Goal: Task Accomplishment & Management: Manage account settings

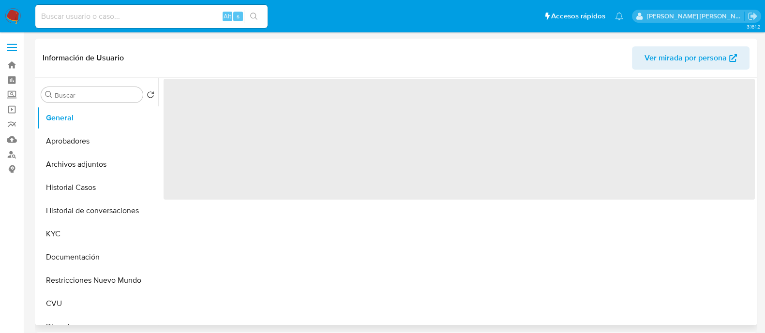
select select "10"
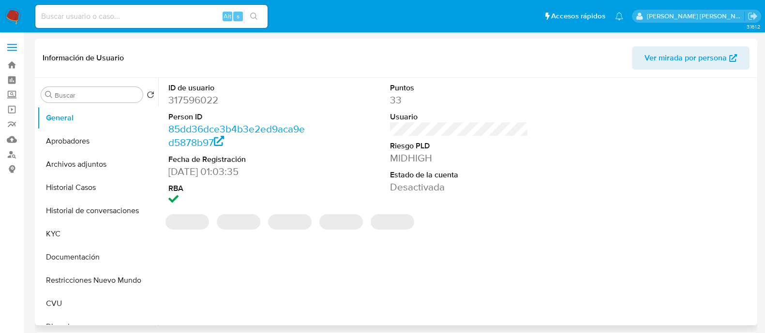
scroll to position [242, 0]
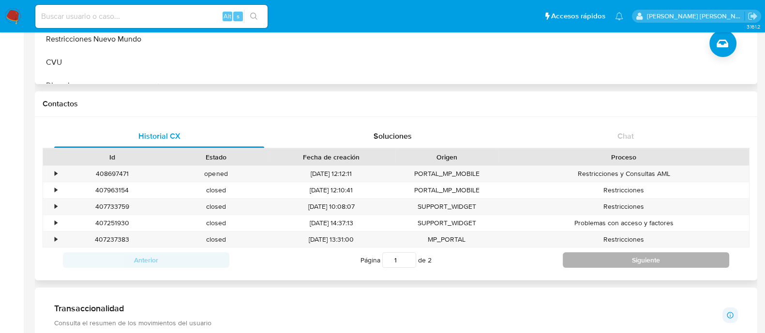
click at [641, 257] on button "Siguiente" at bounding box center [646, 260] width 166 height 15
type input "2"
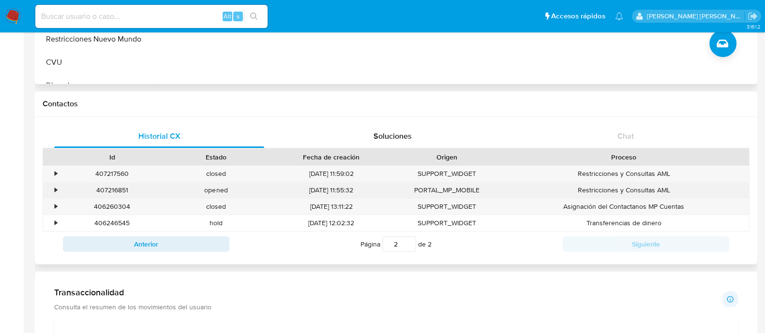
click at [110, 186] on div "407216851" at bounding box center [112, 190] width 104 height 16
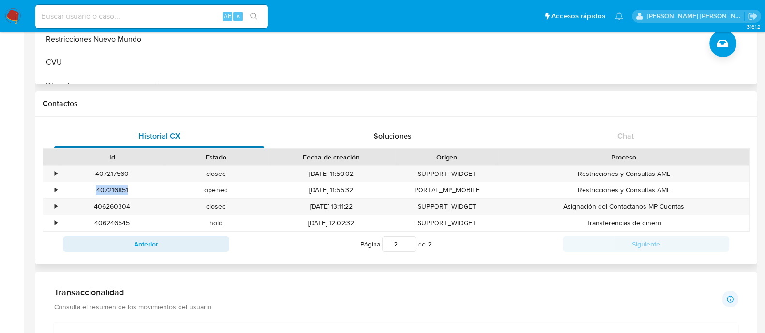
copy div "407216851"
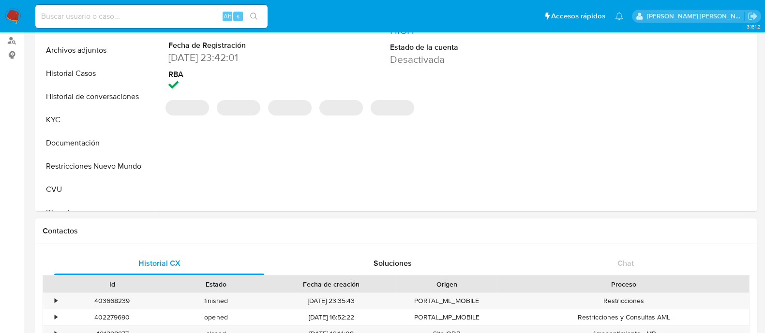
select select "10"
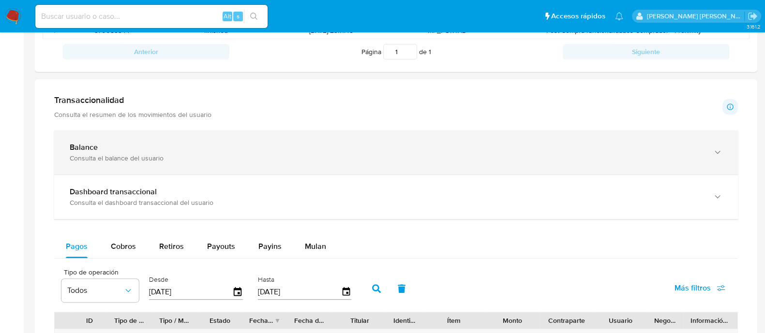
scroll to position [484, 0]
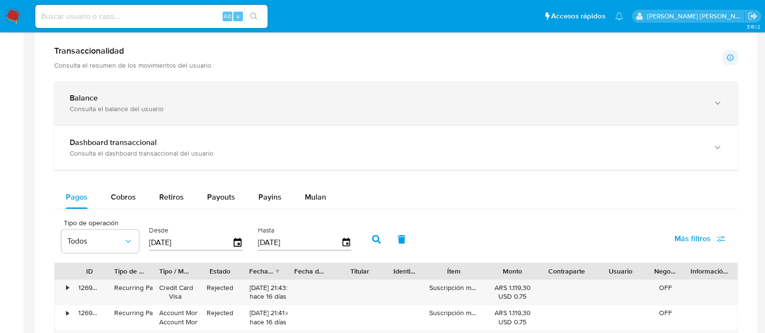
click at [713, 99] on icon "button" at bounding box center [718, 103] width 10 height 10
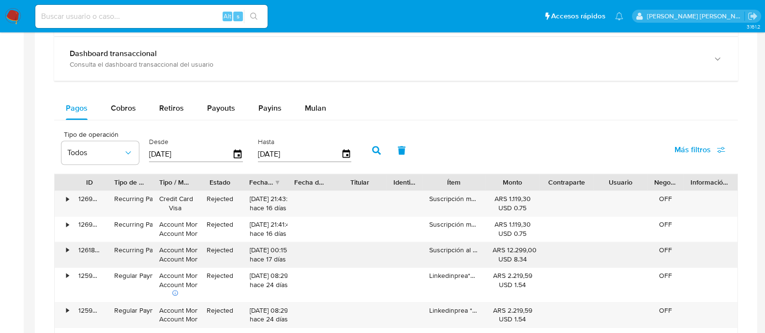
scroll to position [907, 0]
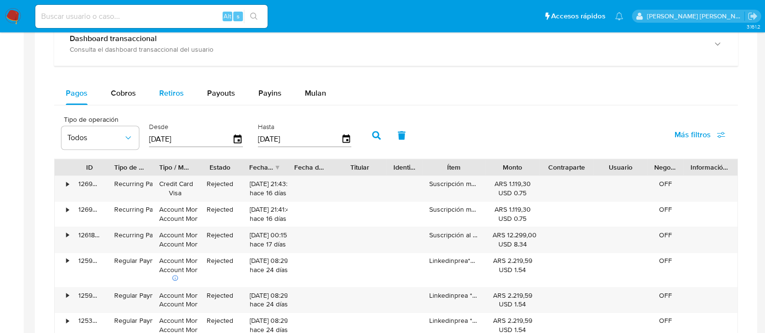
click at [170, 91] on span "Retiros" at bounding box center [171, 93] width 25 height 11
select select "10"
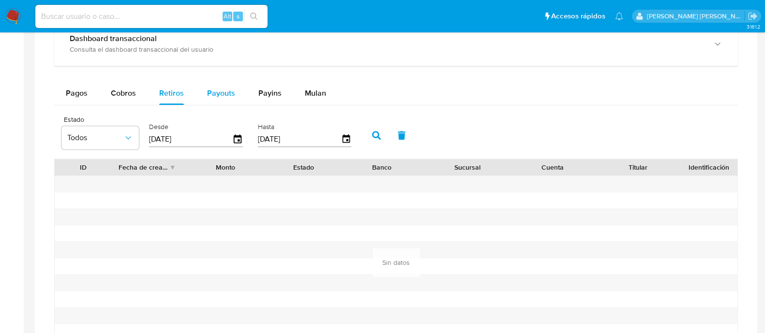
click at [224, 88] on span "Payouts" at bounding box center [221, 93] width 28 height 11
select select "10"
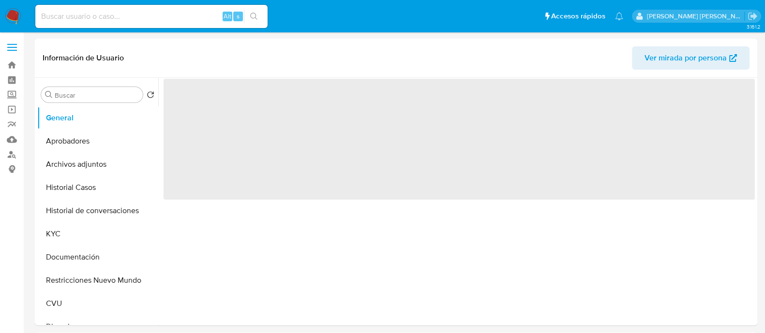
select select "10"
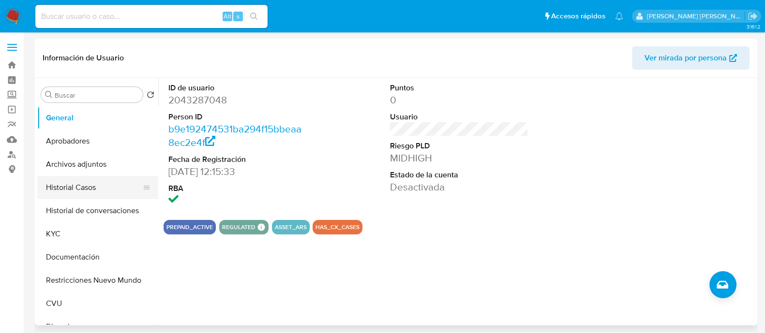
click at [104, 182] on button "Historial Casos" at bounding box center [93, 187] width 113 height 23
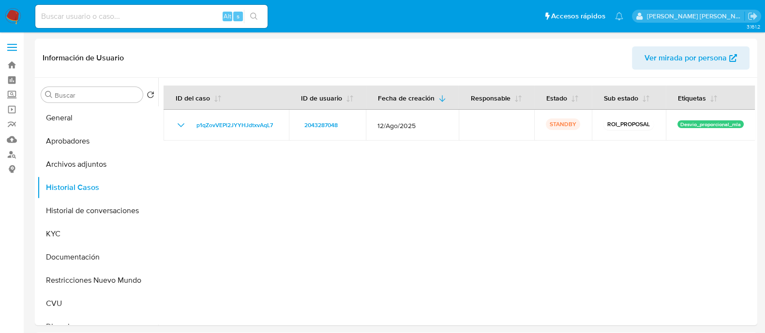
click at [37, 176] on button "Historial Casos" at bounding box center [97, 187] width 121 height 23
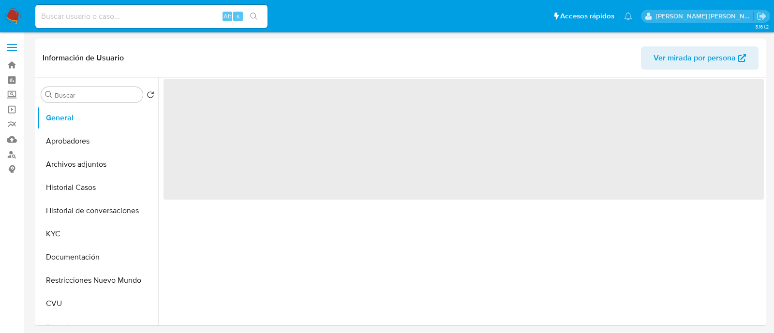
select select "10"
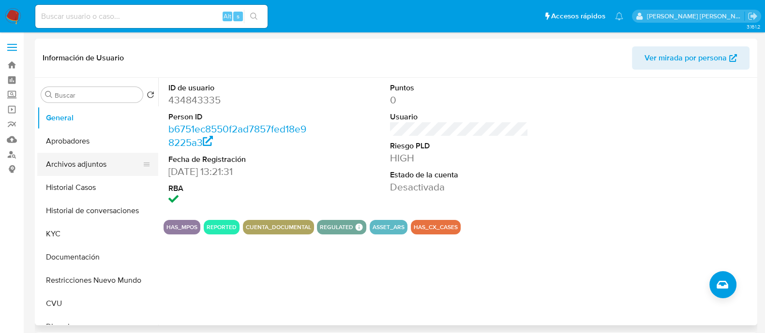
click at [82, 162] on button "Archivos adjuntos" at bounding box center [93, 164] width 113 height 23
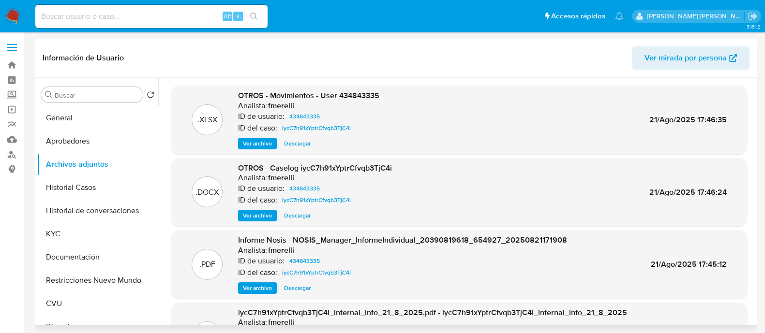
click at [266, 220] on span "Ver archivo" at bounding box center [257, 216] width 29 height 10
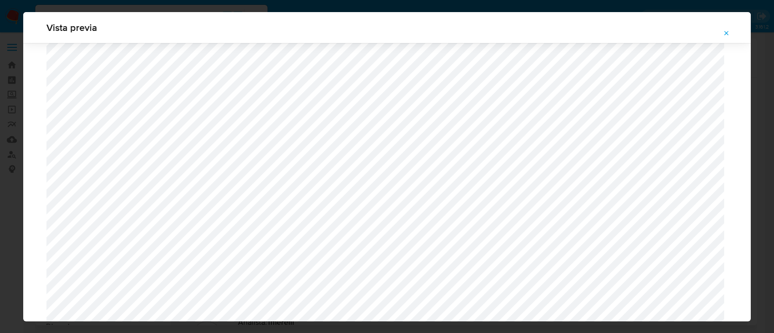
scroll to position [1837, 0]
click at [727, 33] on icon "Attachment preview" at bounding box center [727, 33] width 4 height 4
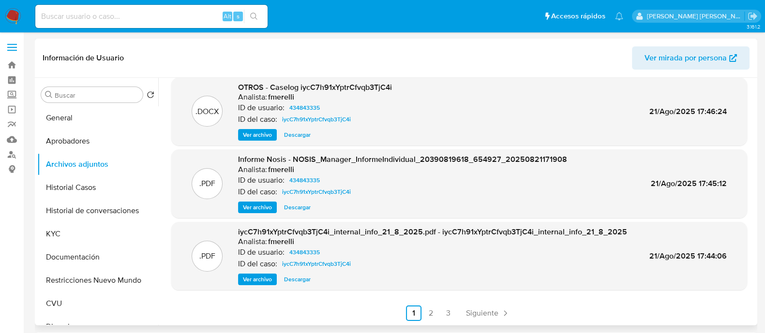
scroll to position [81, 0]
click at [491, 314] on span "Siguiente" at bounding box center [482, 313] width 32 height 8
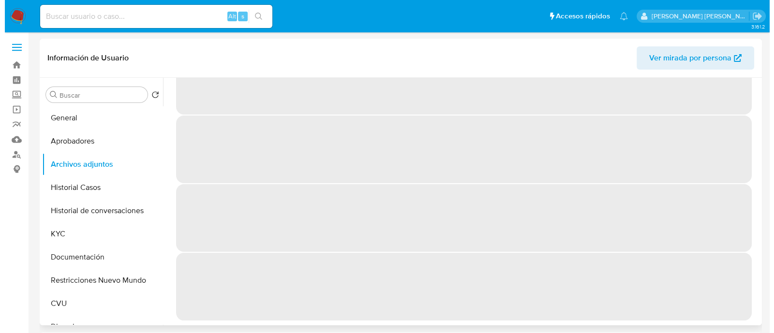
scroll to position [0, 0]
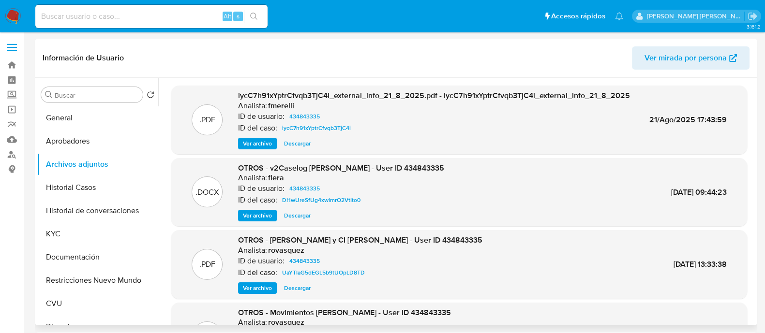
click at [256, 217] on span "Ver archivo" at bounding box center [257, 216] width 29 height 10
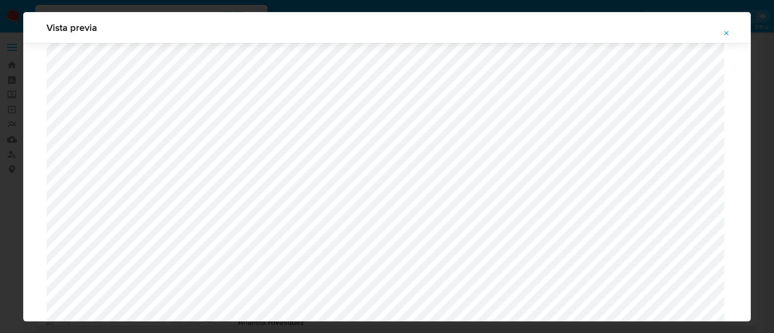
scroll to position [1009, 0]
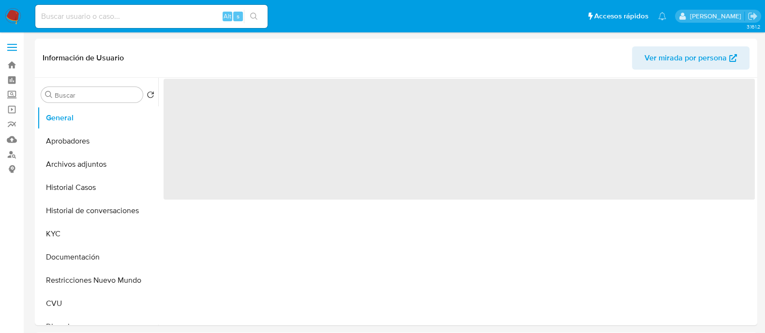
select select "10"
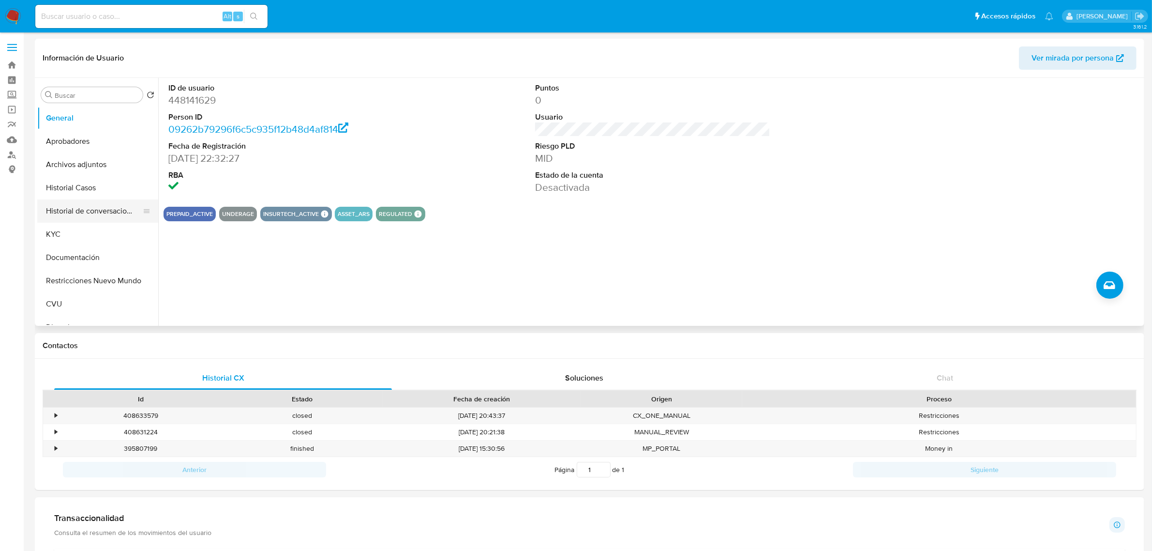
click at [106, 212] on button "Historial de conversaciones" at bounding box center [93, 210] width 113 height 23
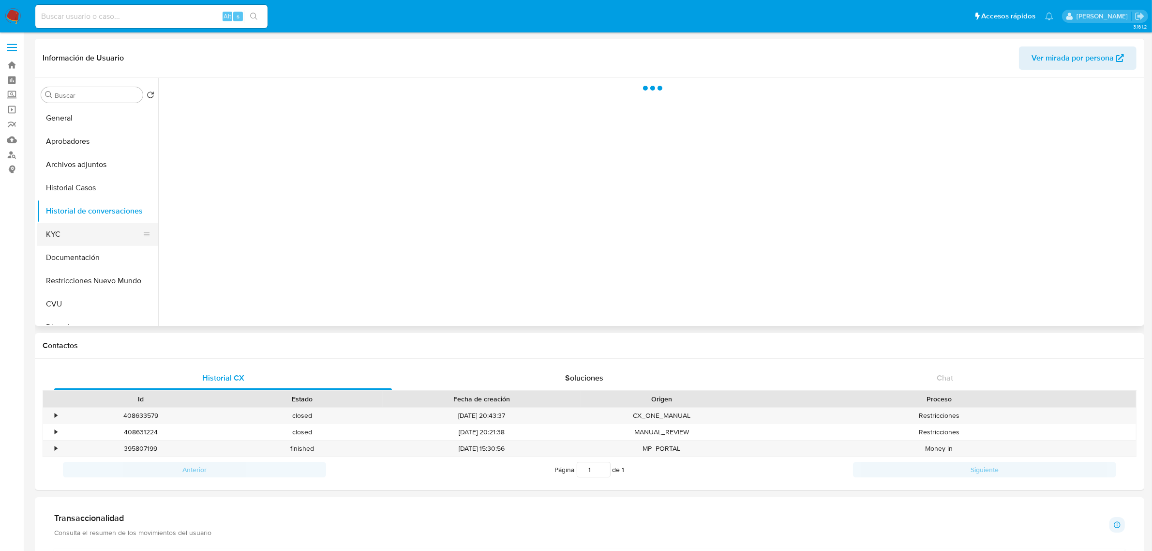
click at [81, 242] on button "KYC" at bounding box center [93, 234] width 113 height 23
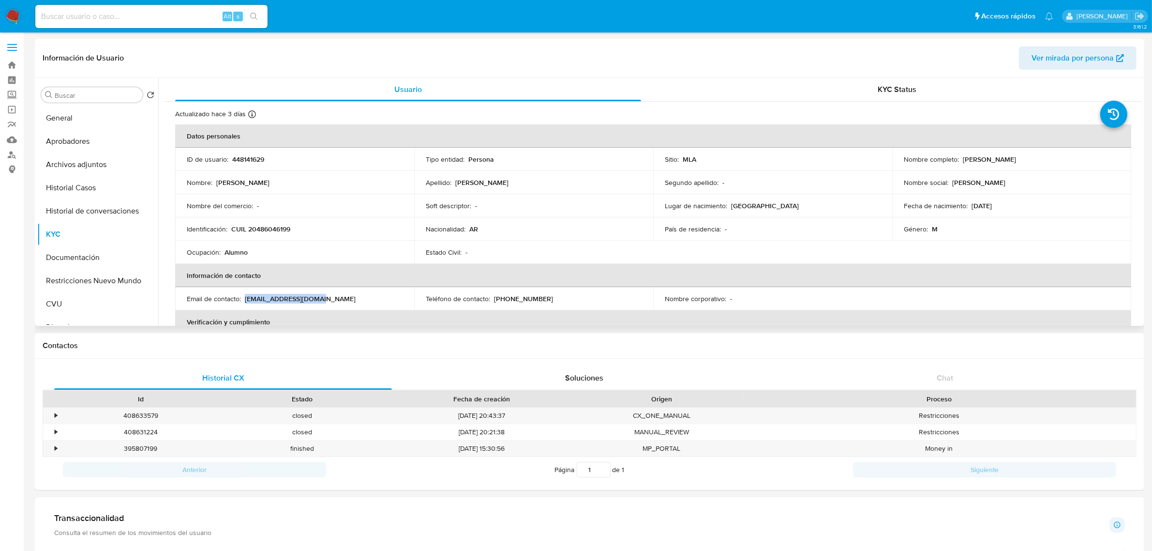
drag, startPoint x: 245, startPoint y: 301, endPoint x: 336, endPoint y: 301, distance: 91.0
click at [336, 301] on div "Email de contacto : [EMAIL_ADDRESS][DOMAIN_NAME]" at bounding box center [295, 298] width 216 height 9
copy p "[EMAIL_ADDRESS][DOMAIN_NAME]"
drag, startPoint x: 93, startPoint y: 209, endPoint x: 299, endPoint y: 219, distance: 205.9
click at [93, 209] on button "Historial de conversaciones" at bounding box center [97, 210] width 121 height 23
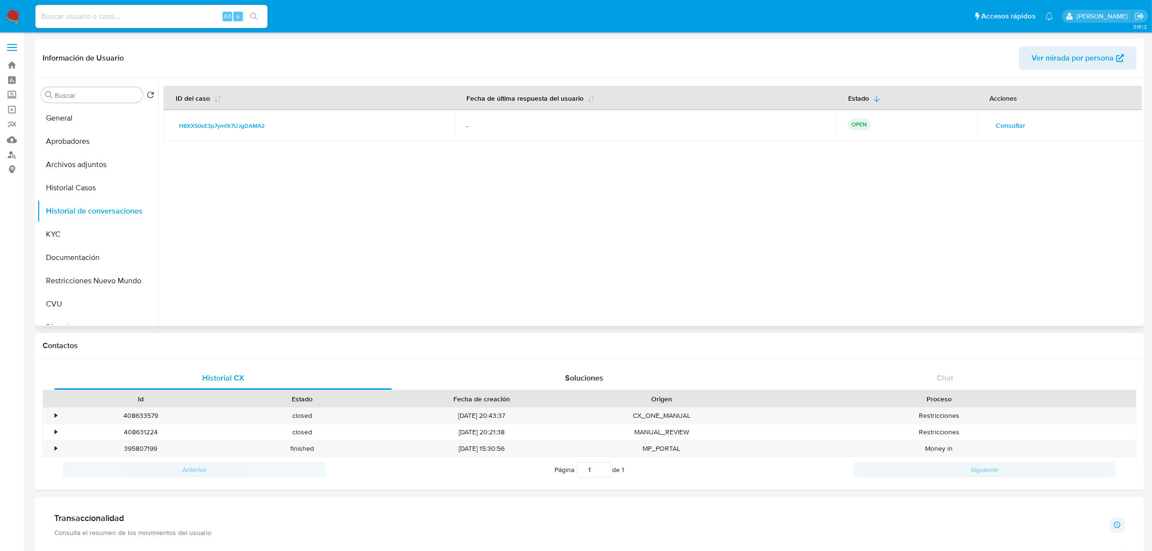
click at [774, 127] on span "Consultar" at bounding box center [1011, 126] width 30 height 14
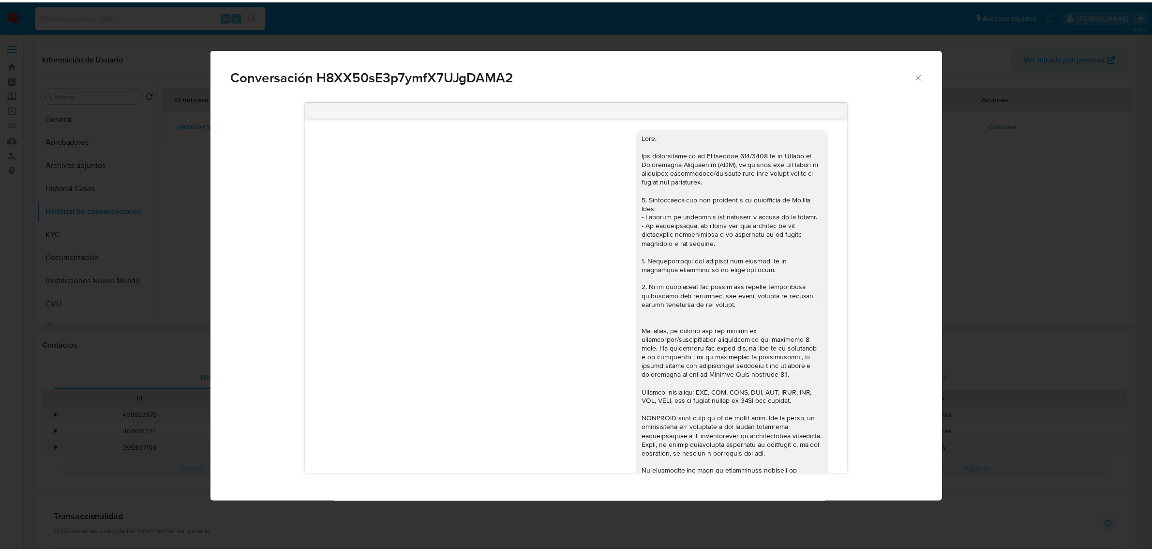
scroll to position [1051, 0]
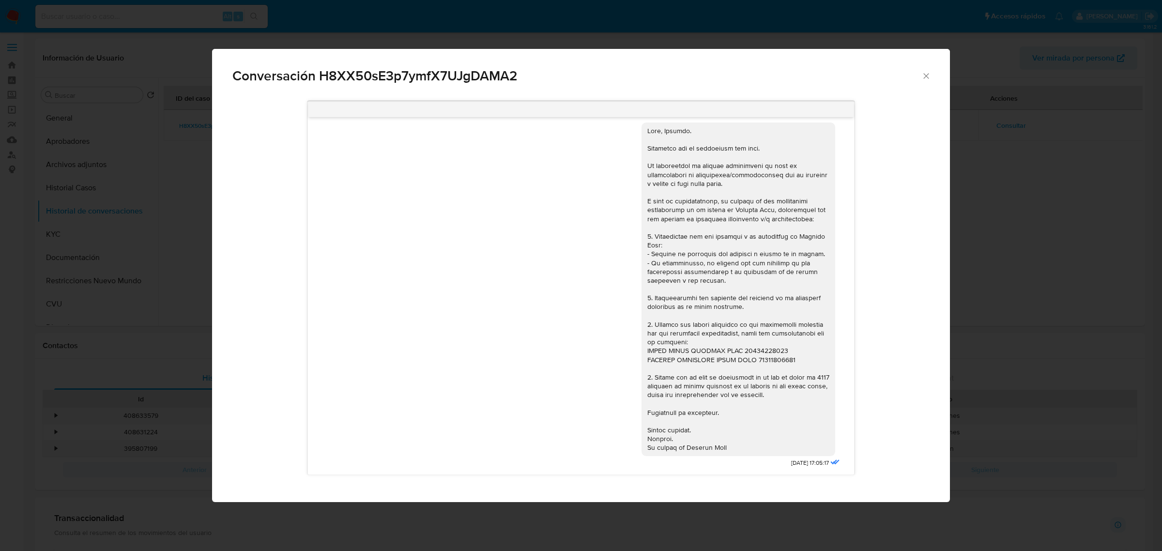
click at [774, 286] on div "Comunicación" at bounding box center [738, 288] width 194 height 333
click at [774, 74] on icon "Cerrar" at bounding box center [926, 76] width 10 height 10
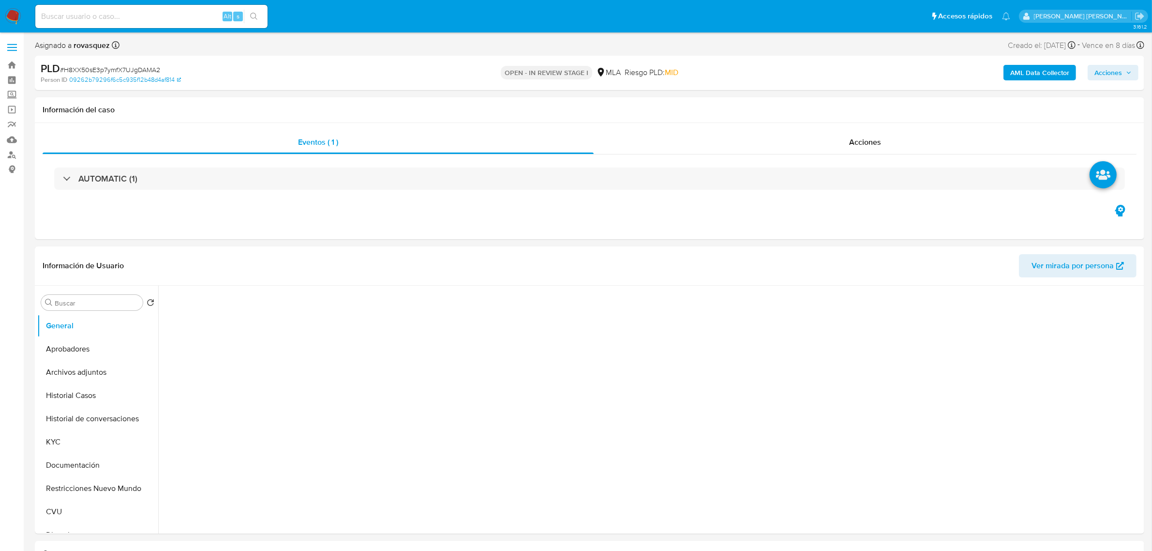
select select "10"
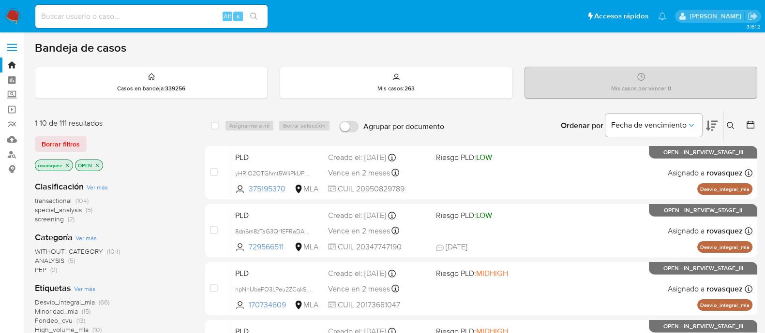
click at [731, 125] on icon at bounding box center [731, 126] width 8 height 8
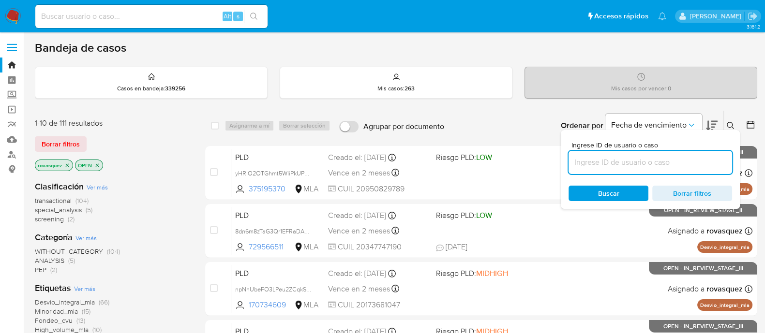
click at [587, 166] on input at bounding box center [651, 162] width 164 height 13
type input "H8XX50sE3p7ymfX7UJgDAMA2"
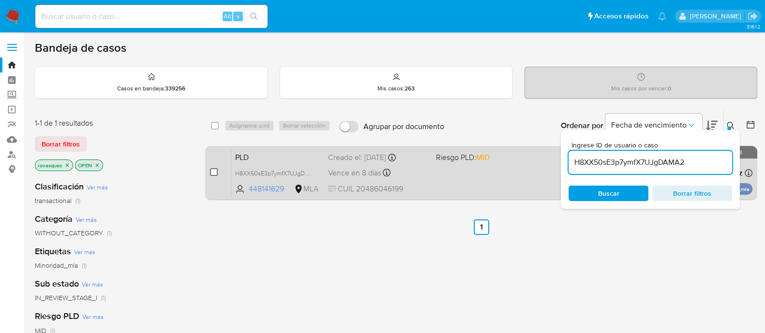
click at [215, 175] on input "checkbox" at bounding box center [214, 172] width 8 height 8
checkbox input "true"
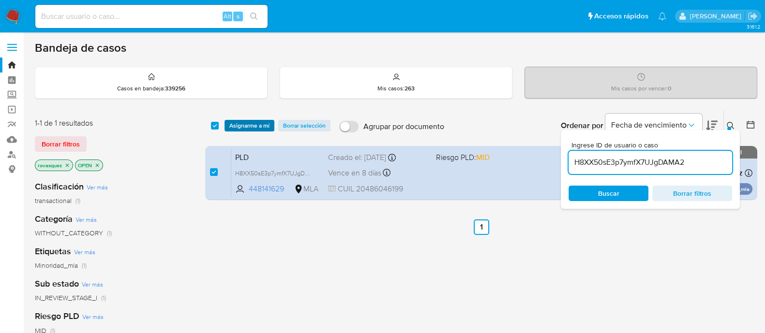
click at [251, 128] on span "Asignarme a mí" at bounding box center [249, 126] width 40 height 10
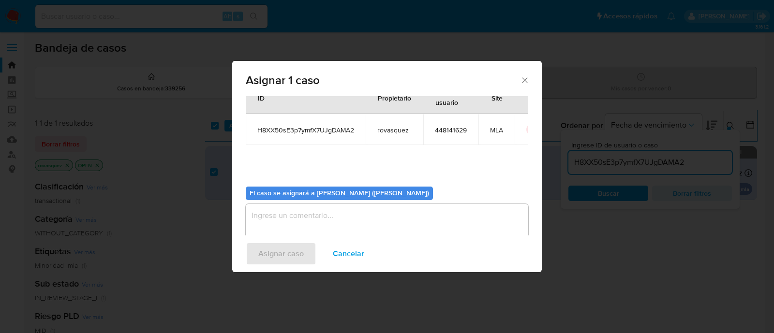
scroll to position [50, 0]
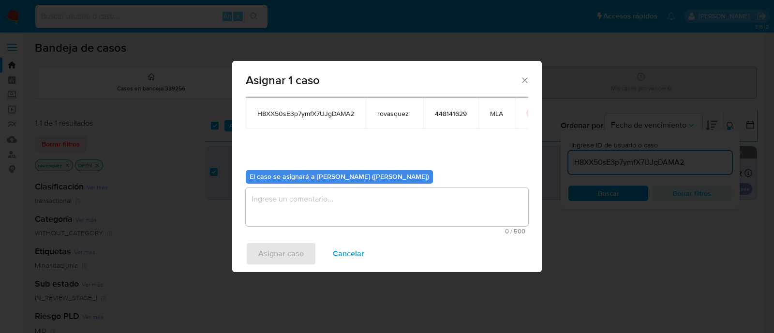
click at [309, 199] on textarea "assign-modal" at bounding box center [387, 207] width 283 height 39
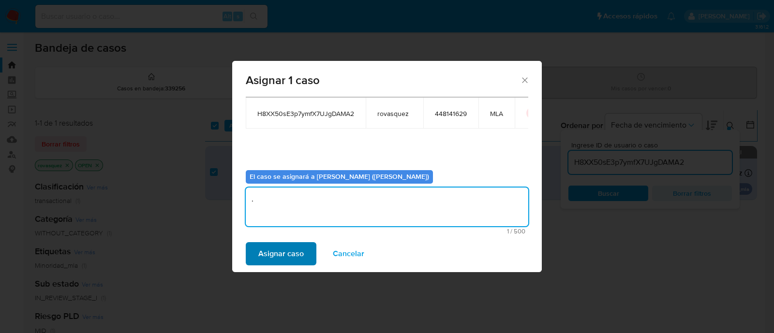
type textarea "."
click at [270, 254] on span "Asignar caso" at bounding box center [280, 253] width 45 height 21
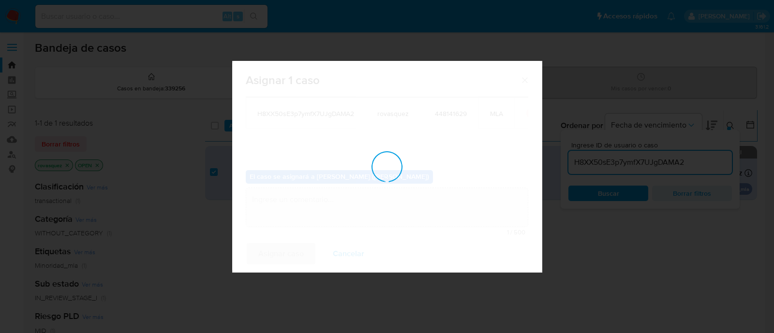
checkbox input "false"
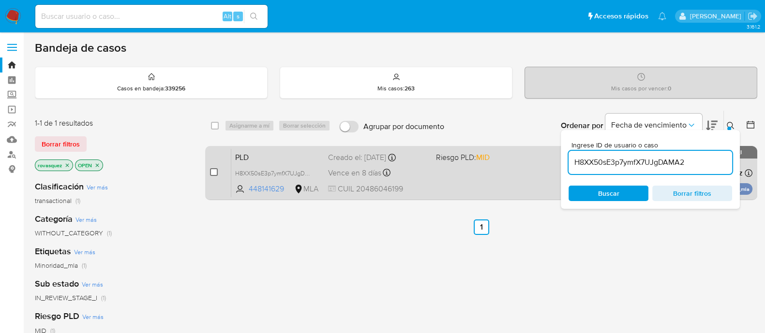
click at [215, 170] on input "checkbox" at bounding box center [214, 172] width 8 height 8
checkbox input "true"
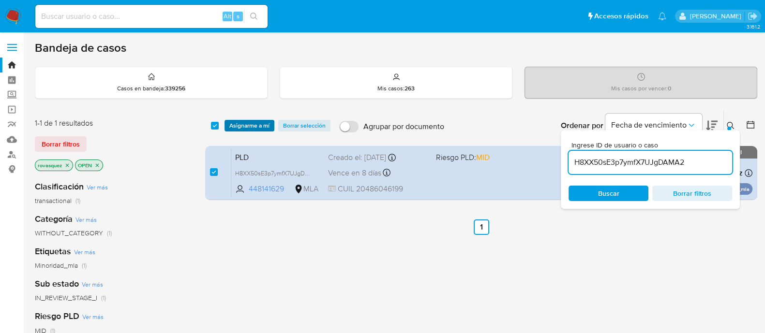
click at [250, 128] on span "Asignarme a mí" at bounding box center [249, 126] width 40 height 10
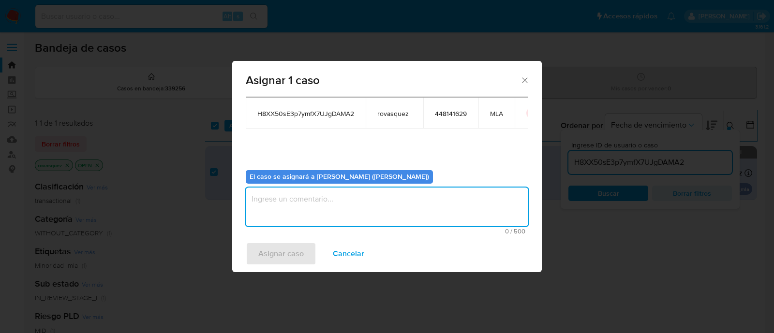
click at [321, 208] on textarea "assign-modal" at bounding box center [387, 207] width 283 height 39
type textarea "."
click at [295, 251] on span "Asignar caso" at bounding box center [280, 253] width 45 height 21
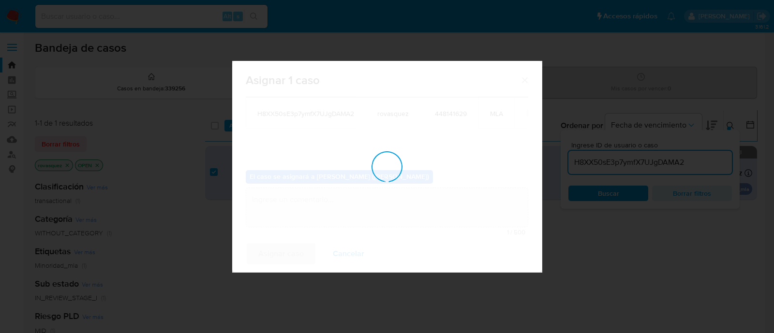
checkbox input "false"
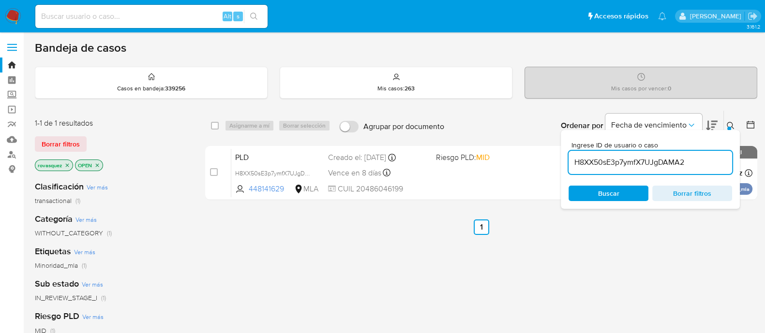
click at [674, 163] on input "H8XX50sE3p7ymfX7UJgDAMA2" at bounding box center [651, 162] width 164 height 13
paste input "5SqA4pI8k3UKwVeIYYBW4FgV"
type input "5SqA4pI8k3UKwVeIYYBW4FgV"
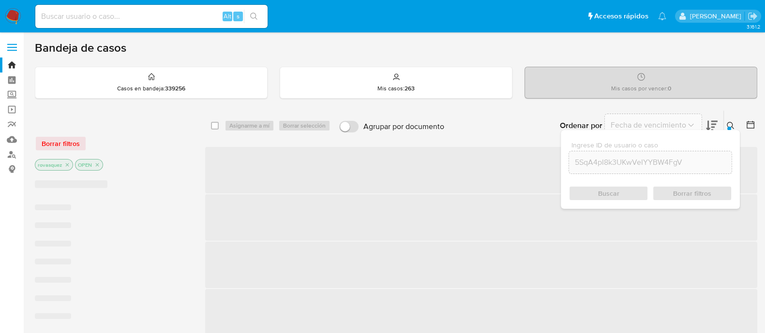
click at [599, 195] on div "Buscar Borrar filtros" at bounding box center [651, 193] width 164 height 15
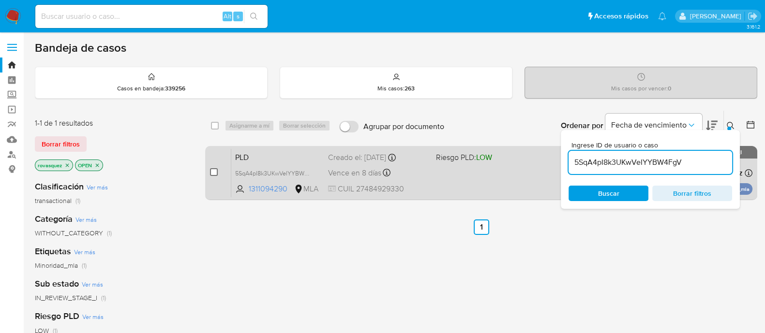
click at [211, 172] on input "checkbox" at bounding box center [214, 172] width 8 height 8
checkbox input "true"
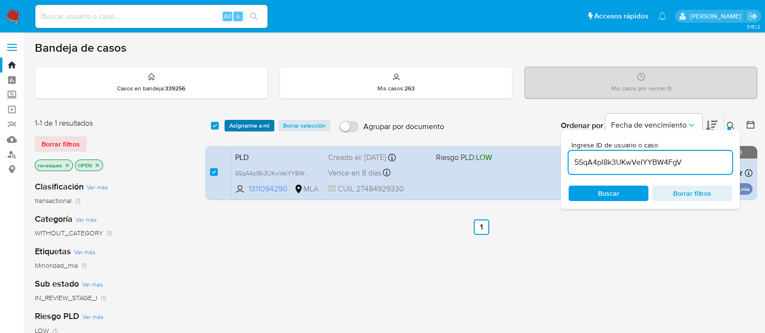
click at [249, 128] on span "Asignarme a mí" at bounding box center [249, 126] width 40 height 10
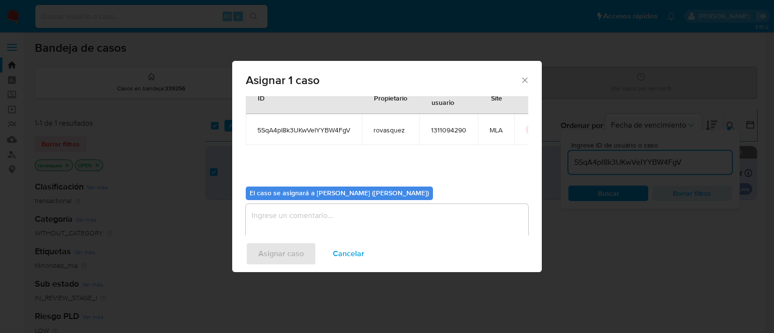
scroll to position [50, 0]
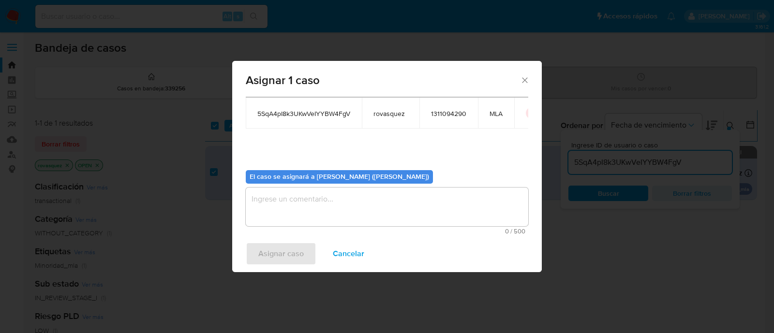
click at [276, 212] on textarea "assign-modal" at bounding box center [387, 207] width 283 height 39
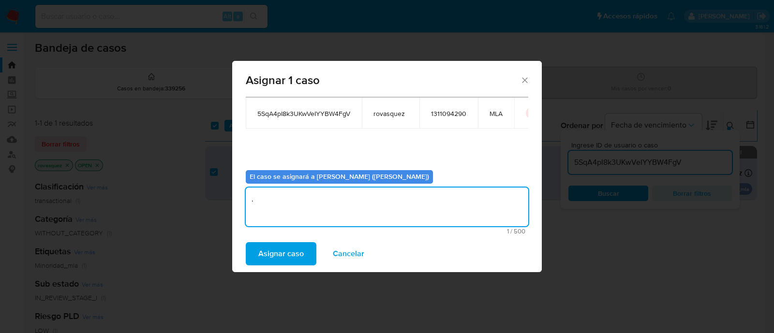
type textarea "."
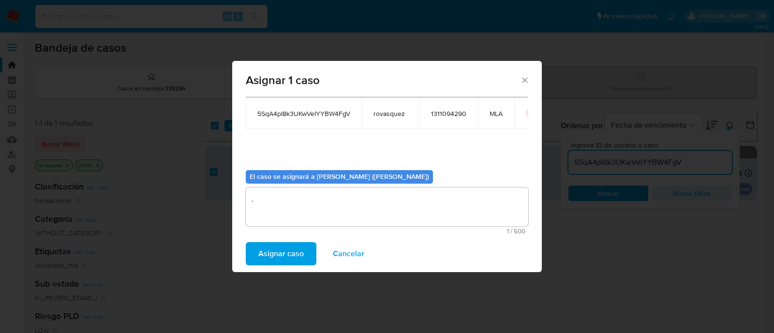
click at [291, 255] on span "Asignar caso" at bounding box center [280, 253] width 45 height 21
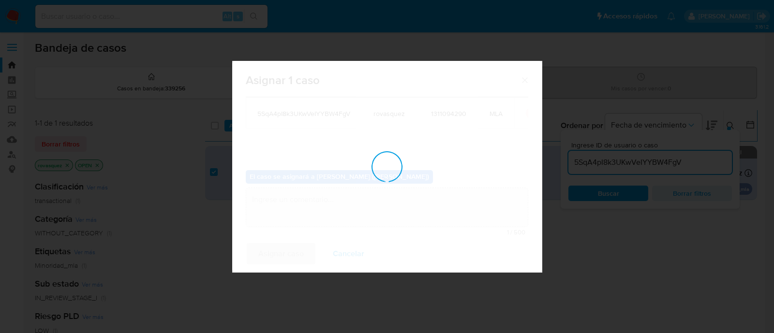
checkbox input "false"
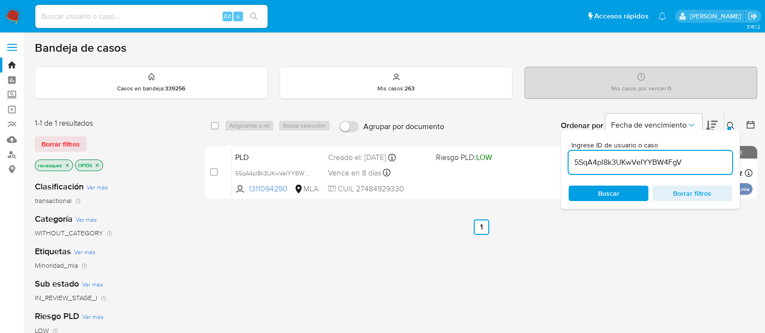
click at [687, 164] on input "5SqA4pI8k3UKwVeIYYBW4FgV" at bounding box center [651, 162] width 164 height 13
click at [668, 162] on input "5SqA4pI8k3UKwVeIYYBW4FgV" at bounding box center [651, 162] width 164 height 13
paste input "VmLJbridezC28t3VKhq1IwzP"
type input "VmLJbridezC28t3VKhq1IwzP"
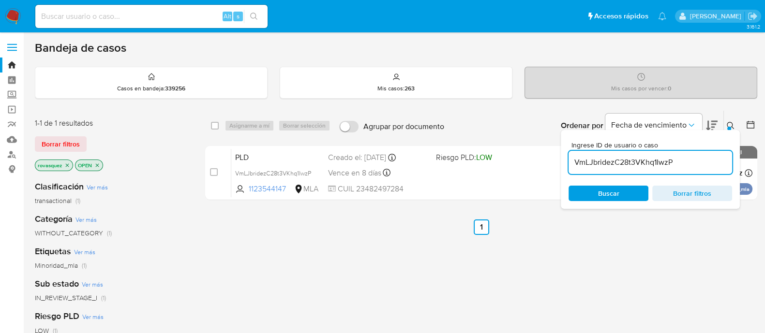
click at [619, 194] on span "Buscar" at bounding box center [608, 194] width 66 height 14
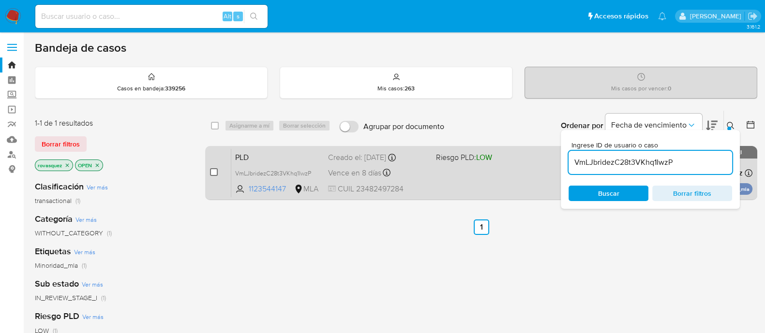
click at [212, 173] on input "checkbox" at bounding box center [214, 172] width 8 height 8
checkbox input "true"
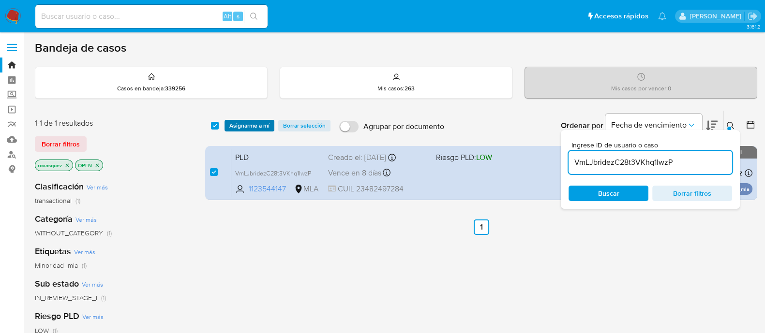
click at [265, 124] on span "Asignarme a mí" at bounding box center [249, 126] width 40 height 10
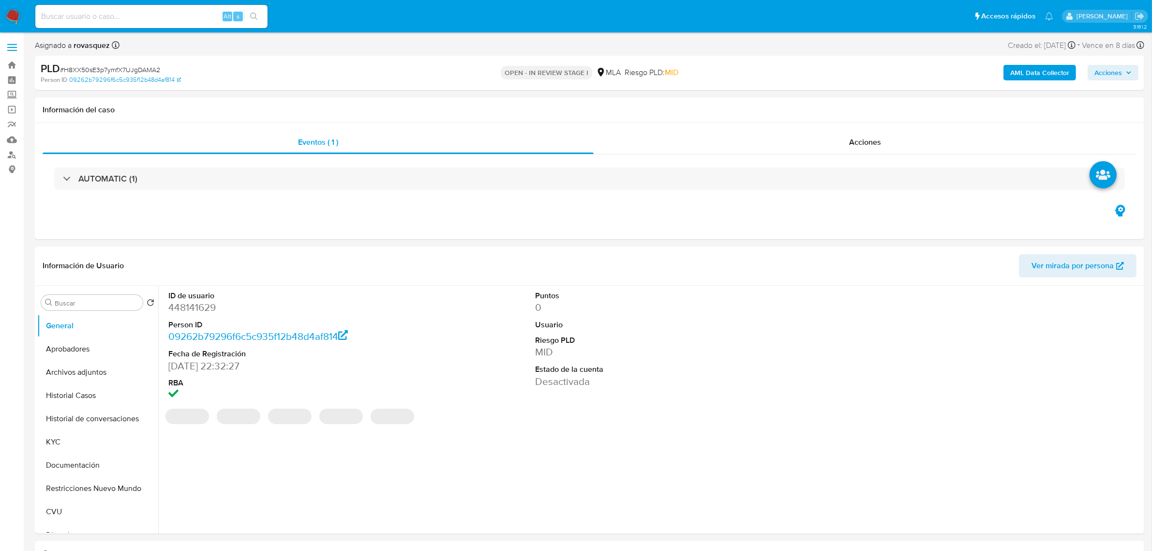
select select "10"
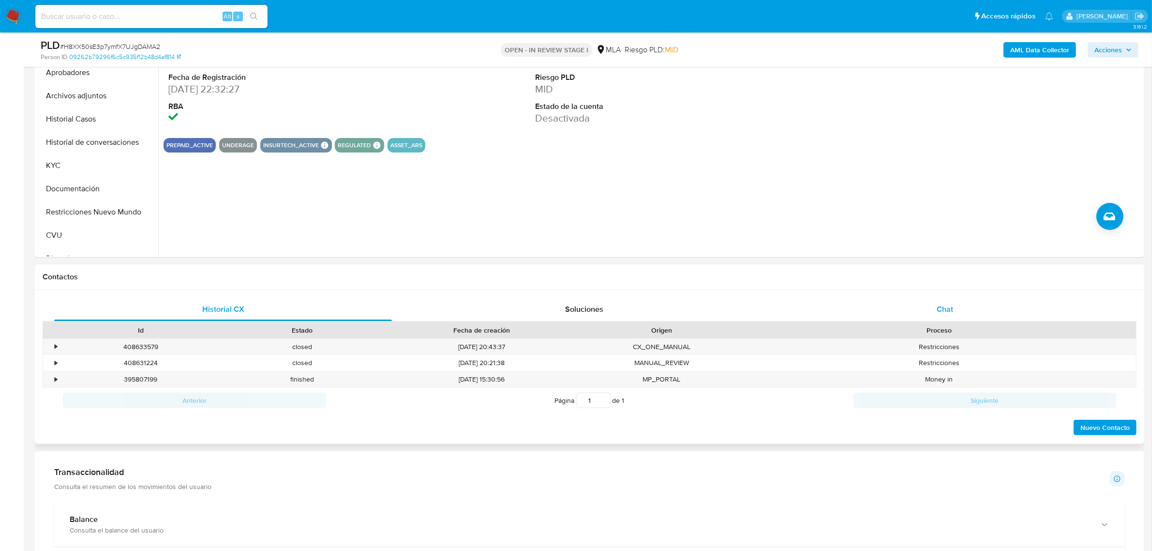
click at [945, 313] on span "Chat" at bounding box center [945, 308] width 16 height 11
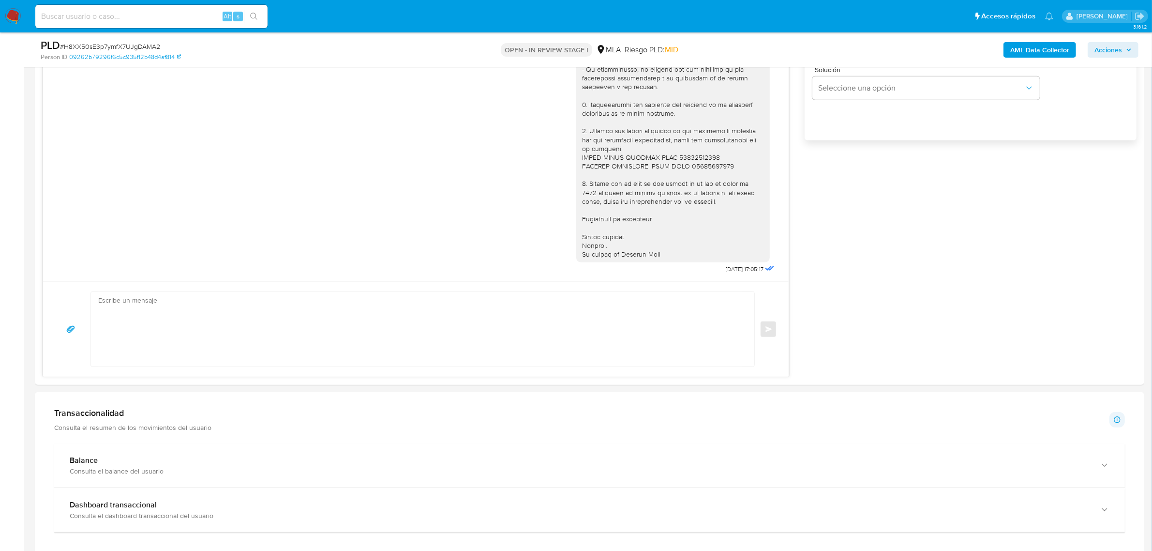
scroll to position [605, 0]
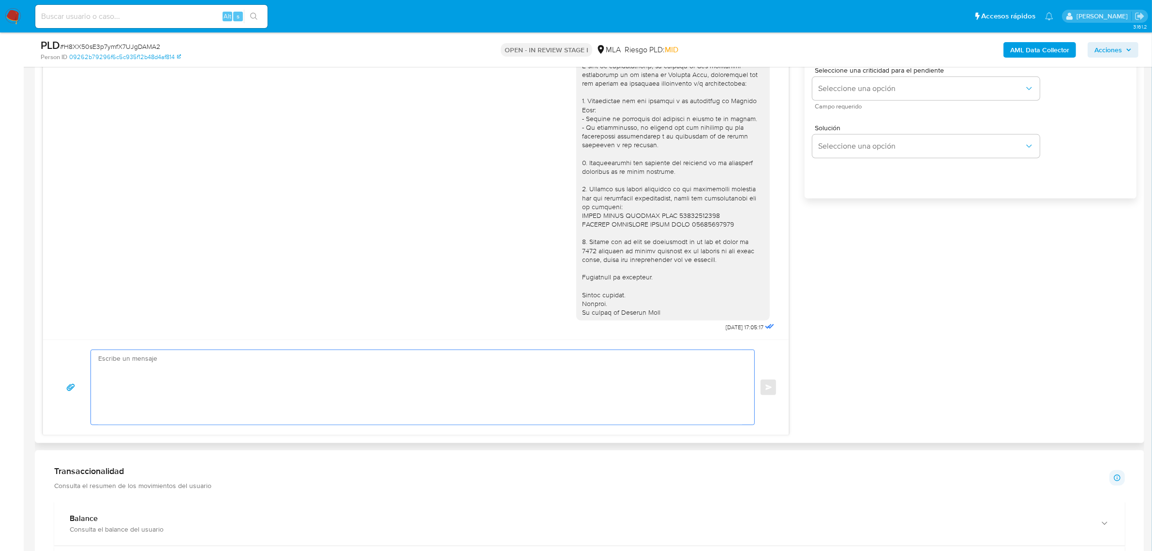
click at [221, 378] on textarea at bounding box center [420, 387] width 644 height 75
paste textarea "Hola, Muchas gracias por la respuesta. Analizamos tu caso y notamos que la info…"
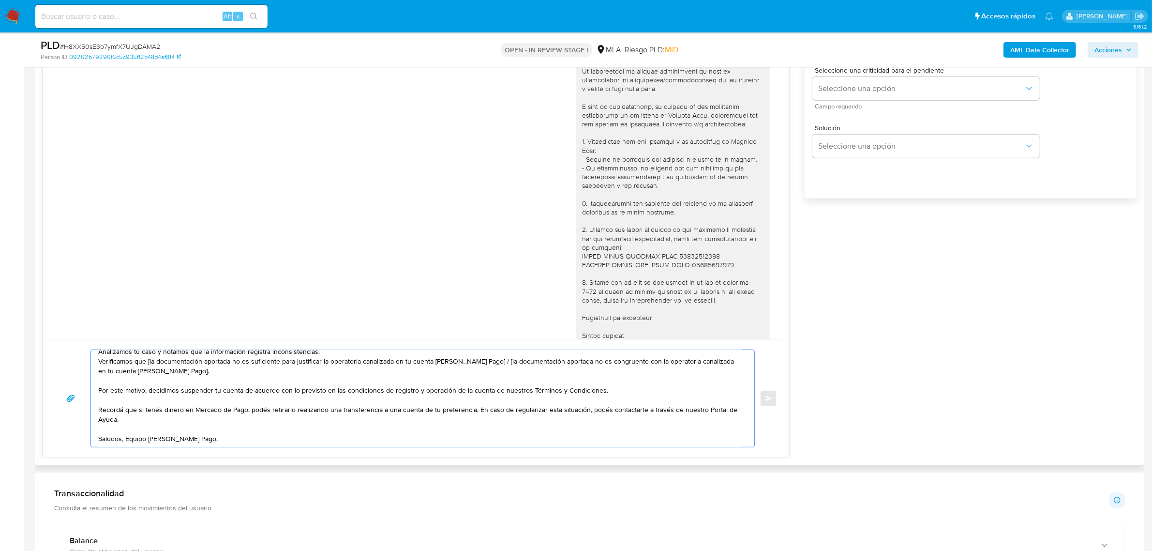
scroll to position [35, 0]
click at [125, 441] on textarea "Hola, Muchas gracias por la respuesta. Analizamos tu caso y notamos que la info…" at bounding box center [420, 398] width 644 height 97
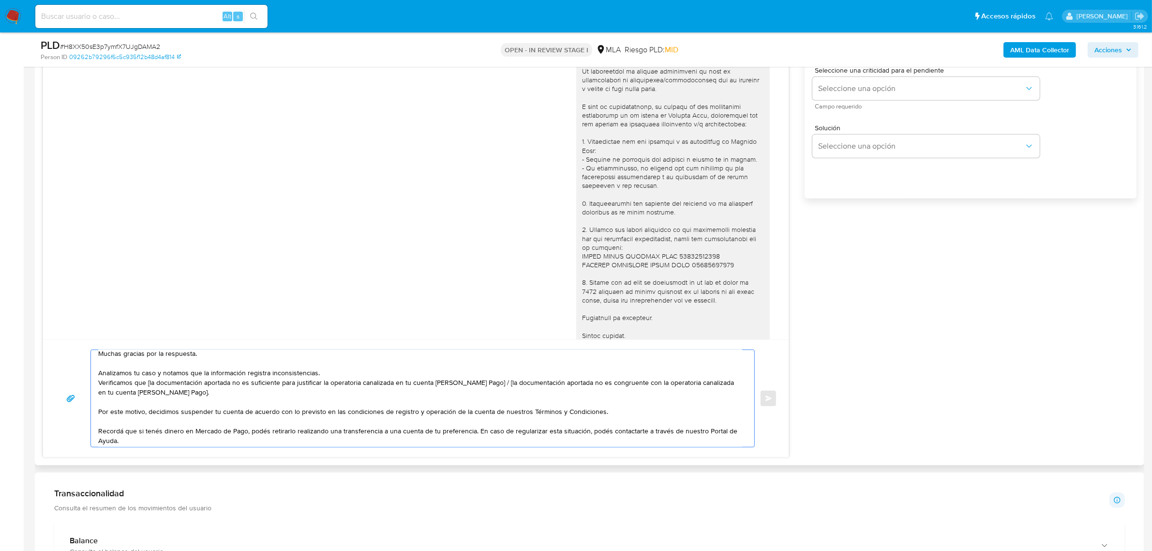
scroll to position [0, 0]
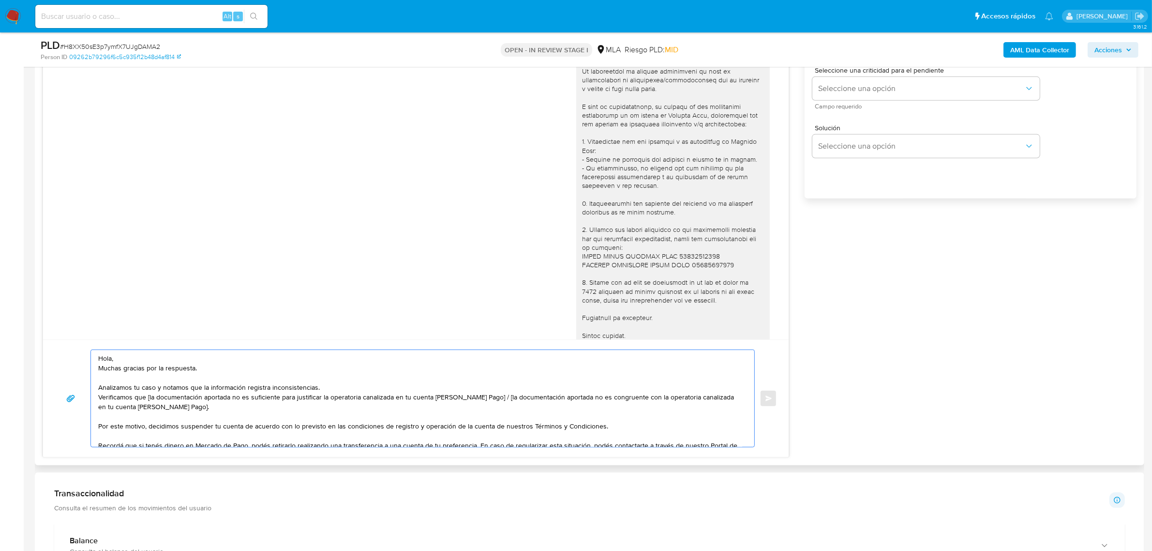
click at [133, 356] on textarea "Hola, Muchas gracias por la respuesta. Analizamos tu caso y notamos que la info…" at bounding box center [420, 398] width 644 height 97
click at [439, 399] on textarea "Hola, Agustin. Analizamos tu caso y notamos que la información registra inconsi…" at bounding box center [420, 398] width 644 height 97
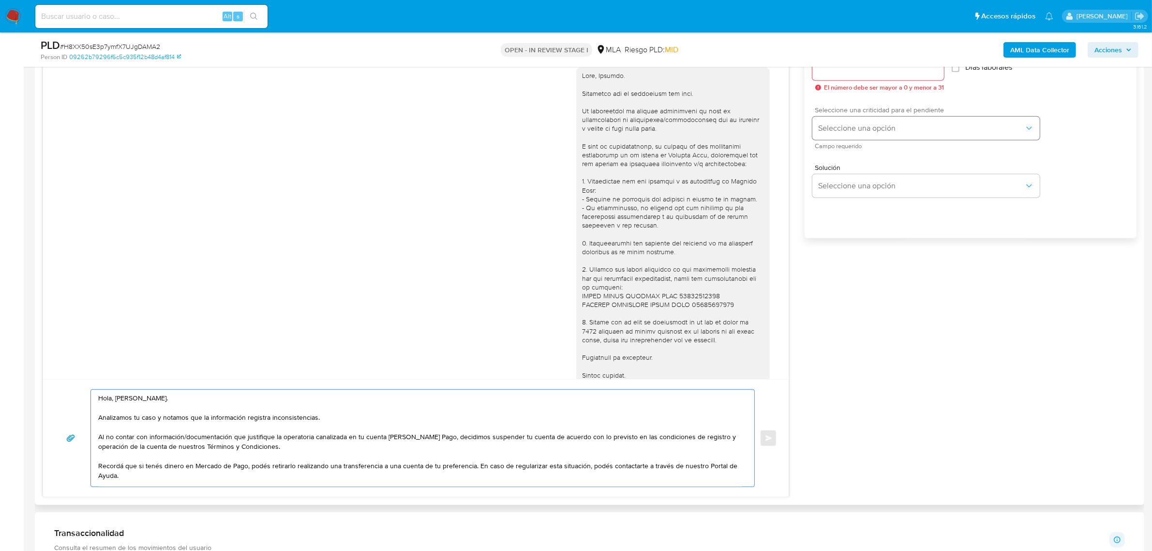
scroll to position [544, 0]
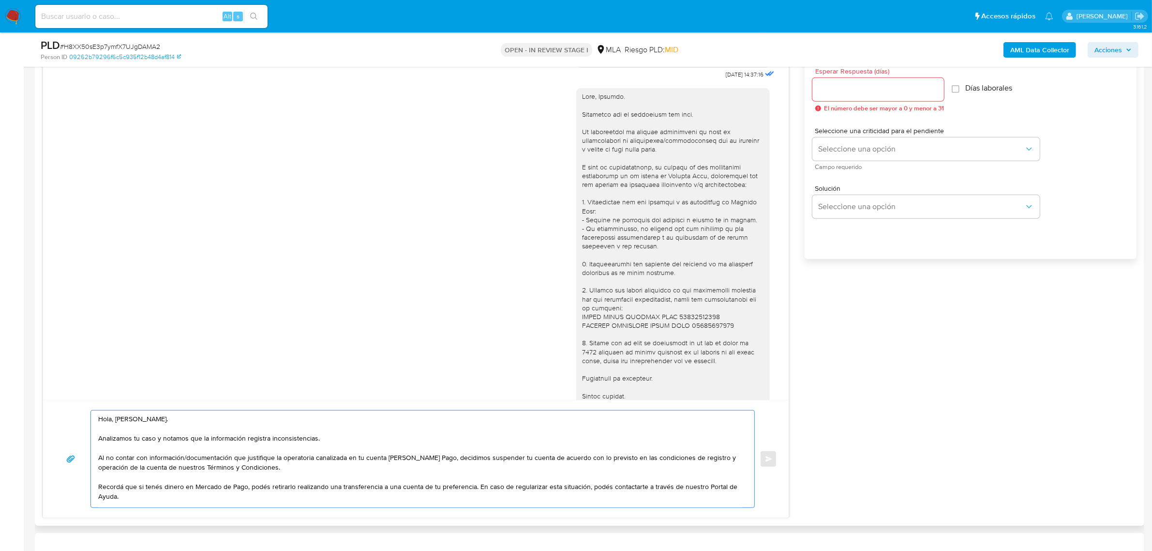
type textarea "Hola, Agustin. Analizamos tu caso y notamos que la información registra inconsi…"
click at [856, 93] on input "Esperar Respuesta (días)" at bounding box center [879, 89] width 132 height 13
type input "0"
click at [764, 459] on button "Enviar" at bounding box center [768, 458] width 17 height 17
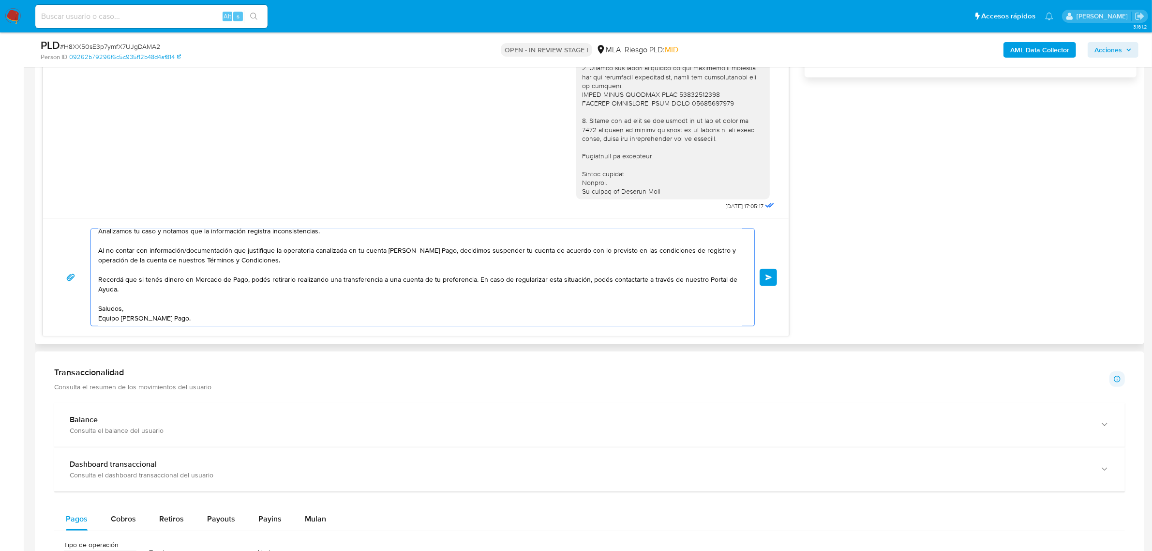
scroll to position [0, 0]
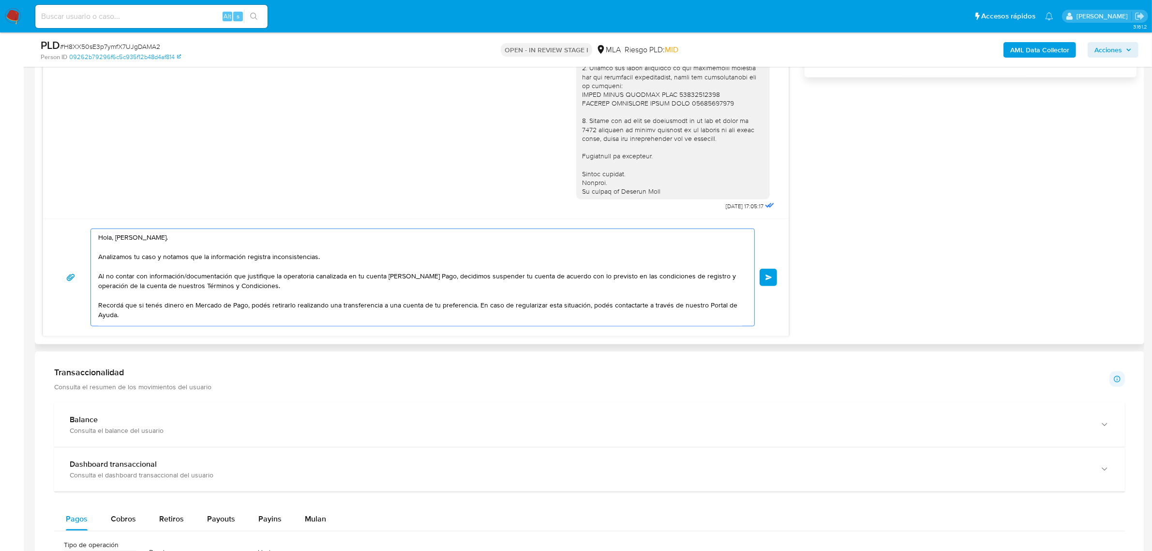
drag, startPoint x: 181, startPoint y: 320, endPoint x: 73, endPoint y: 190, distance: 169.7
click at [73, 190] on div "18/08/2025 17:47:12 Hola, Esperamos que te encuentres muy bien. Te consultamos …" at bounding box center [416, 90] width 747 height 491
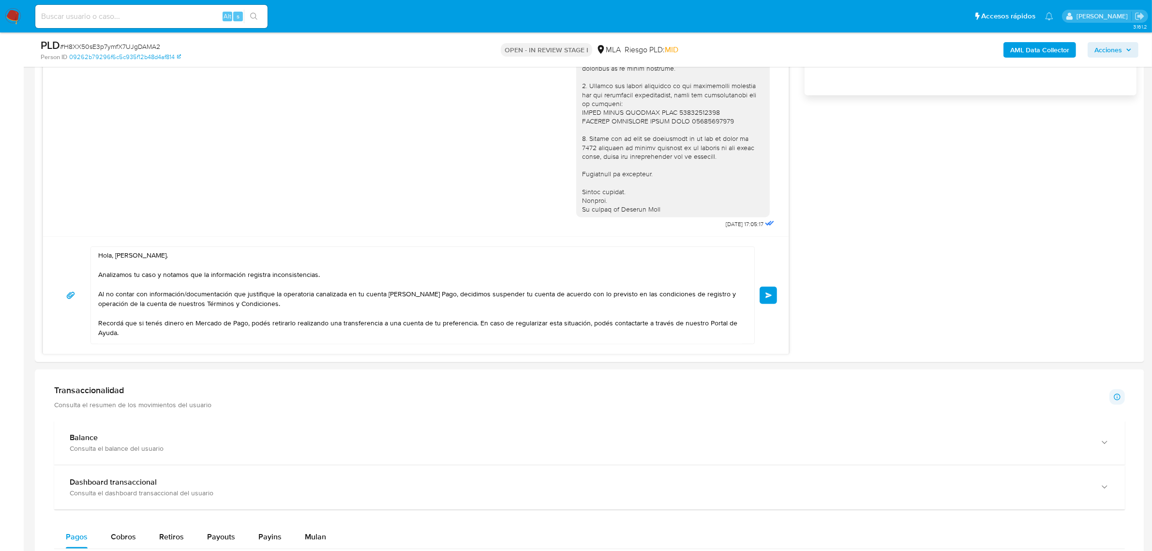
scroll to position [726, 0]
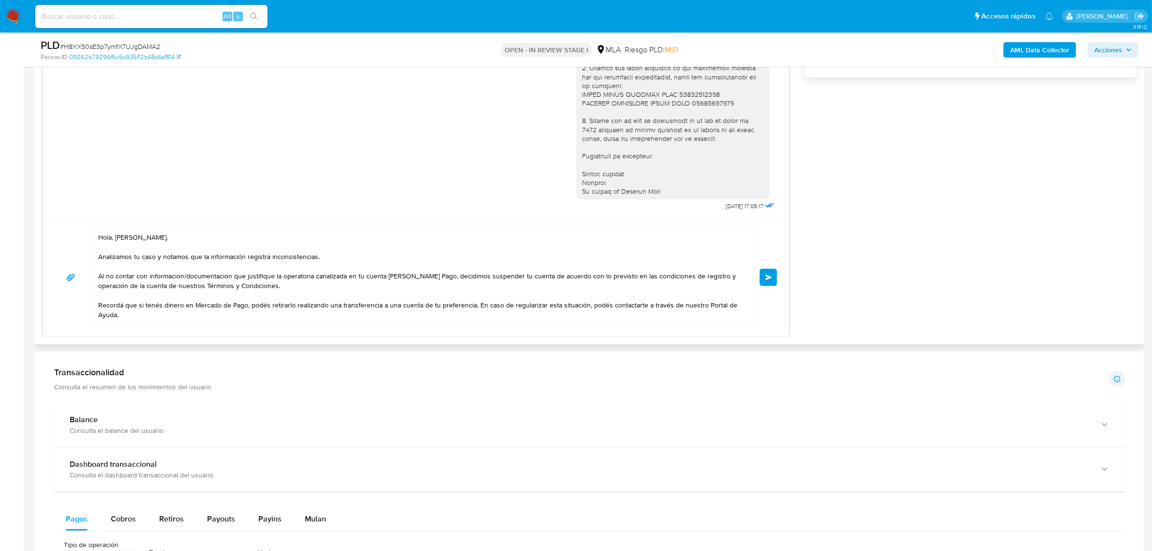
click at [202, 274] on textarea "Hola, Agustin. Analizamos tu caso y notamos que la información registra inconsi…" at bounding box center [420, 277] width 644 height 97
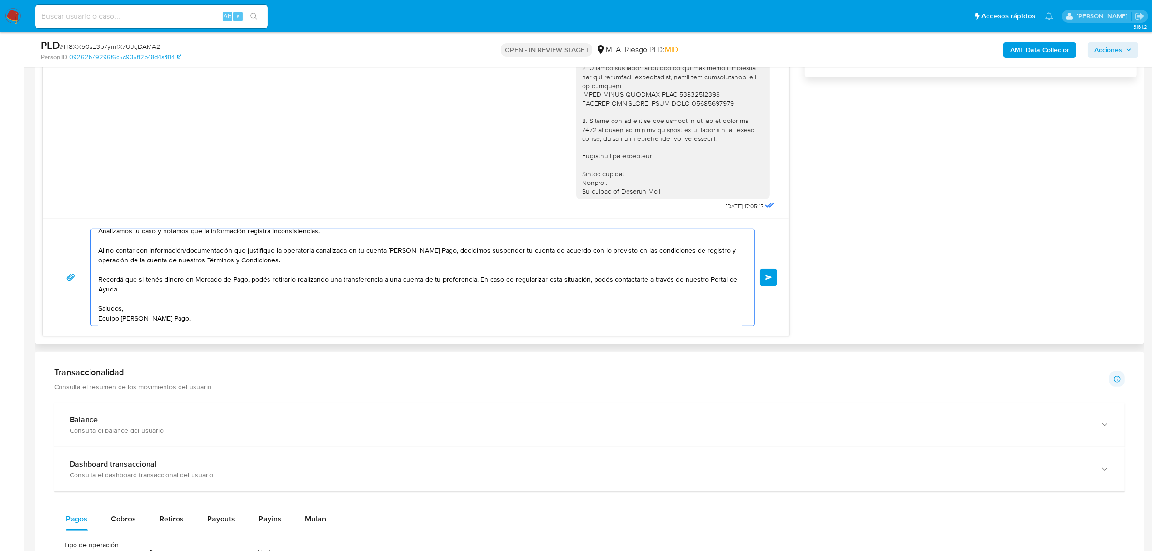
scroll to position [0, 0]
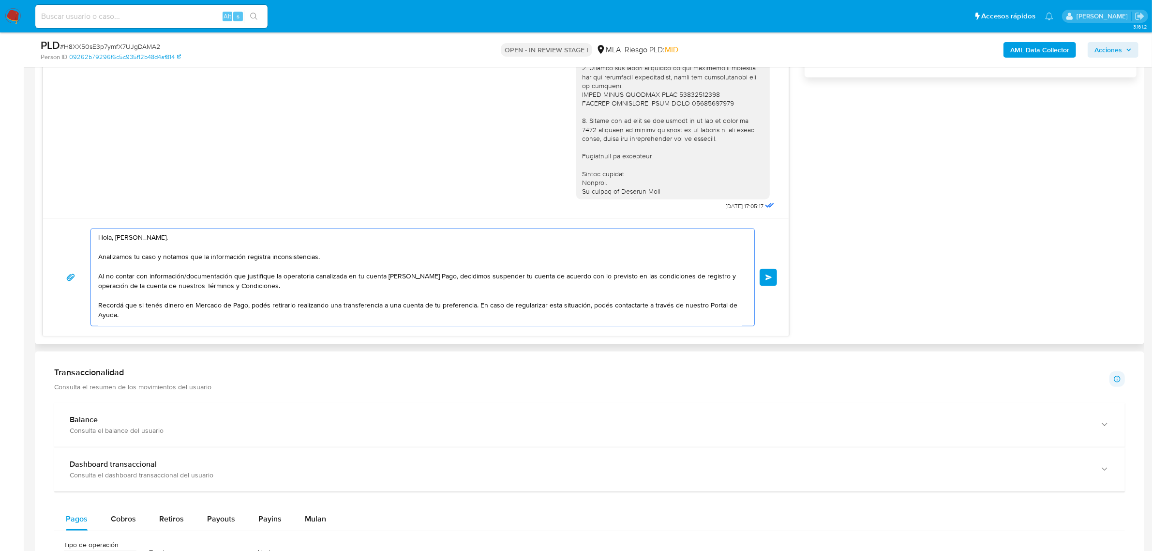
drag, startPoint x: 180, startPoint y: 319, endPoint x: 42, endPoint y: 185, distance: 192.7
click at [43, 185] on div "18/08/2025 17:47:12 Hola, Esperamos que te encuentres muy bien. Te consultamos …" at bounding box center [416, 90] width 747 height 491
paste textarea "Analizamos tu caso y notamos que la información registra inconsistencias. Al no…"
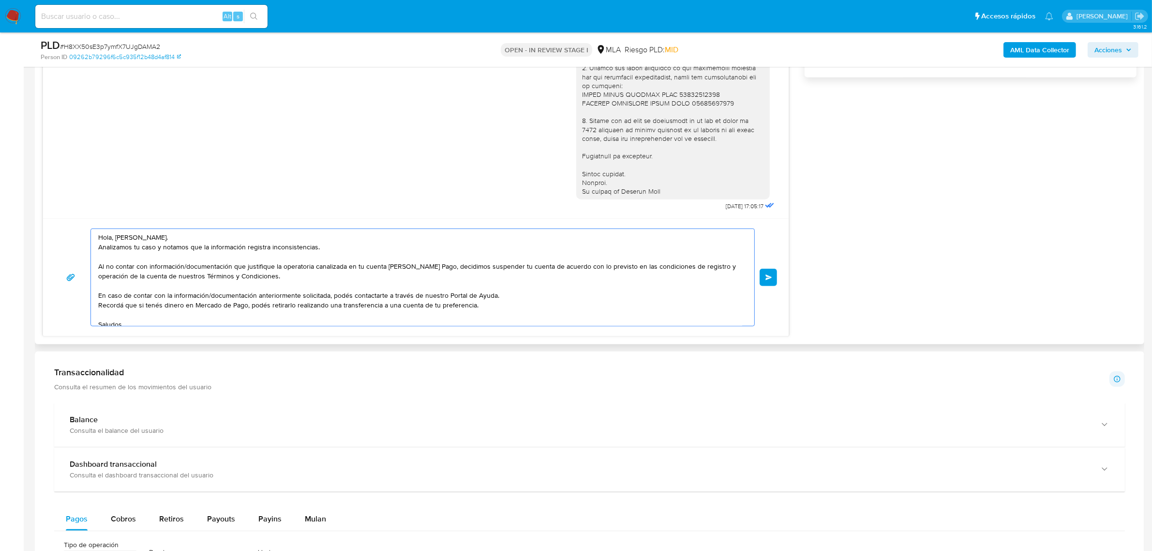
click at [506, 297] on textarea "Hola, Agustin. Analizamos tu caso y notamos que la información registra inconsi…" at bounding box center [420, 277] width 644 height 97
click at [226, 241] on textarea "Hola, Agustin. Analizamos tu caso y notamos que la información registra inconsi…" at bounding box center [420, 277] width 644 height 97
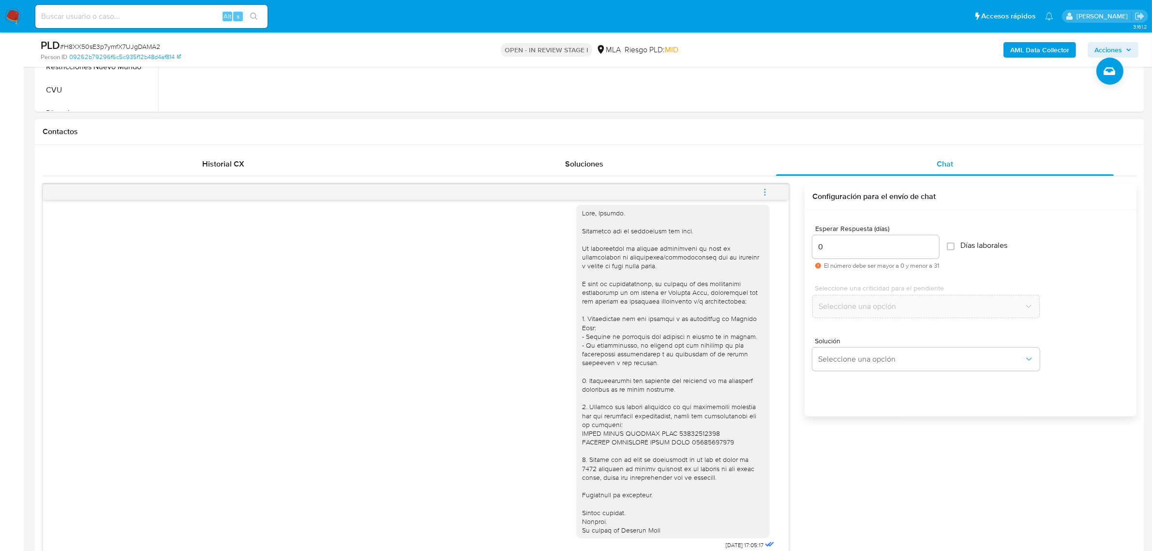
scroll to position [665, 0]
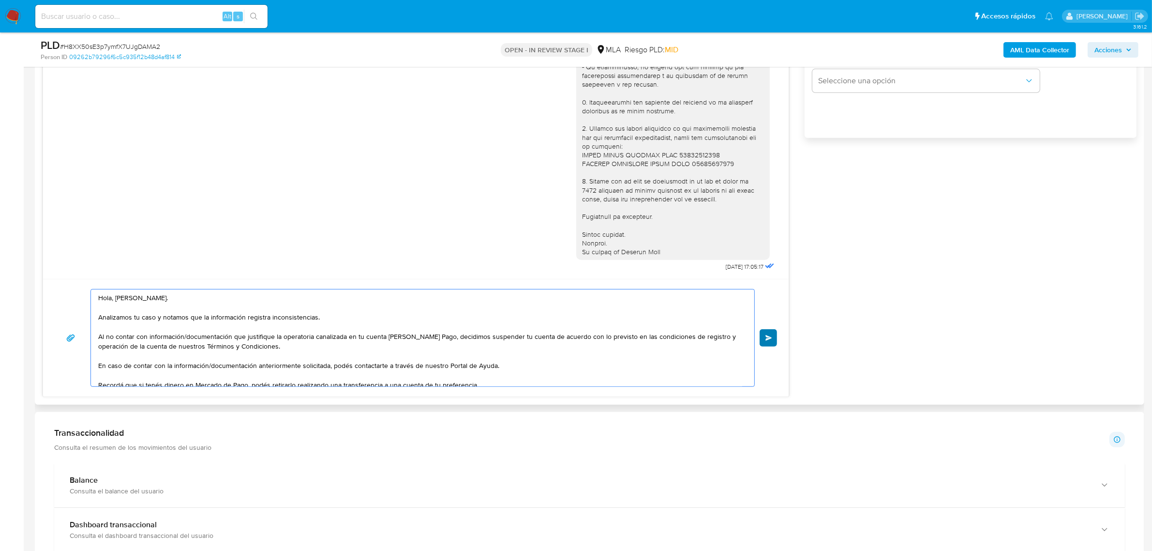
type textarea "Hola, [PERSON_NAME]. Analizamos tu caso y notamos que la información registra i…"
click at [769, 337] on span "Enviar" at bounding box center [769, 338] width 7 height 6
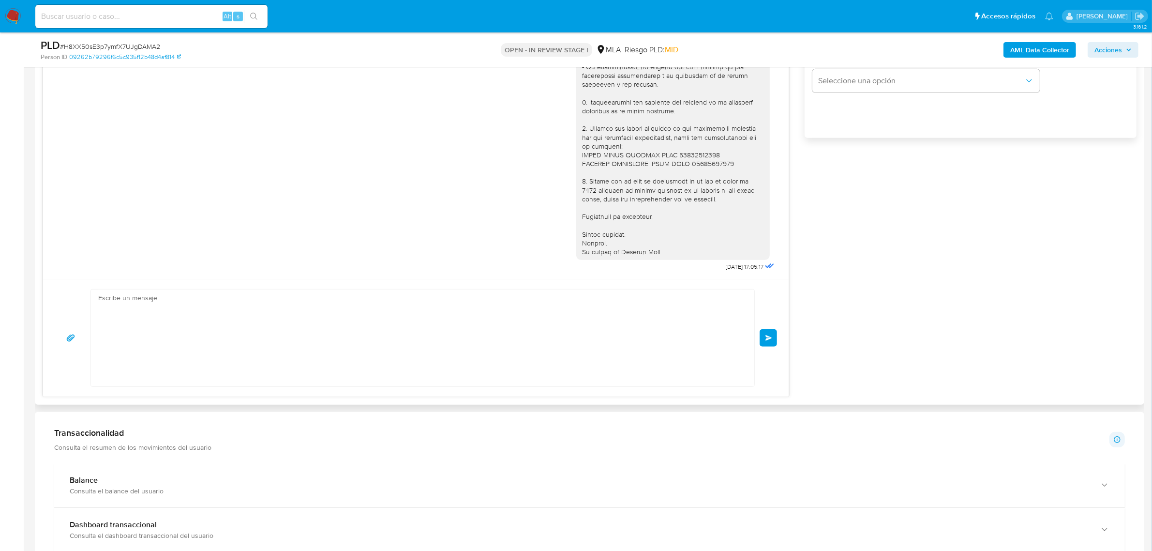
scroll to position [1266, 0]
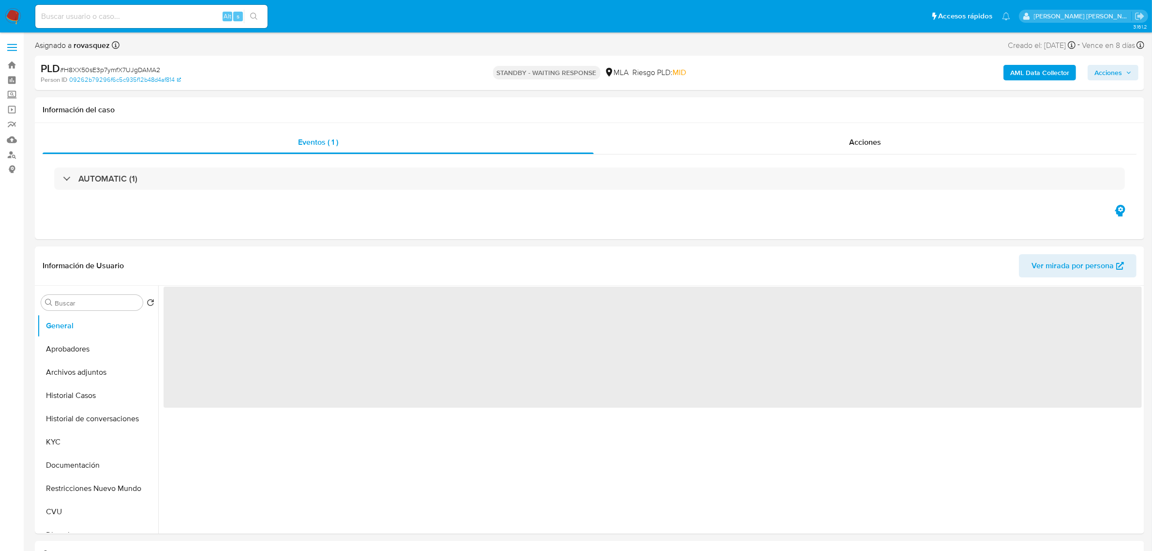
select select "10"
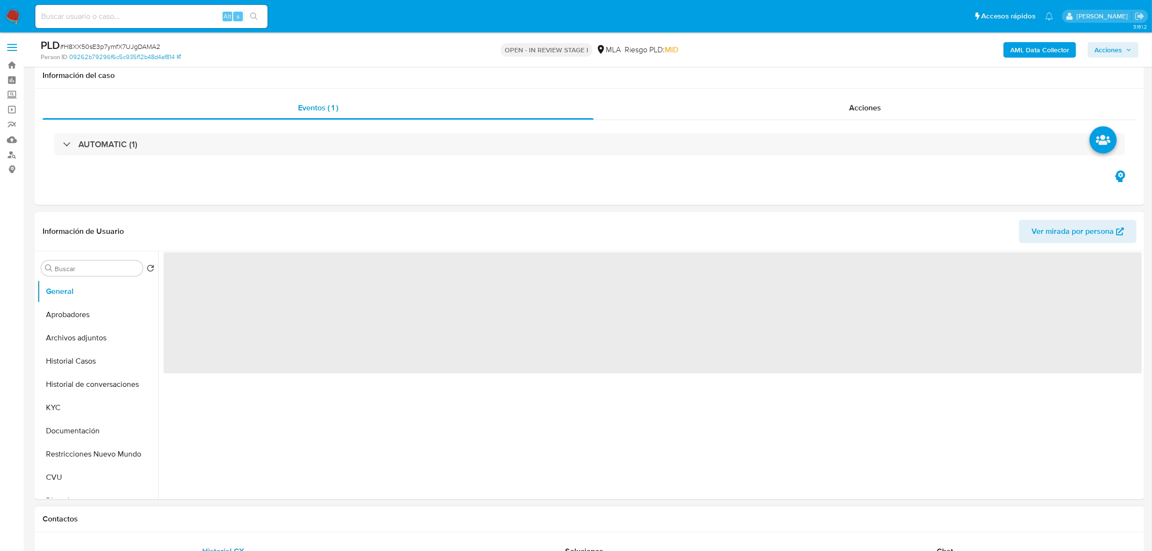
select select "10"
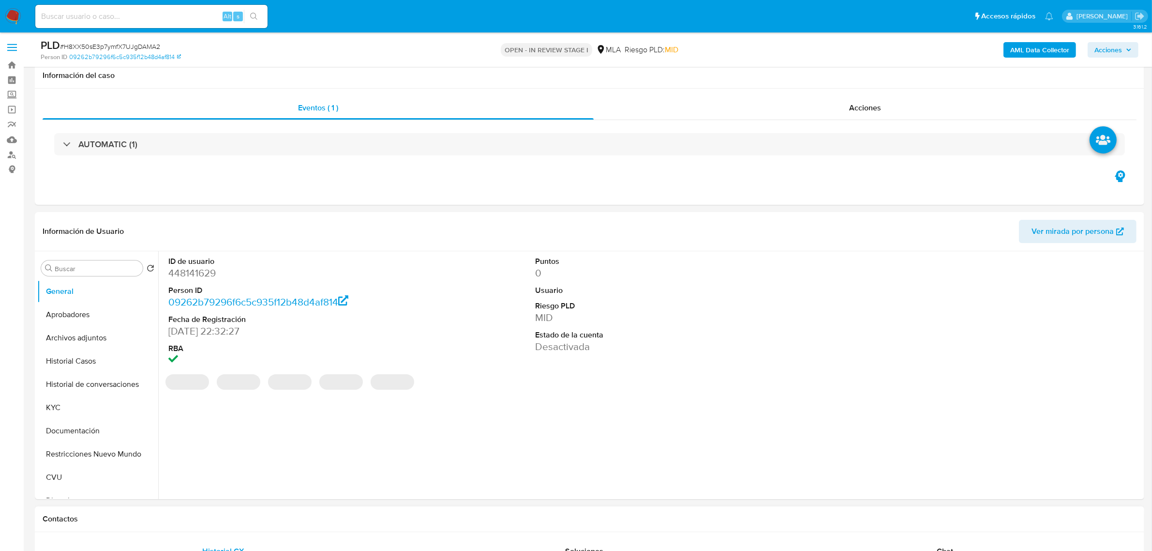
scroll to position [242, 0]
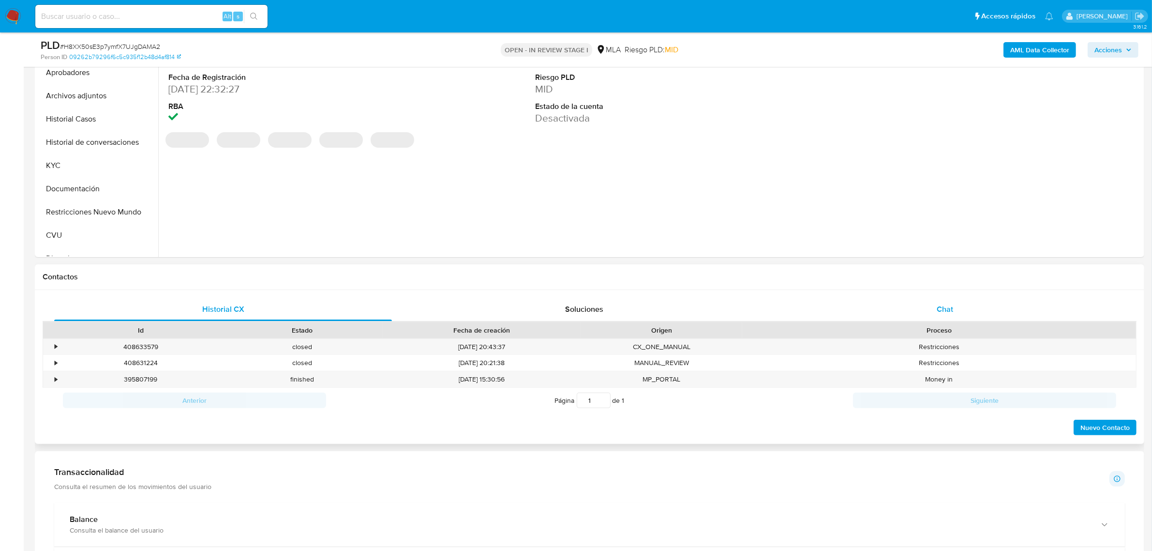
click at [938, 313] on span "Chat" at bounding box center [945, 308] width 16 height 11
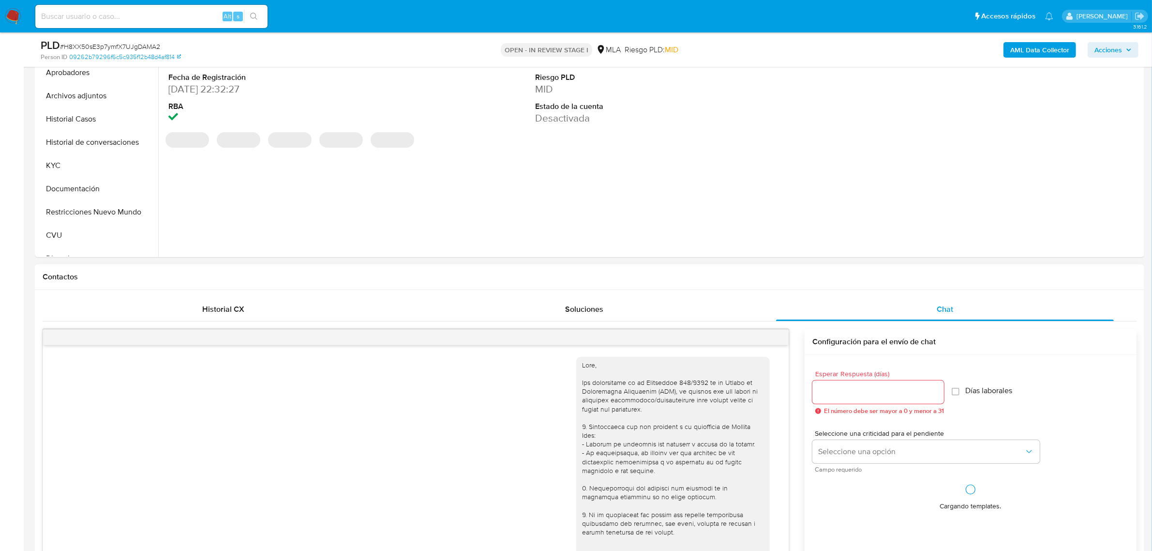
scroll to position [1266, 0]
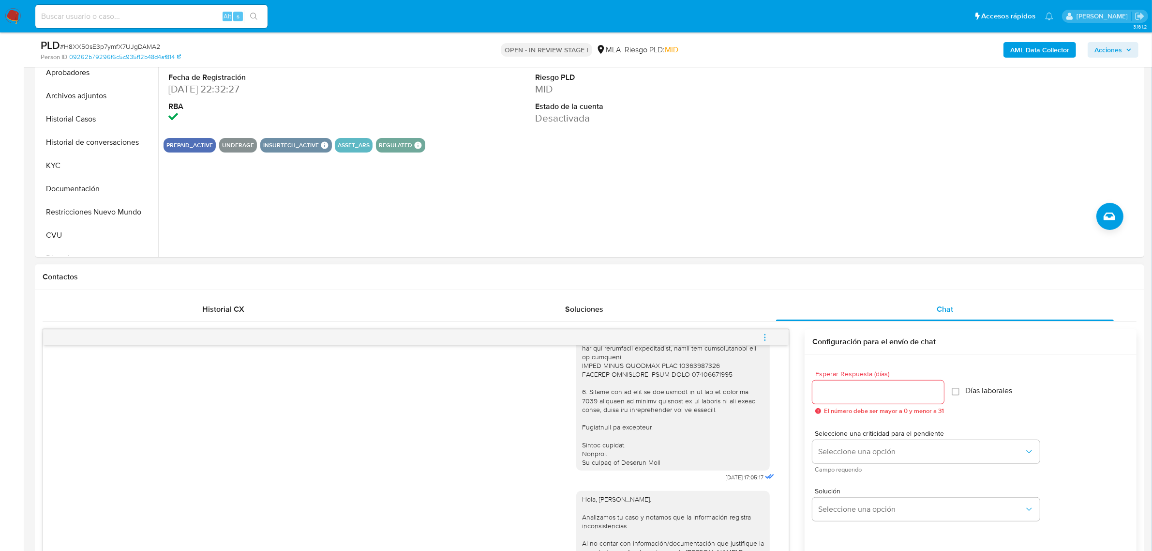
click at [761, 342] on icon "menu-action" at bounding box center [765, 337] width 9 height 9
click at [731, 327] on li "Cerrar conversación" at bounding box center [699, 319] width 99 height 17
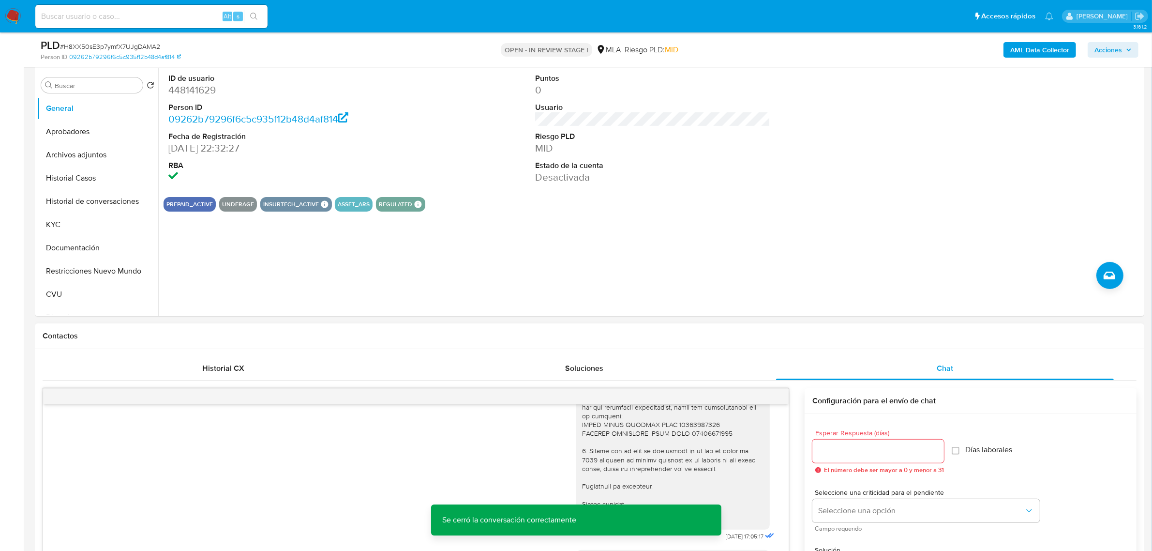
scroll to position [181, 0]
click at [98, 267] on button "Restricciones Nuevo Mundo" at bounding box center [93, 272] width 113 height 23
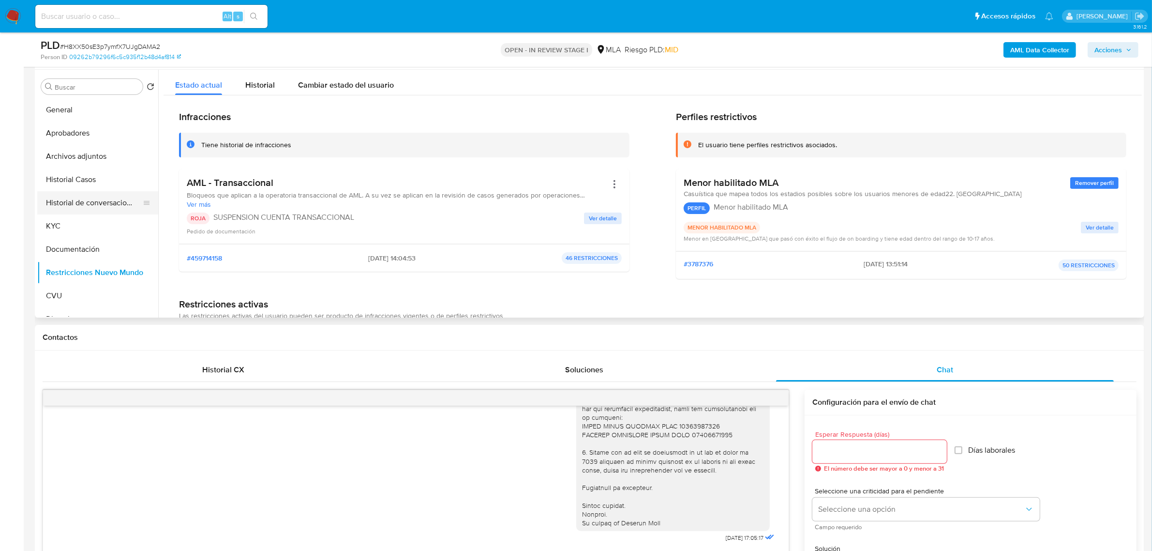
click at [80, 201] on button "Historial de conversaciones" at bounding box center [93, 202] width 113 height 23
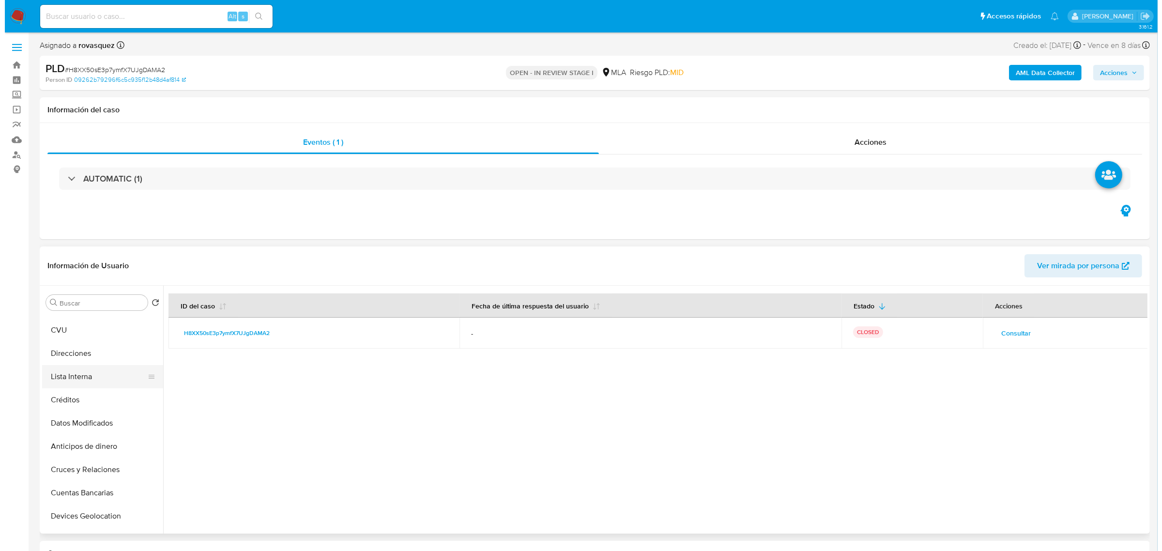
scroll to position [0, 0]
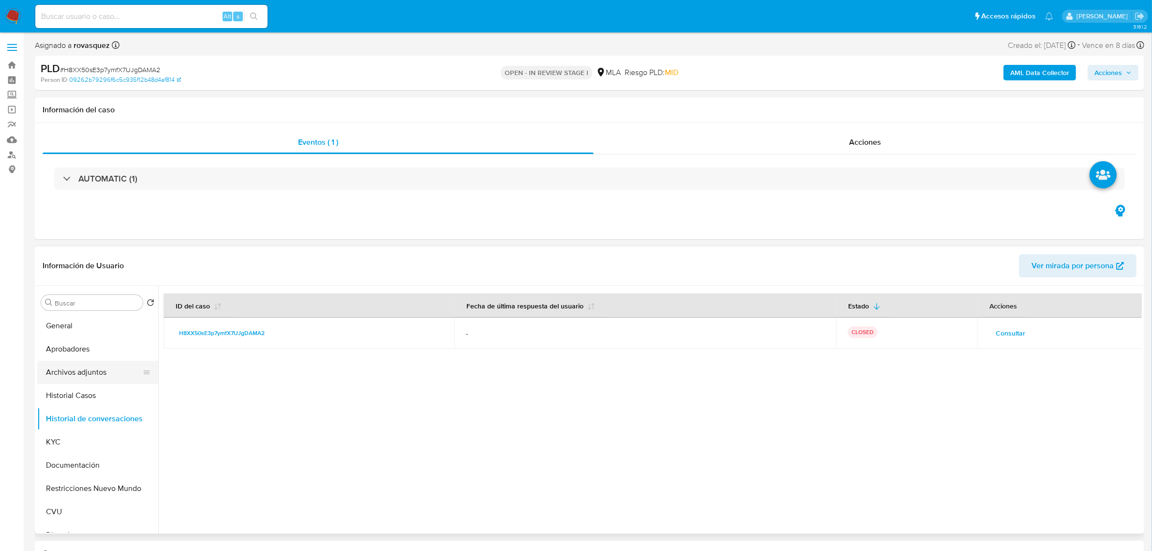
click at [86, 366] on button "Archivos adjuntos" at bounding box center [93, 372] width 113 height 23
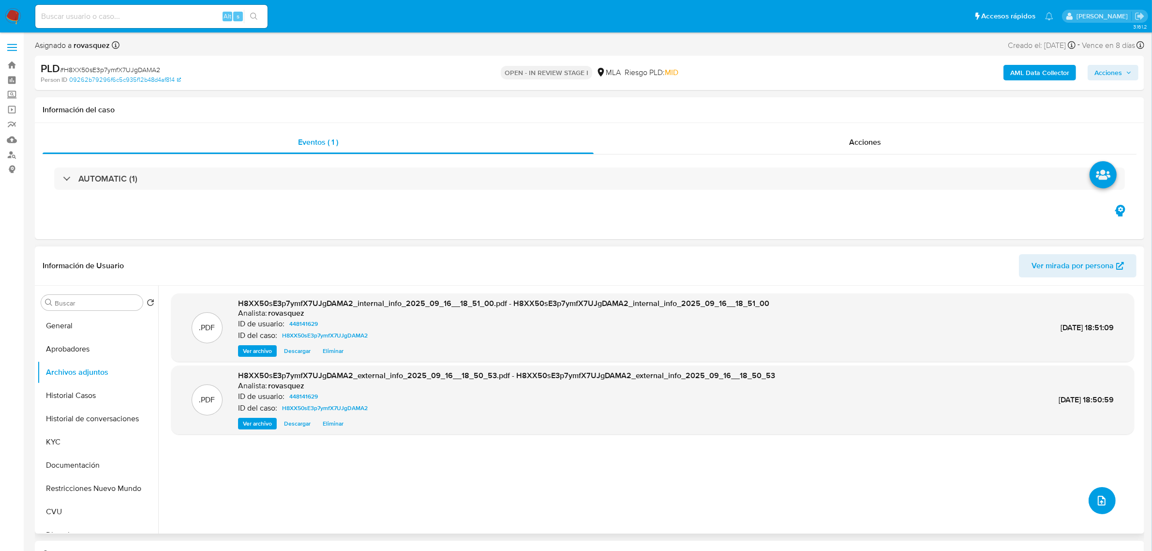
click at [1097, 499] on icon "upload-file" at bounding box center [1102, 501] width 12 height 12
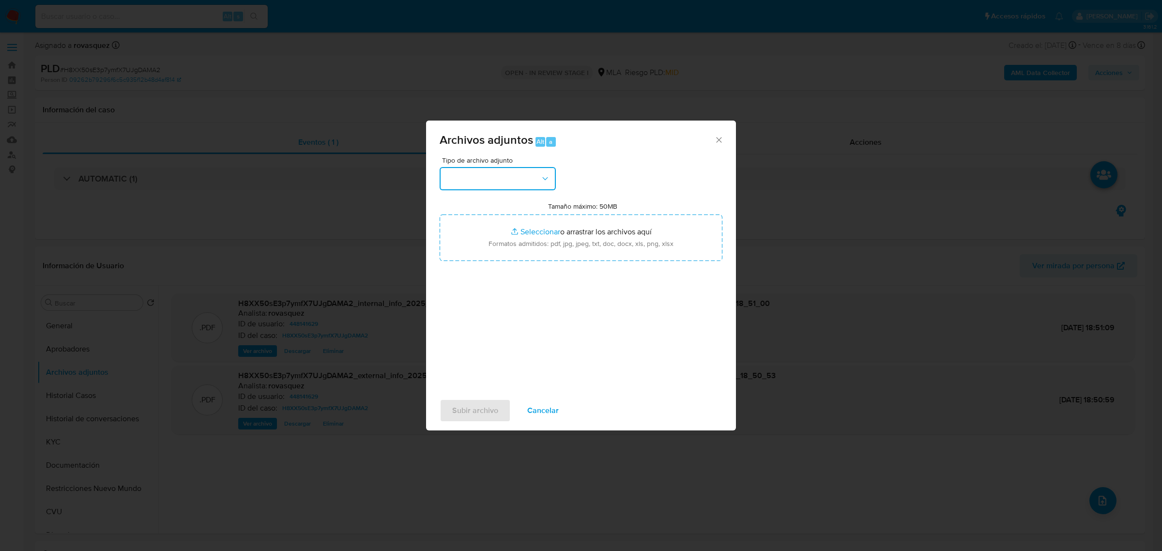
click at [512, 181] on button "button" at bounding box center [497, 178] width 116 height 23
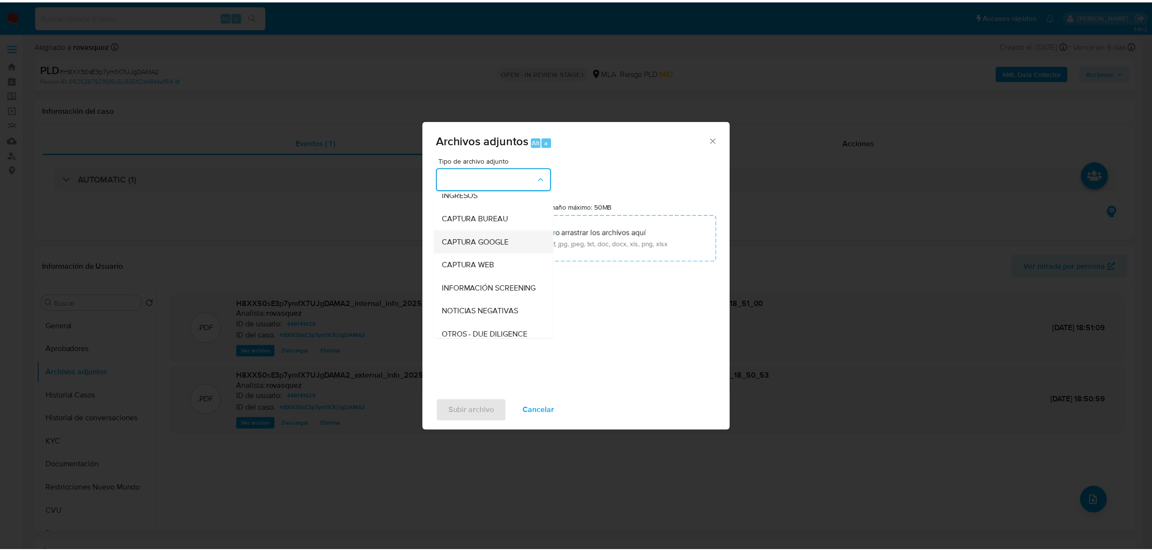
scroll to position [121, 0]
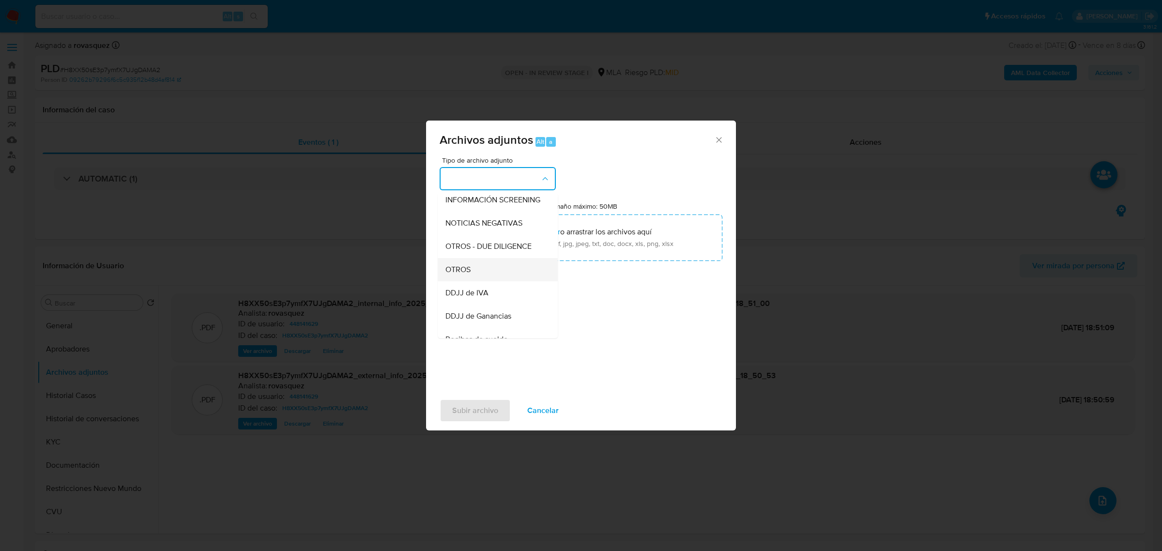
click at [486, 276] on div "OTROS" at bounding box center [494, 268] width 99 height 23
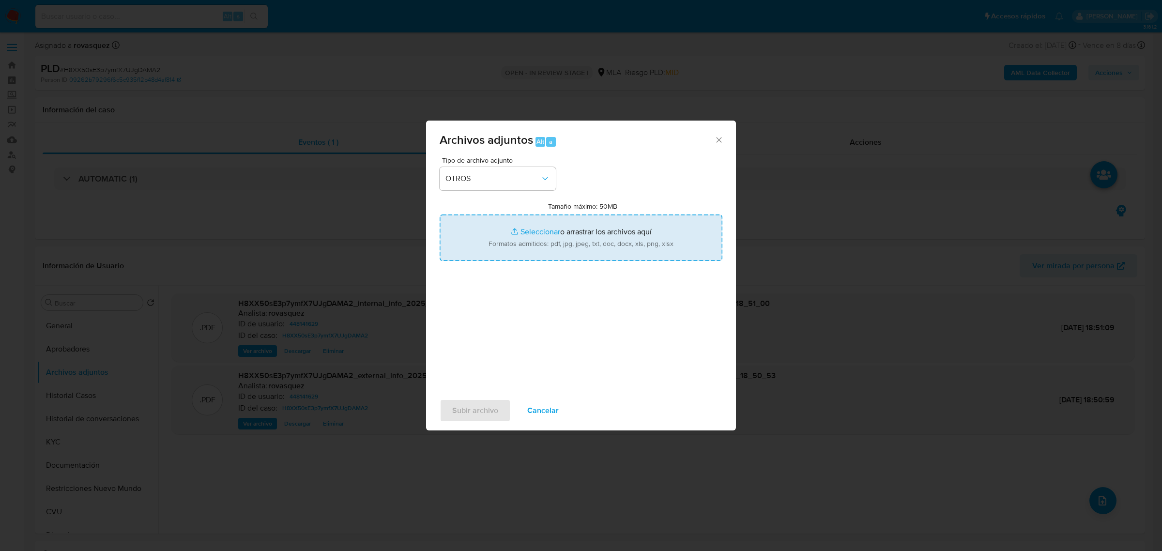
click at [541, 233] on input "Tamaño máximo: 50MB Seleccionar archivos" at bounding box center [580, 237] width 283 height 46
type input "C:\fakepath\Caselog H8XX50sE3p7ymfX7UJgDAMA2_2025_08_18_20_18_39.docx"
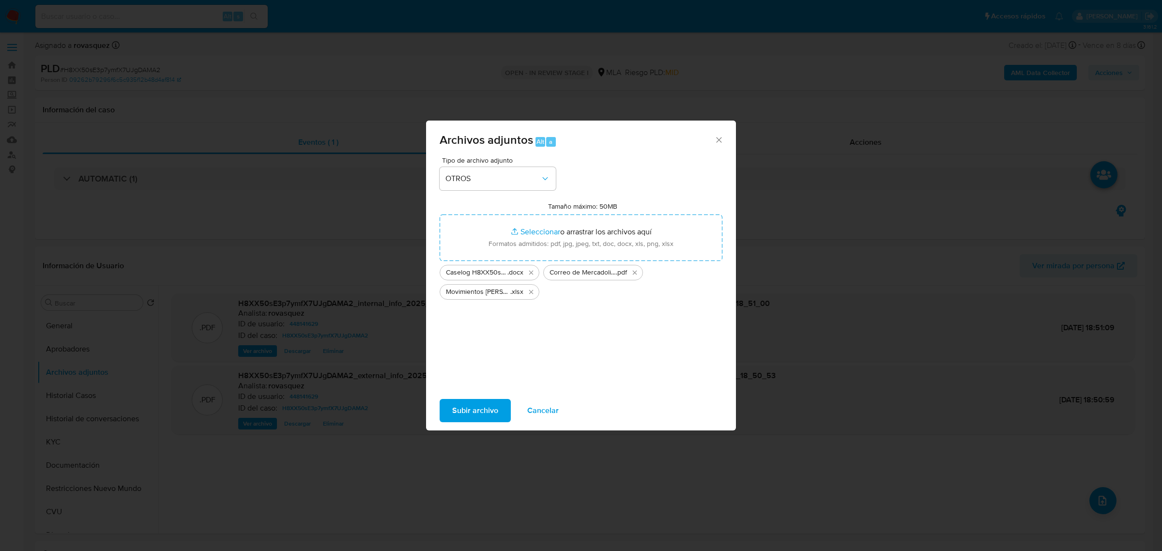
click at [494, 410] on span "Subir archivo" at bounding box center [475, 410] width 46 height 21
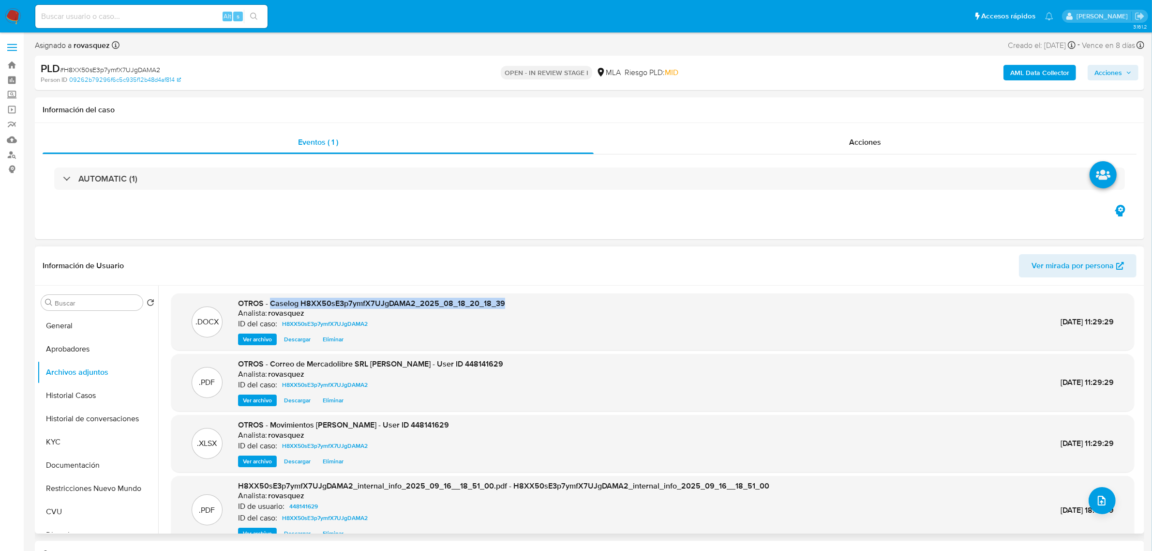
drag, startPoint x: 271, startPoint y: 305, endPoint x: 501, endPoint y: 302, distance: 229.9
click at [501, 302] on span "OTROS - Caselog H8XX50sE3p7ymfX7UJgDAMA2_2025_08_18_20_18_39" at bounding box center [371, 303] width 267 height 11
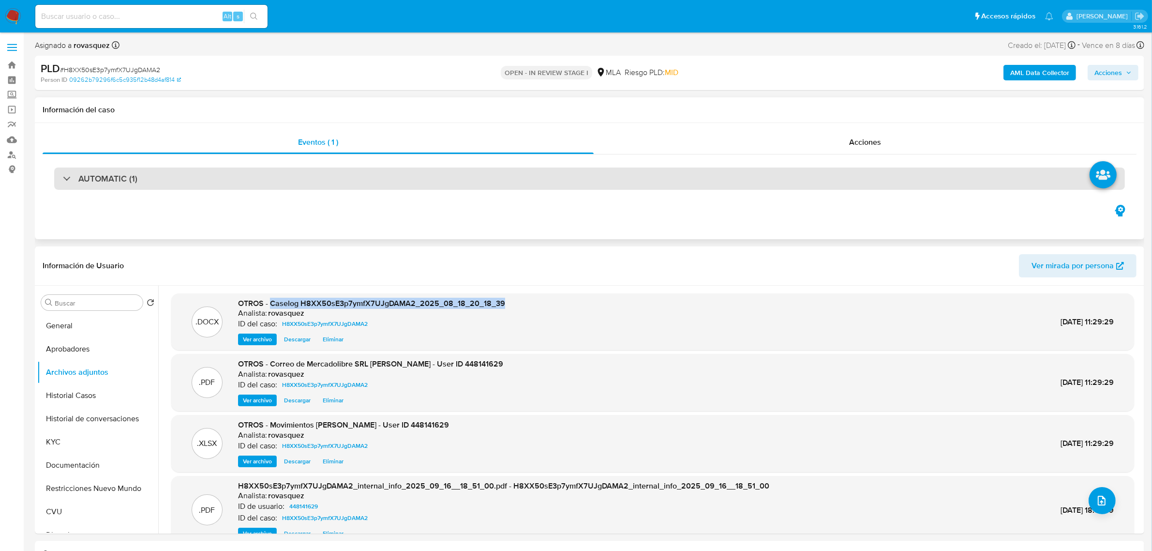
copy span "Caselog H8XX50sE3p7ymfX7UJgDAMA2_2025_08_18_20_18_39"
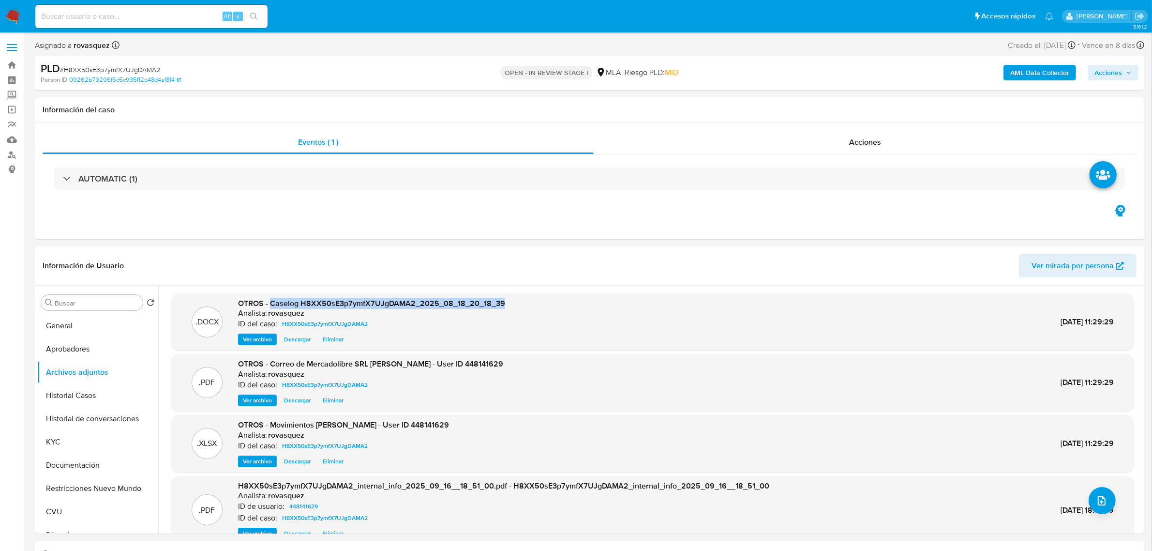
click at [1113, 75] on span "Acciones" at bounding box center [1109, 72] width 28 height 15
click at [858, 106] on span "Resolución del caso" at bounding box center [838, 103] width 69 height 11
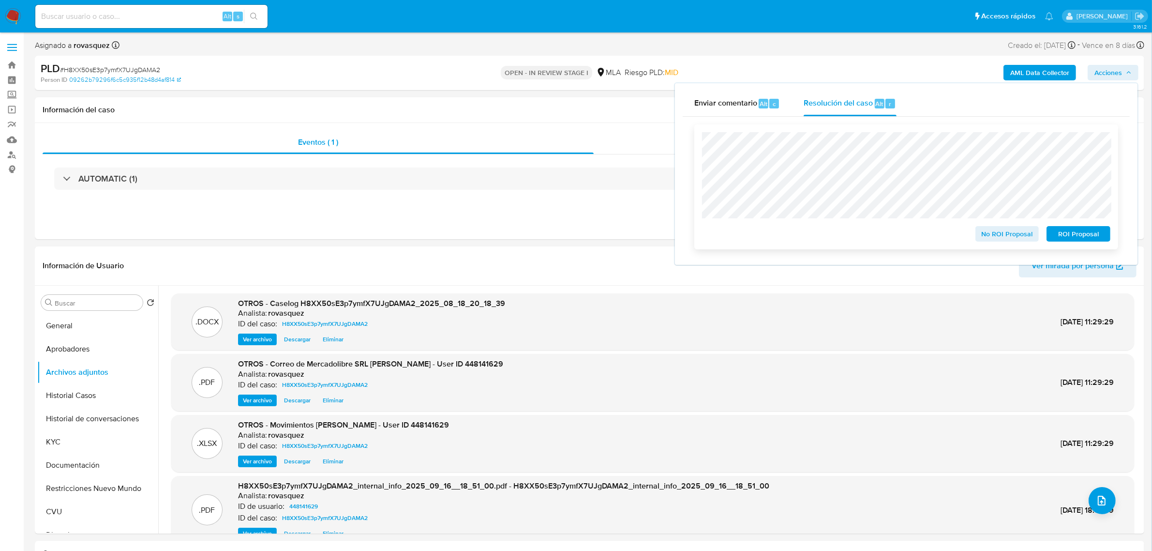
click at [1068, 238] on span "ROI Proposal" at bounding box center [1079, 234] width 50 height 14
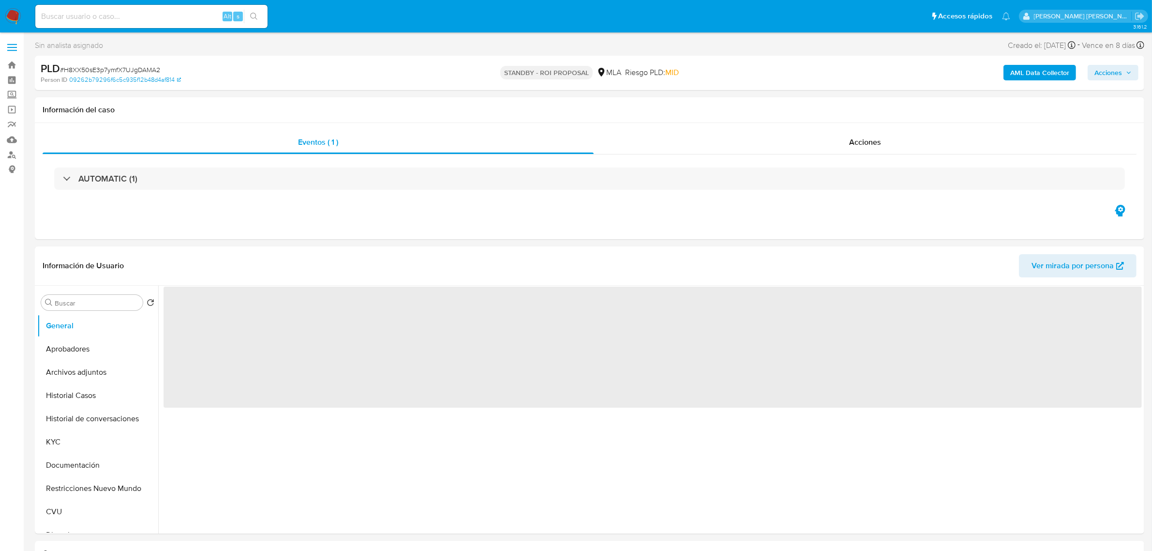
select select "10"
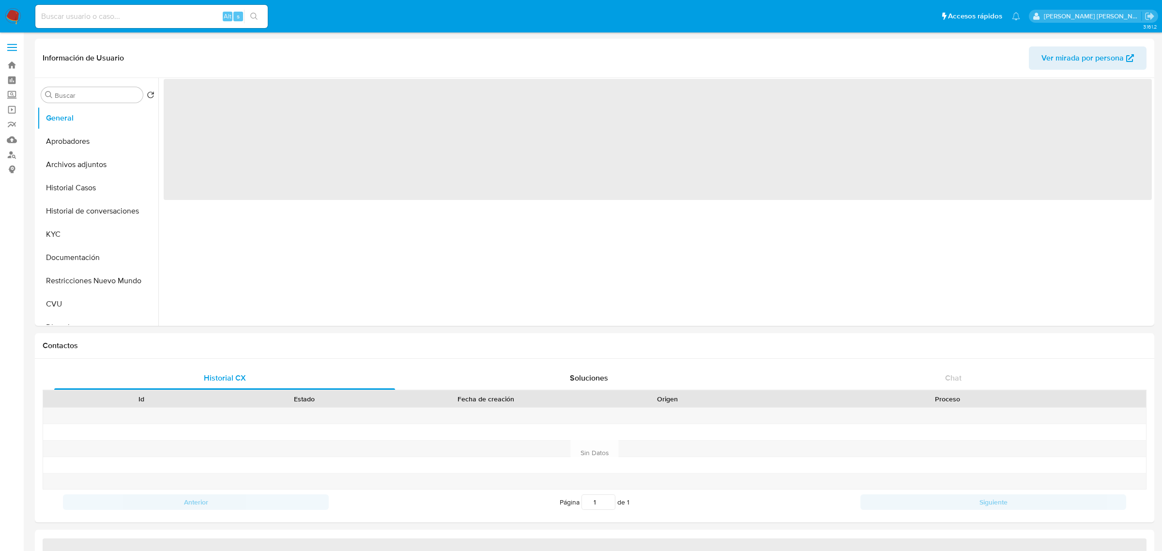
select select "10"
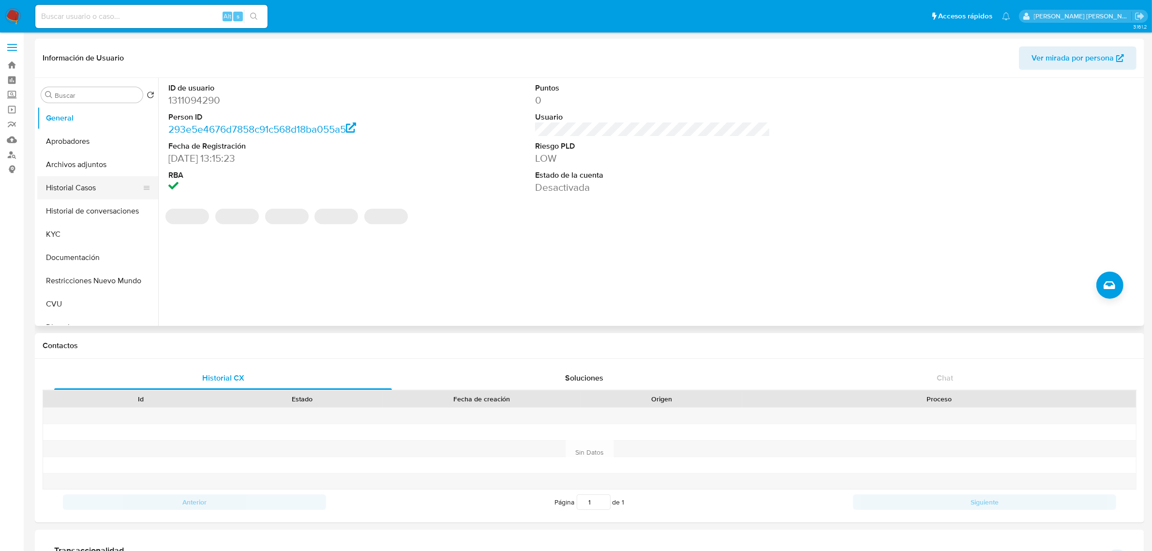
click at [85, 187] on button "Historial Casos" at bounding box center [93, 187] width 113 height 23
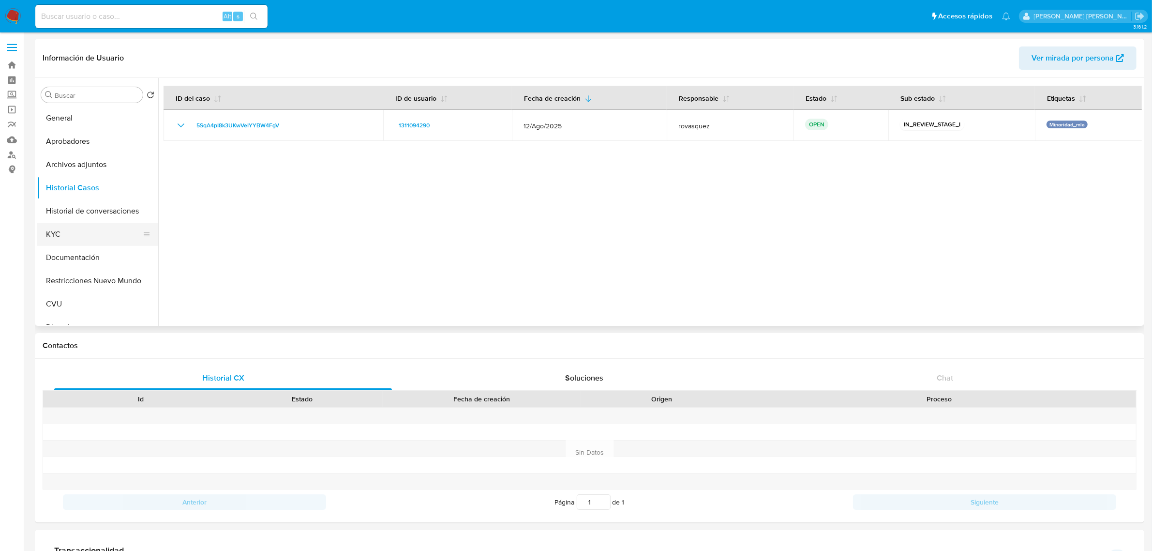
click at [80, 243] on button "KYC" at bounding box center [93, 234] width 113 height 23
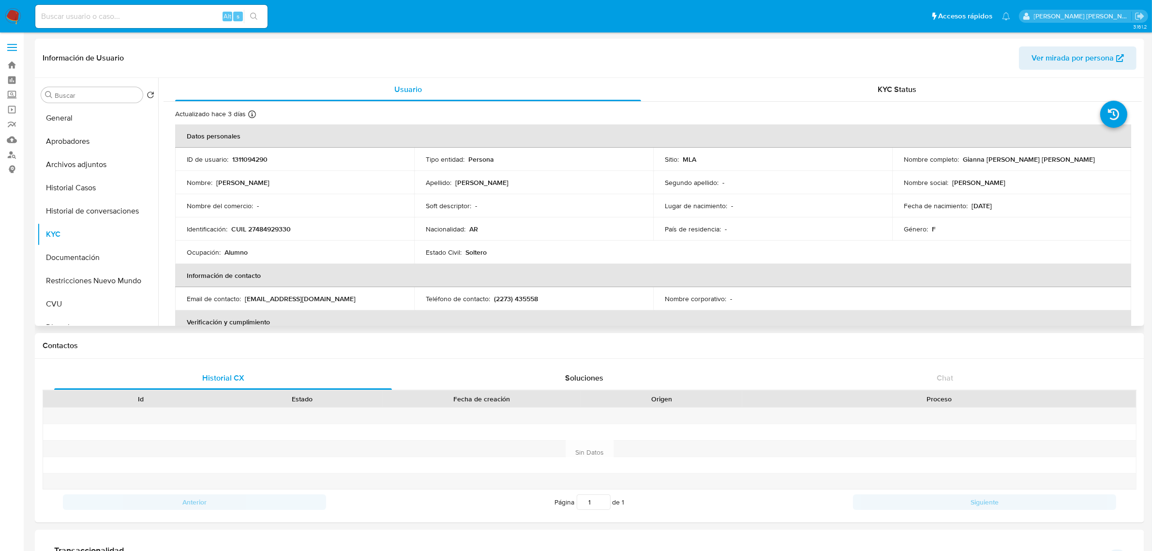
drag, startPoint x: 245, startPoint y: 299, endPoint x: 362, endPoint y: 302, distance: 116.7
click at [362, 302] on div "Email de contacto : aranetalamortegianna@gmail.com" at bounding box center [295, 298] width 216 height 9
copy p "aranetalamortegianna@gmail.com"
click at [69, 136] on button "Aprobadores" at bounding box center [93, 141] width 113 height 23
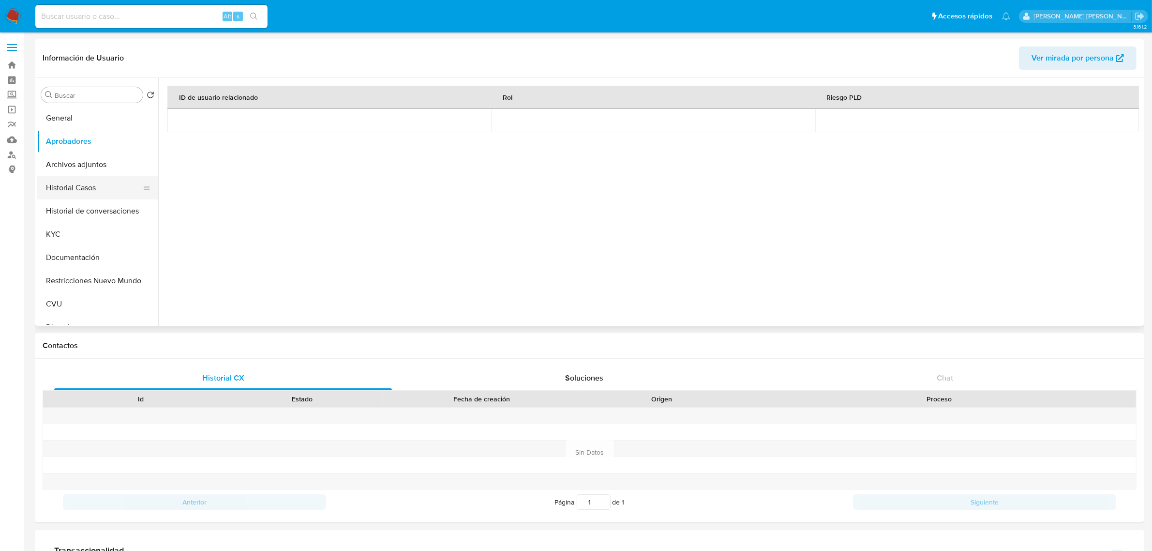
drag, startPoint x: 92, startPoint y: 186, endPoint x: 101, endPoint y: 180, distance: 10.7
click at [92, 187] on button "Historial Casos" at bounding box center [93, 187] width 113 height 23
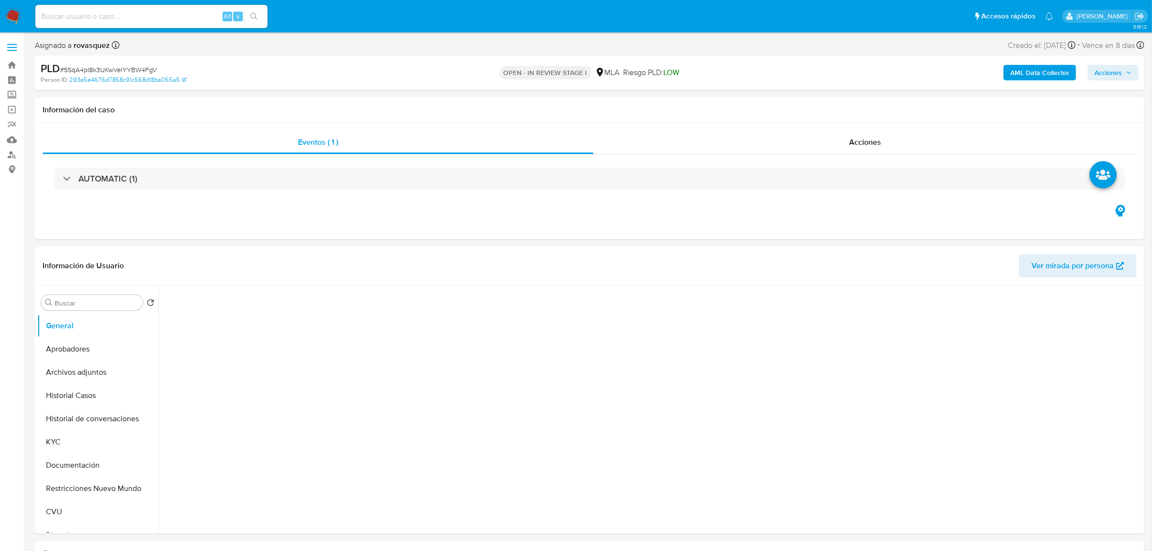
select select "10"
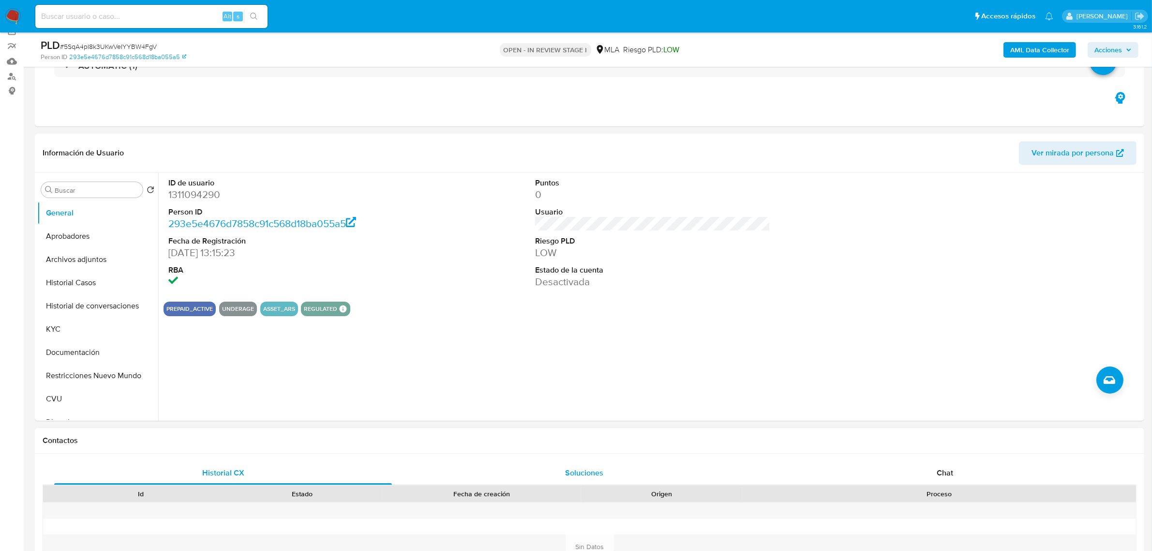
scroll to position [242, 0]
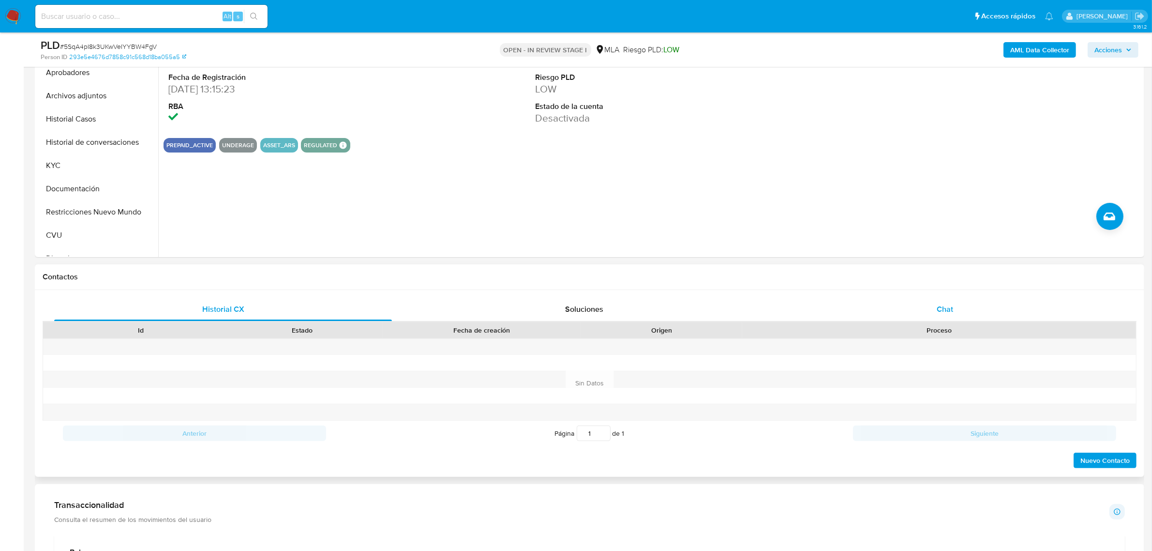
click at [935, 305] on div "Chat" at bounding box center [945, 309] width 338 height 23
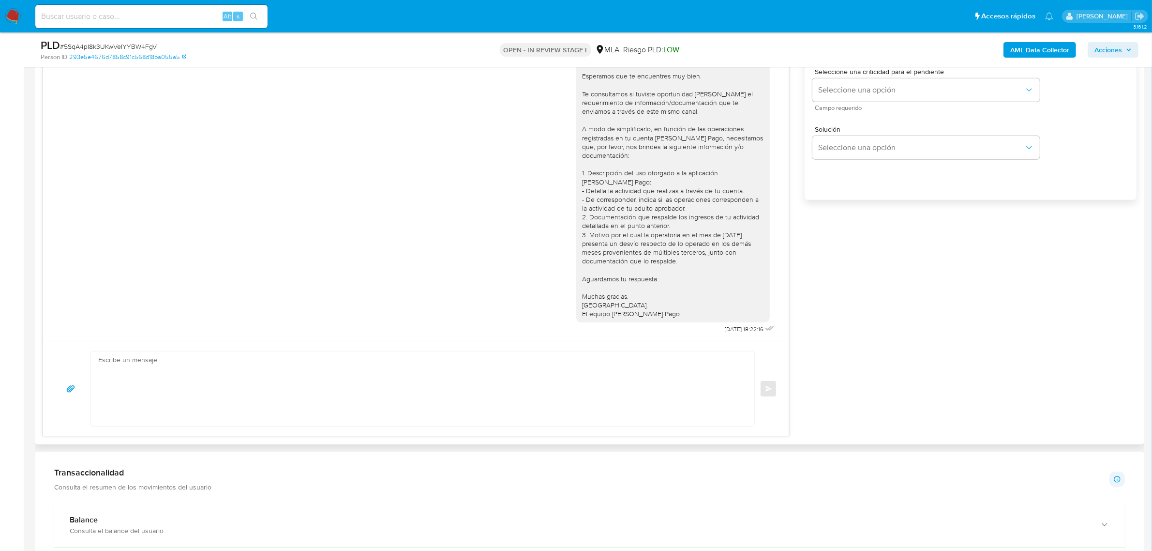
scroll to position [605, 0]
click at [150, 388] on textarea at bounding box center [420, 387] width 644 height 75
paste textarea "Hola, [PERSON_NAME]. Analizamos tu caso y notamos que la información registra i…"
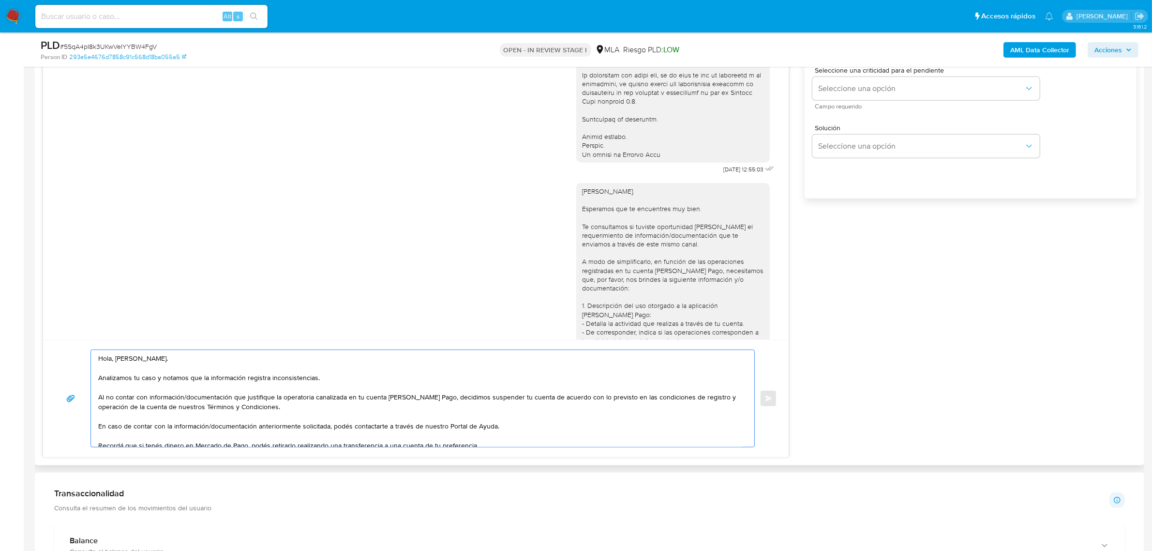
scroll to position [748, 0]
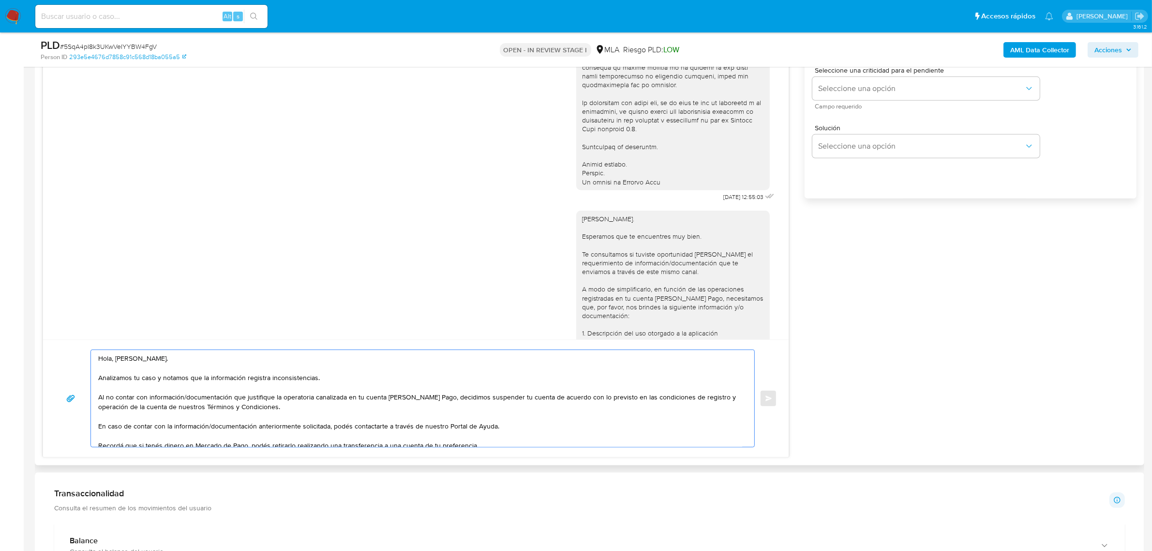
click at [601, 239] on div "[PERSON_NAME]. Esperamos que te encuentres muy bien. Te consultamos si tuviste …" at bounding box center [673, 346] width 182 height 264
click at [601, 239] on div "Hola, Gianna. Esperamos que te encuentres muy bien. Te consultamos si tuviste o…" at bounding box center [673, 346] width 182 height 264
copy div "Gianna"
click at [122, 359] on textarea "Hola, Agustin. Analizamos tu caso y notamos que la información registra inconsi…" at bounding box center [420, 398] width 644 height 97
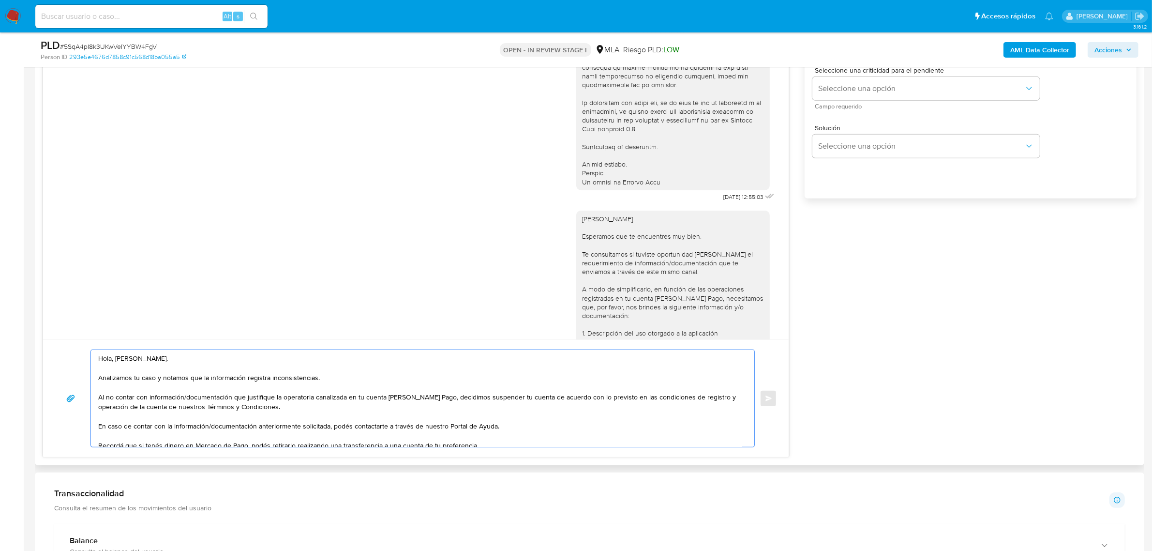
paste textarea "Gianna"
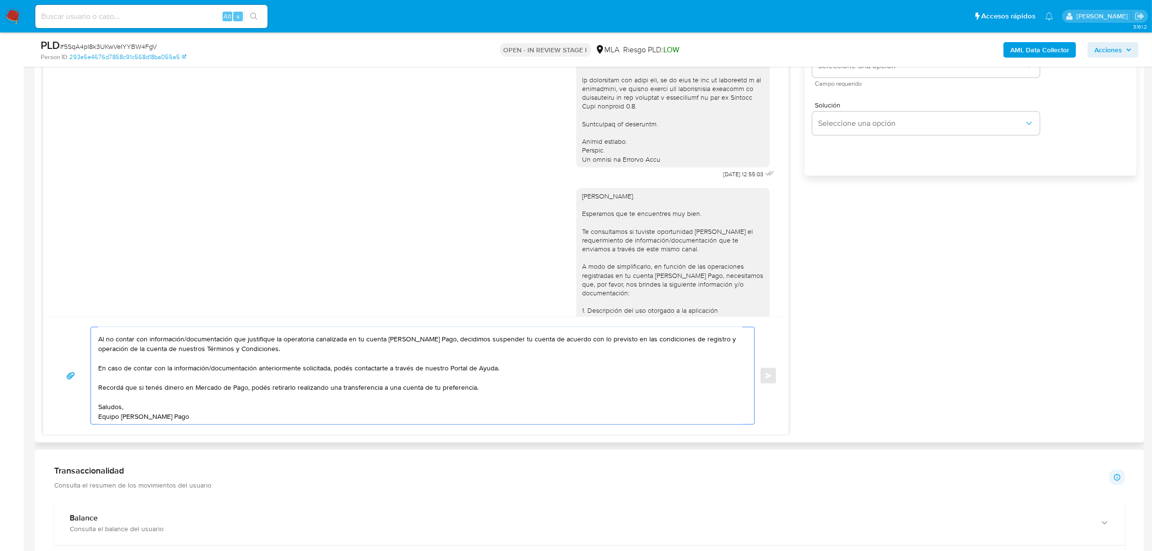
scroll to position [484, 0]
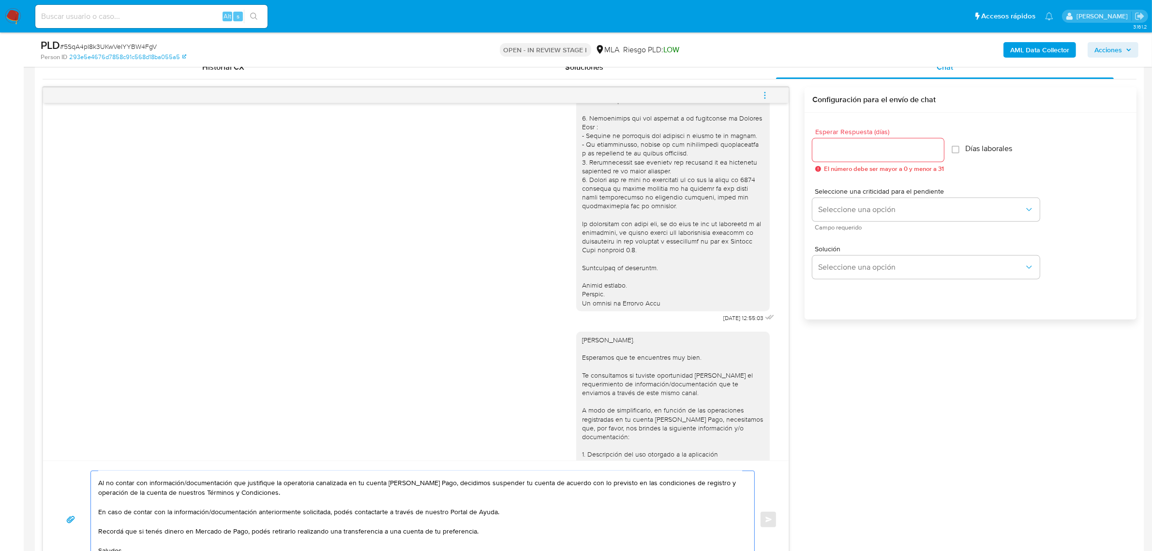
type textarea "[PERSON_NAME]. Analizamos tu caso y notamos que la información registra inconsi…"
click at [838, 155] on input "Esperar Respuesta (días)" at bounding box center [879, 150] width 132 height 13
type input "0"
click at [770, 521] on span "Enviar" at bounding box center [769, 519] width 7 height 6
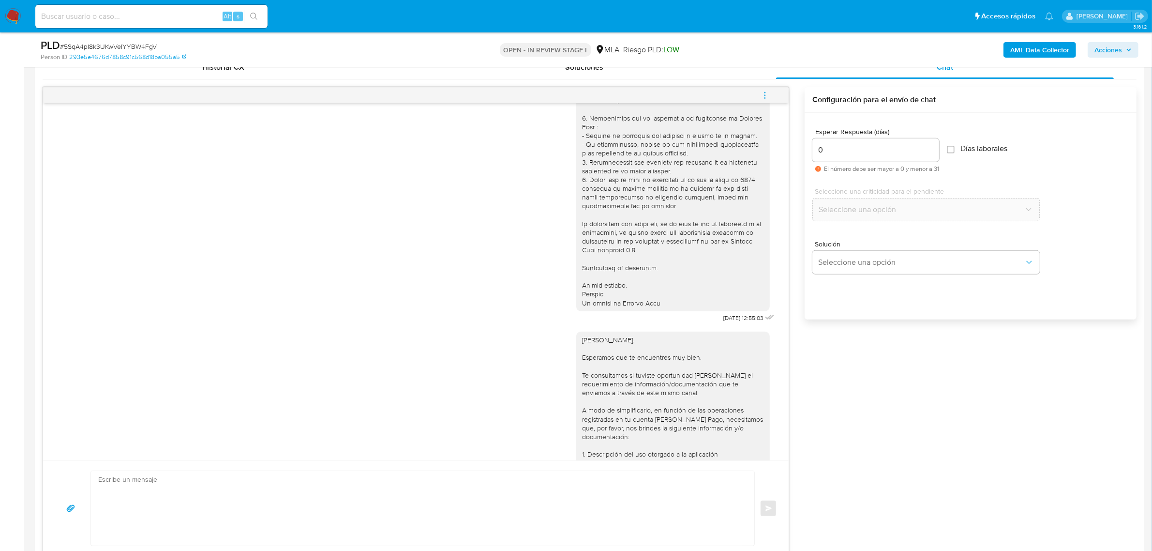
scroll to position [1143, 0]
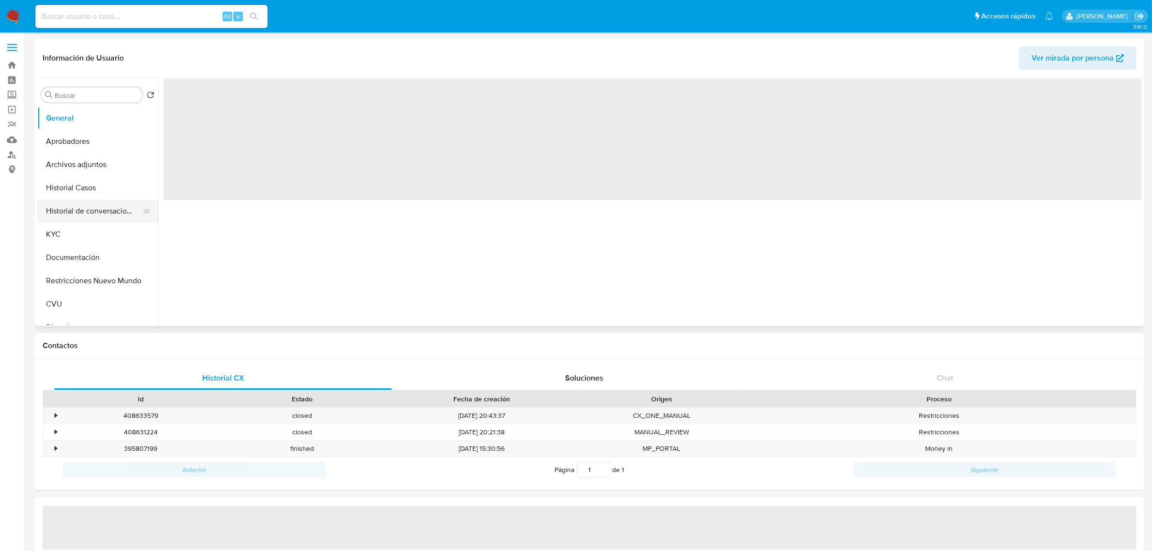
select select "10"
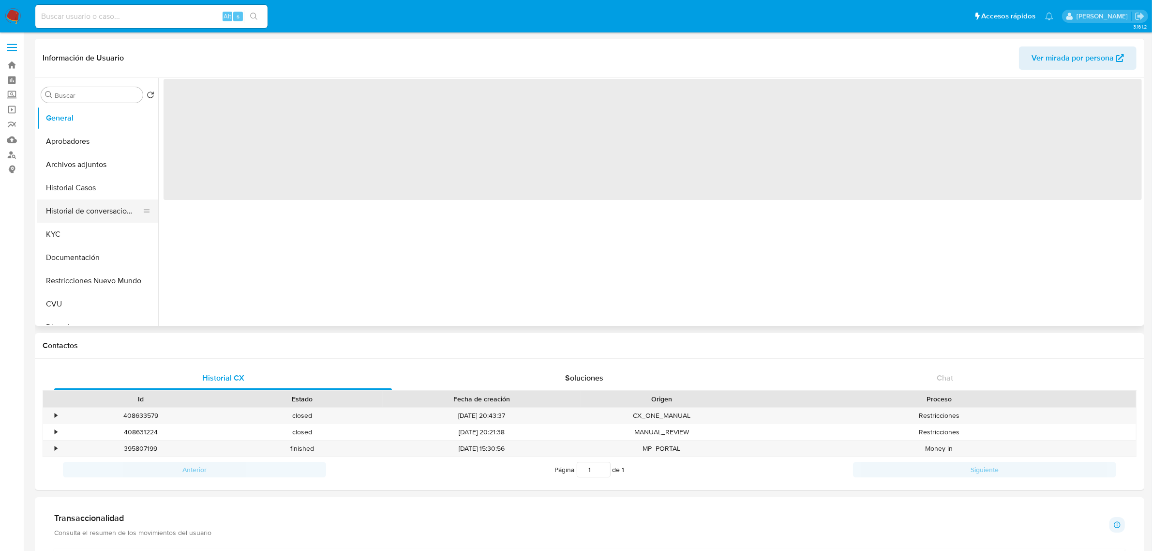
click at [89, 205] on button "Historial de conversaciones" at bounding box center [93, 210] width 113 height 23
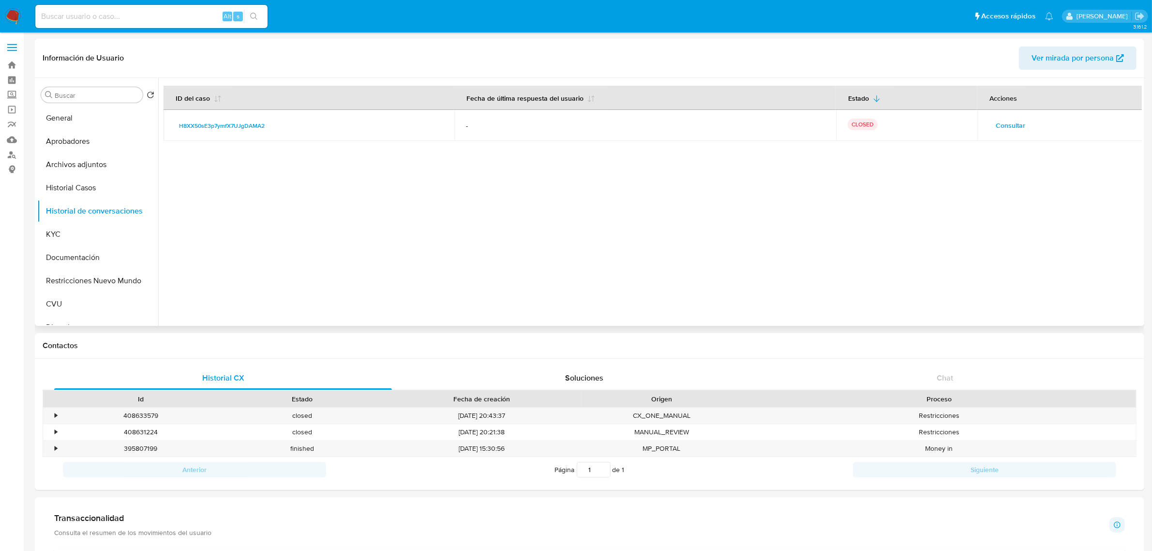
click at [1015, 121] on span "Consultar" at bounding box center [1011, 126] width 30 height 14
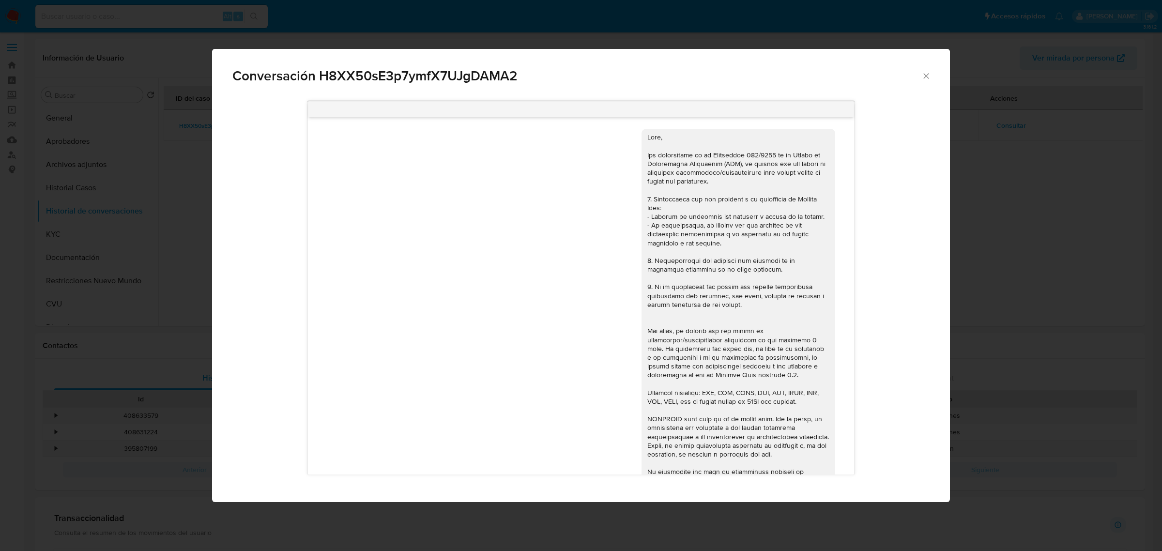
scroll to position [1264, 0]
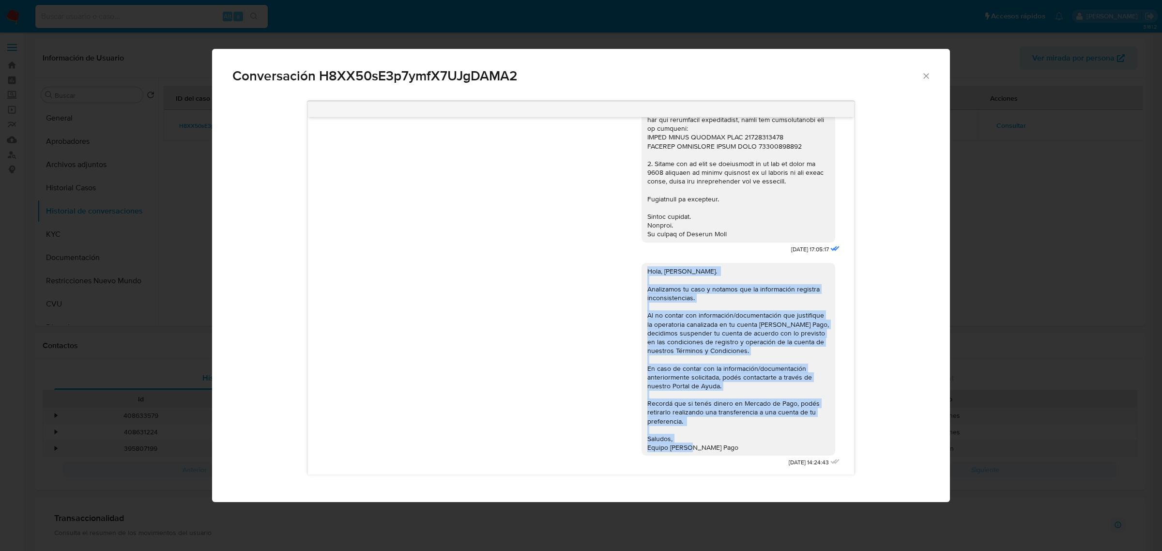
drag, startPoint x: 714, startPoint y: 447, endPoint x: 635, endPoint y: 272, distance: 191.3
click at [641, 272] on div "Hola, Agustin. Analizamos tu caso y notamos que la información registra inconsi…" at bounding box center [738, 359] width 194 height 193
copy div "Hola, Agustin. Analizamos tu caso y notamos que la información registra inconsi…"
click at [923, 75] on icon "Cerrar" at bounding box center [926, 76] width 10 height 10
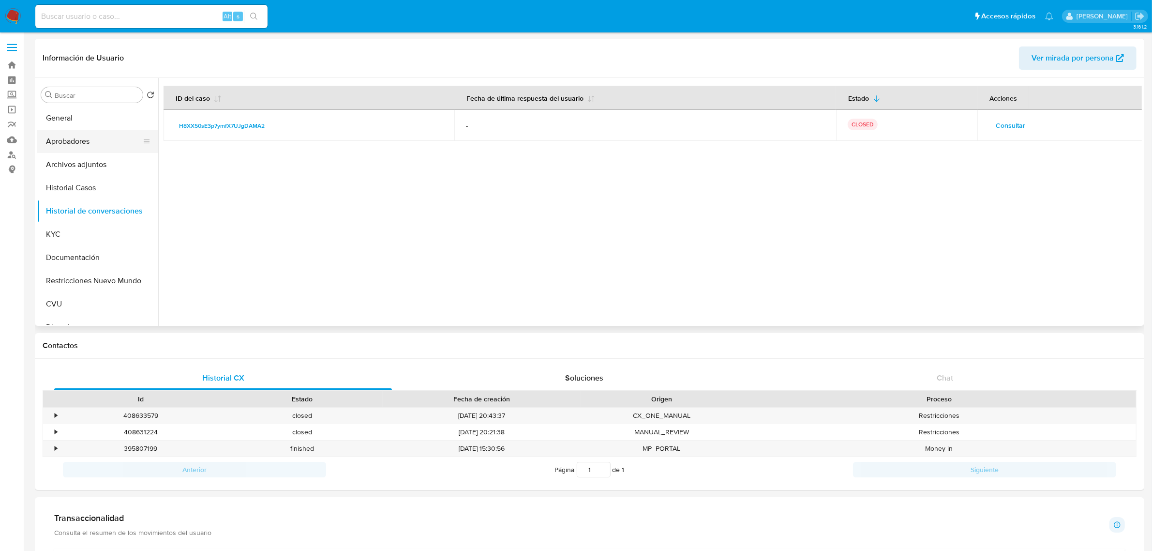
click at [78, 133] on button "Aprobadores" at bounding box center [93, 141] width 113 height 23
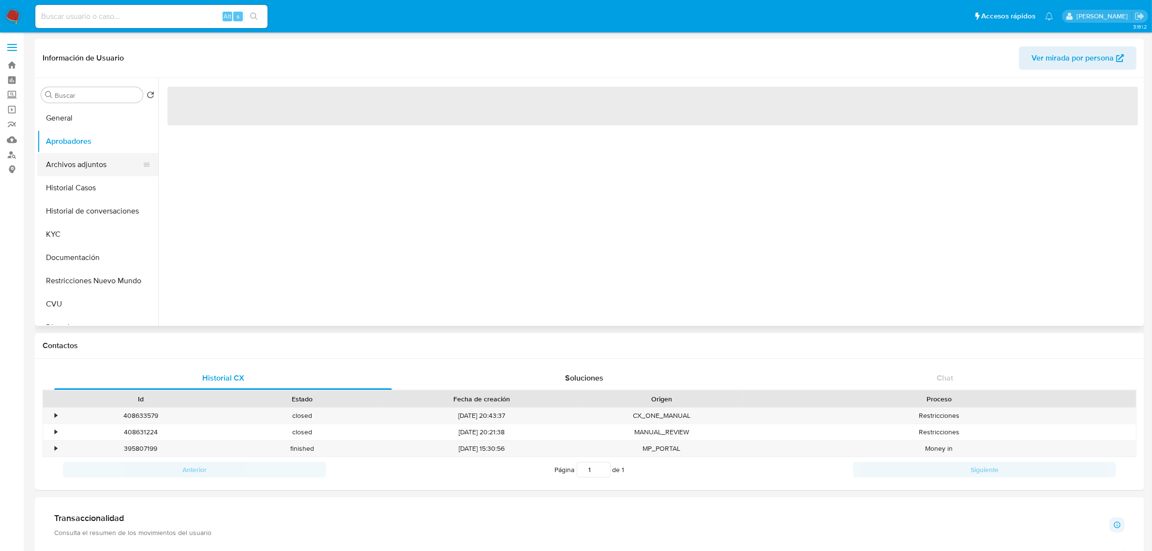
click at [84, 166] on button "Archivos adjuntos" at bounding box center [93, 164] width 113 height 23
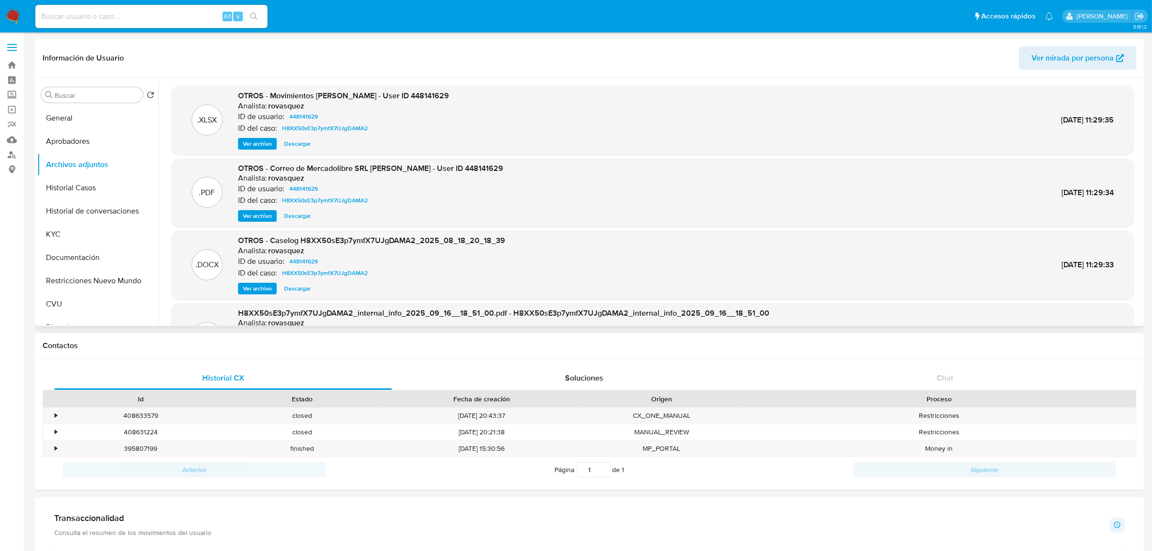
click at [257, 286] on span "Ver archivo" at bounding box center [257, 289] width 29 height 10
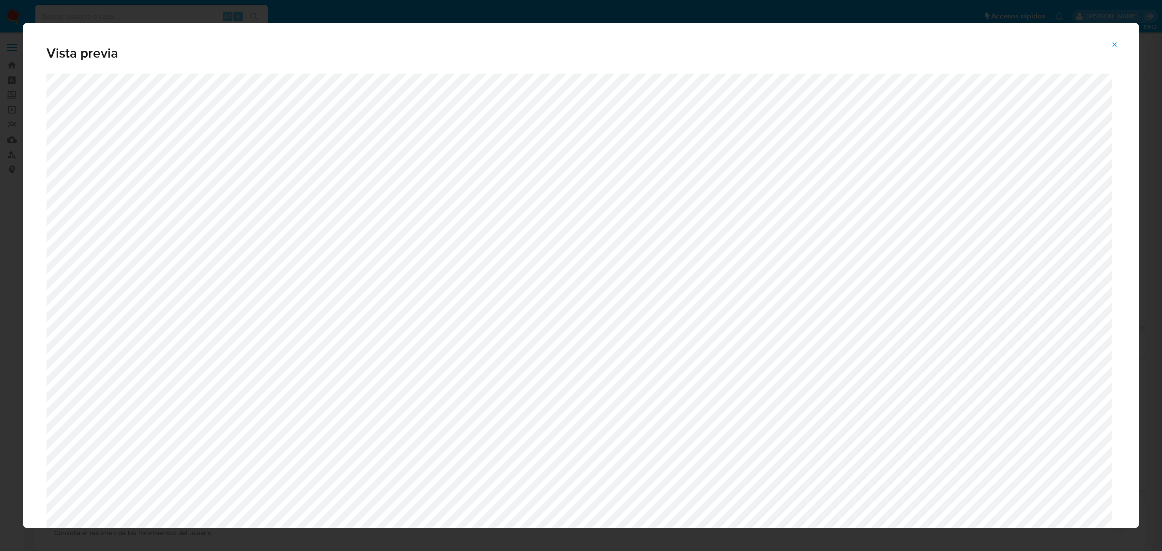
click at [1112, 42] on icon "Attachment preview" at bounding box center [1114, 45] width 8 height 8
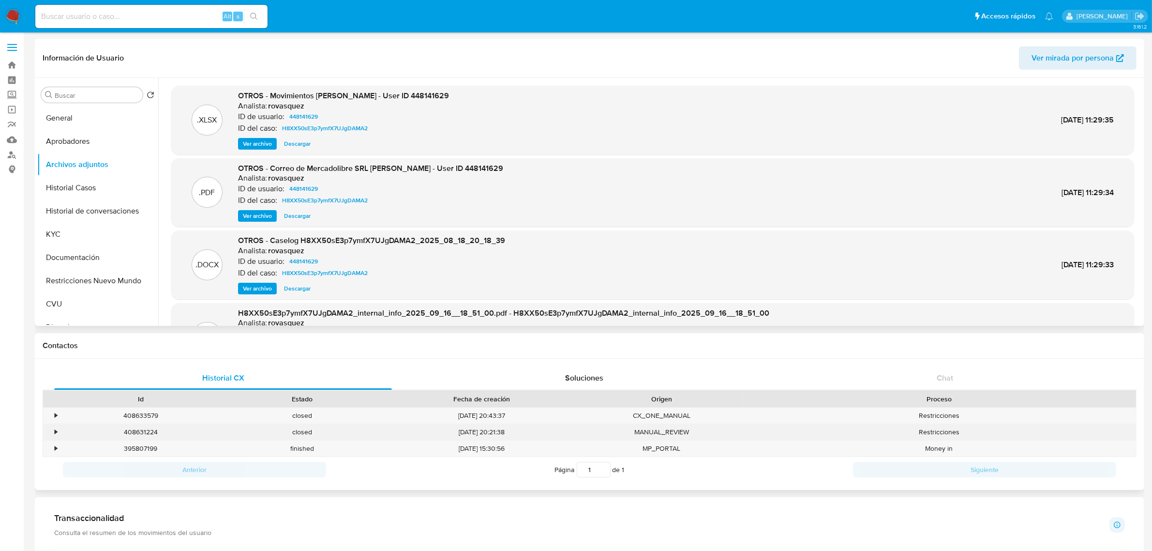
click at [142, 433] on div "408631224" at bounding box center [140, 432] width 161 height 16
copy div "408631224"
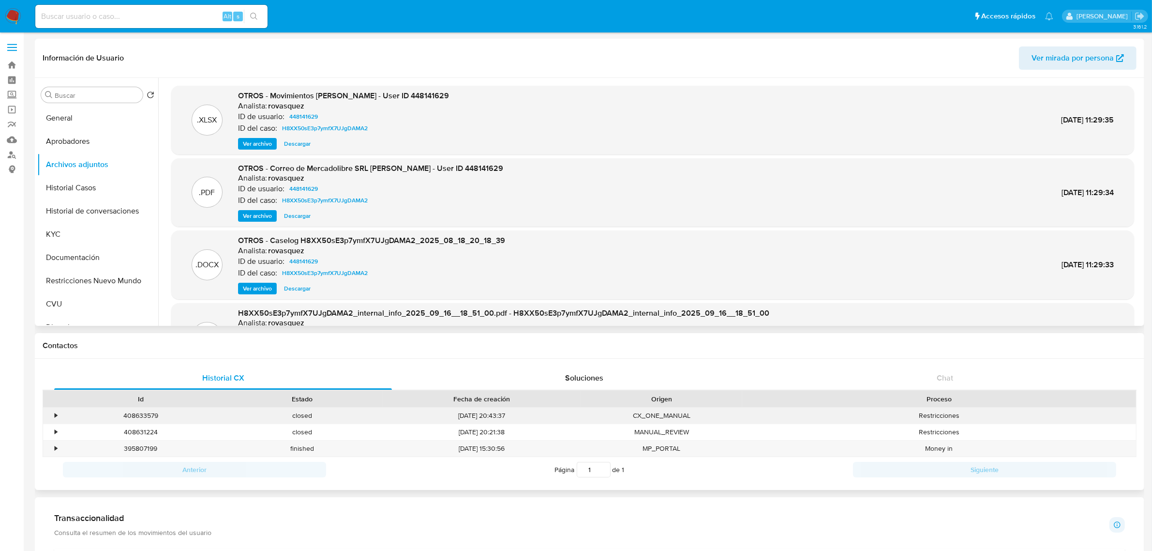
click at [143, 417] on div "408633579" at bounding box center [140, 416] width 161 height 16
click at [143, 416] on div "408633579" at bounding box center [140, 416] width 161 height 16
copy div "408633579"
click at [253, 286] on span "Ver archivo" at bounding box center [257, 289] width 29 height 10
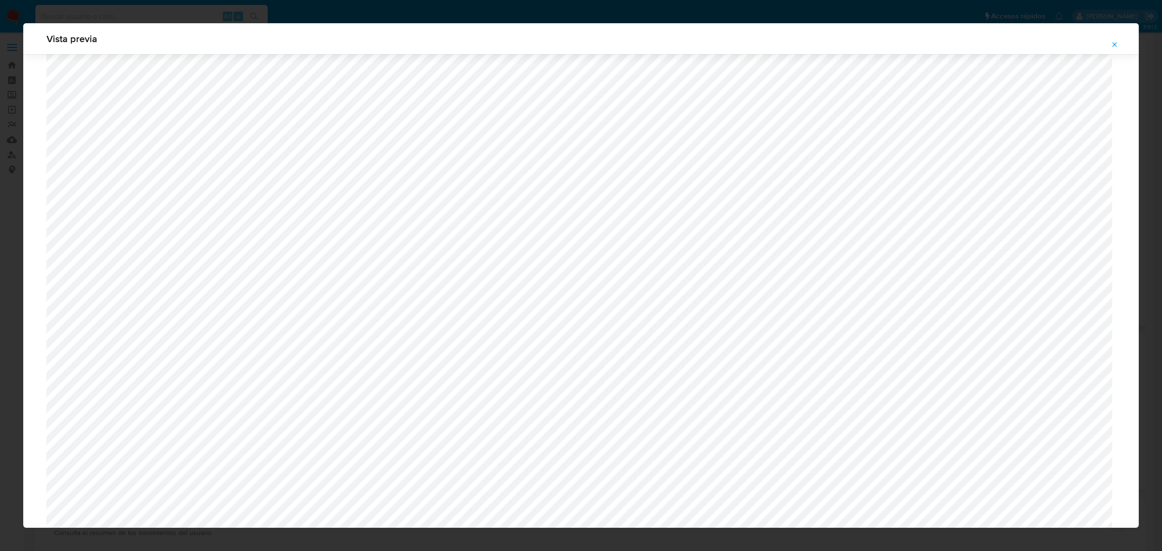
scroll to position [707, 0]
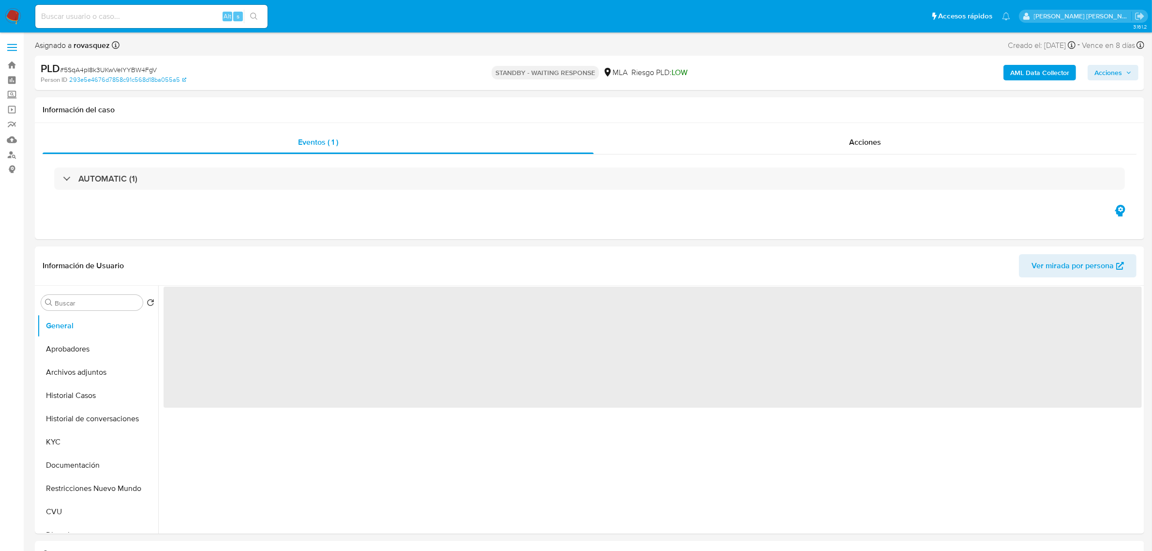
select select "10"
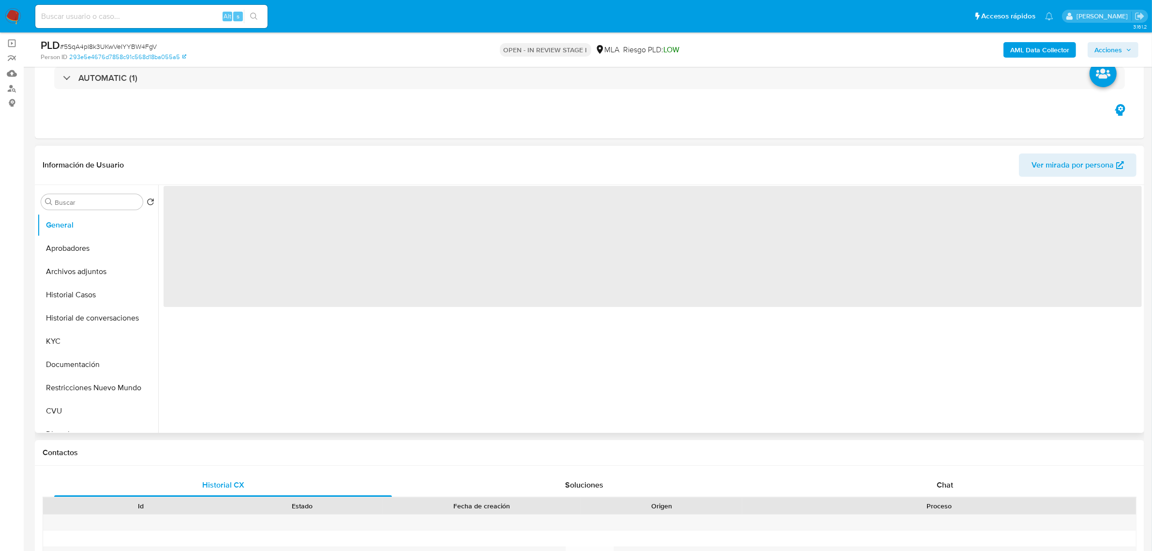
scroll to position [181, 0]
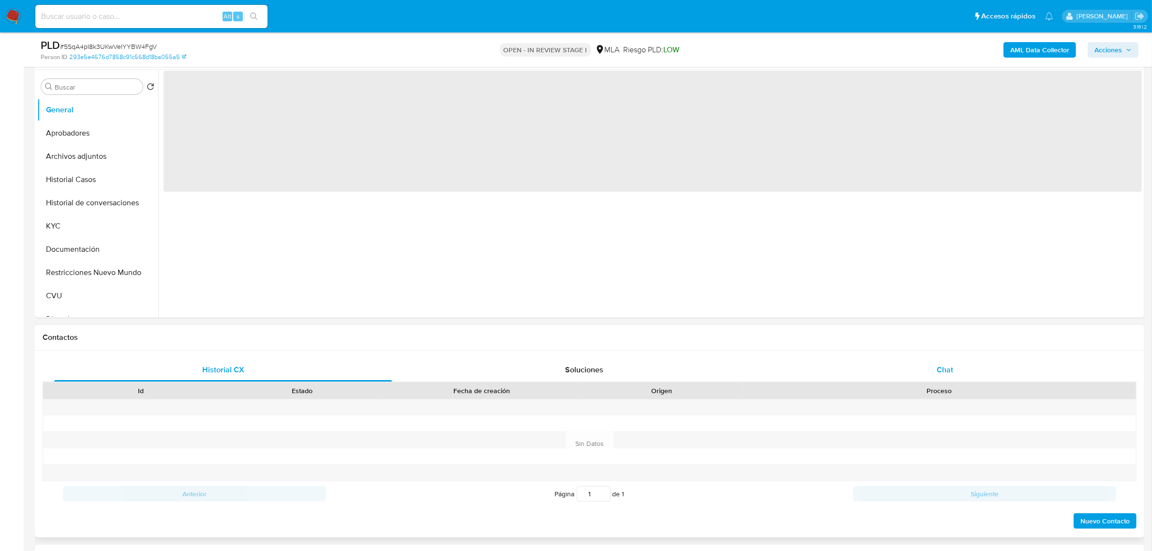
select select "10"
click at [953, 368] on span "Chat" at bounding box center [945, 369] width 16 height 11
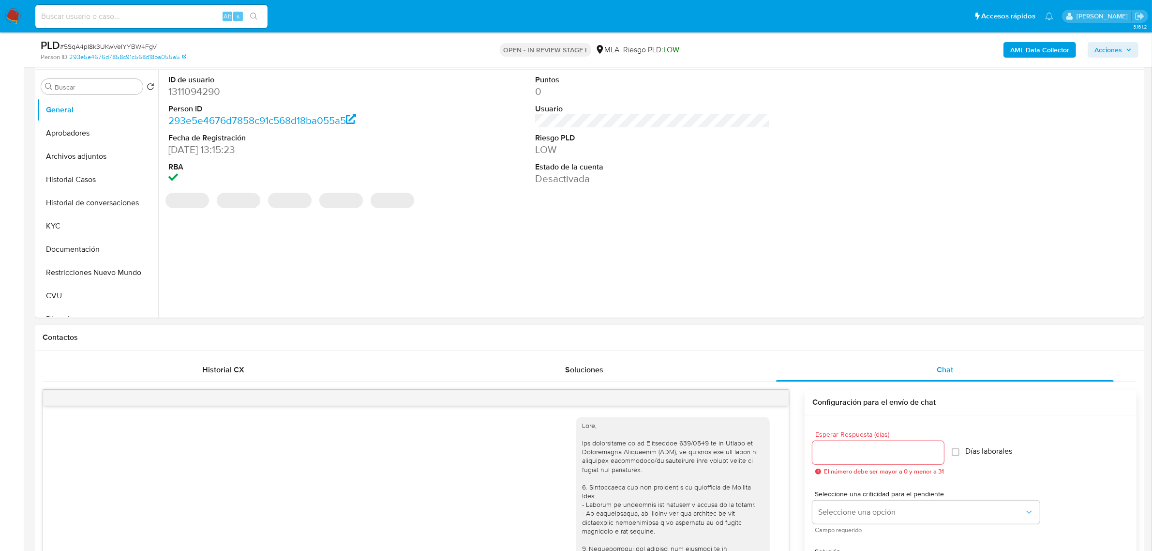
scroll to position [1143, 0]
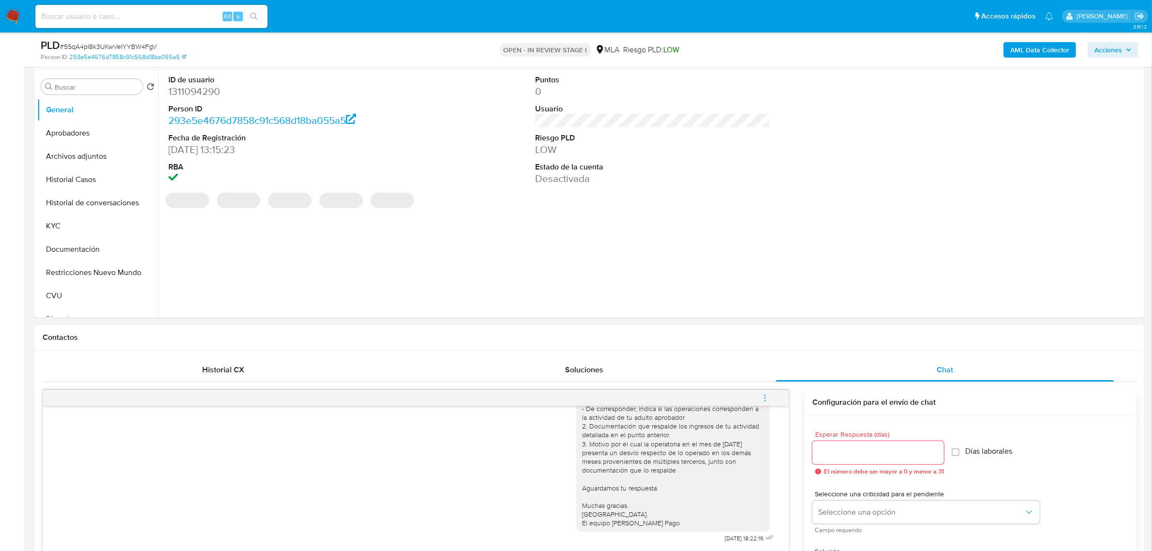
click at [758, 400] on button "menu-action" at bounding box center [765, 397] width 32 height 23
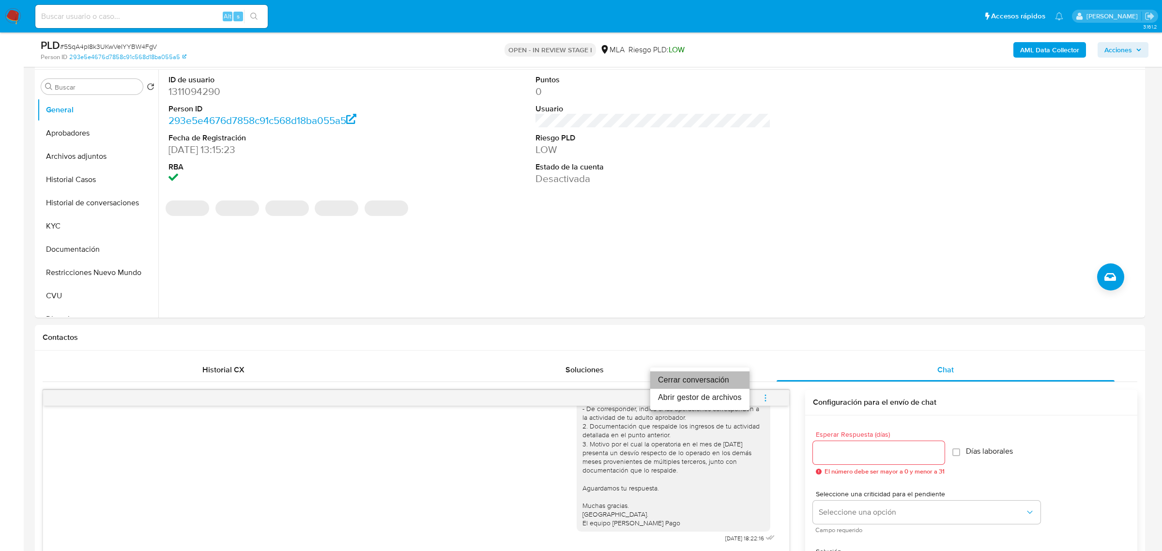
click at [728, 385] on li "Cerrar conversación" at bounding box center [699, 379] width 99 height 17
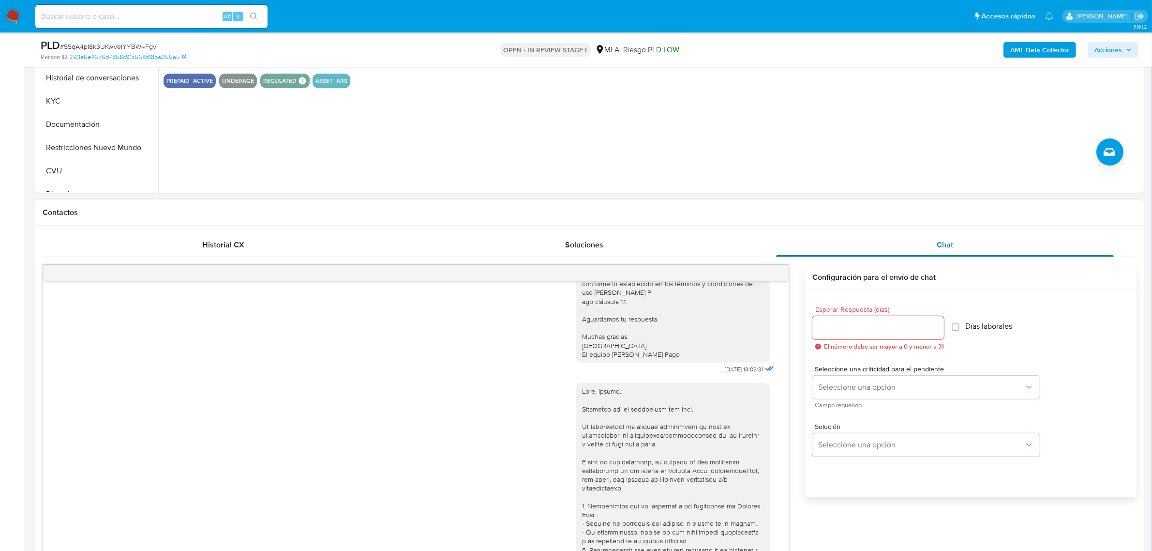
scroll to position [274, 0]
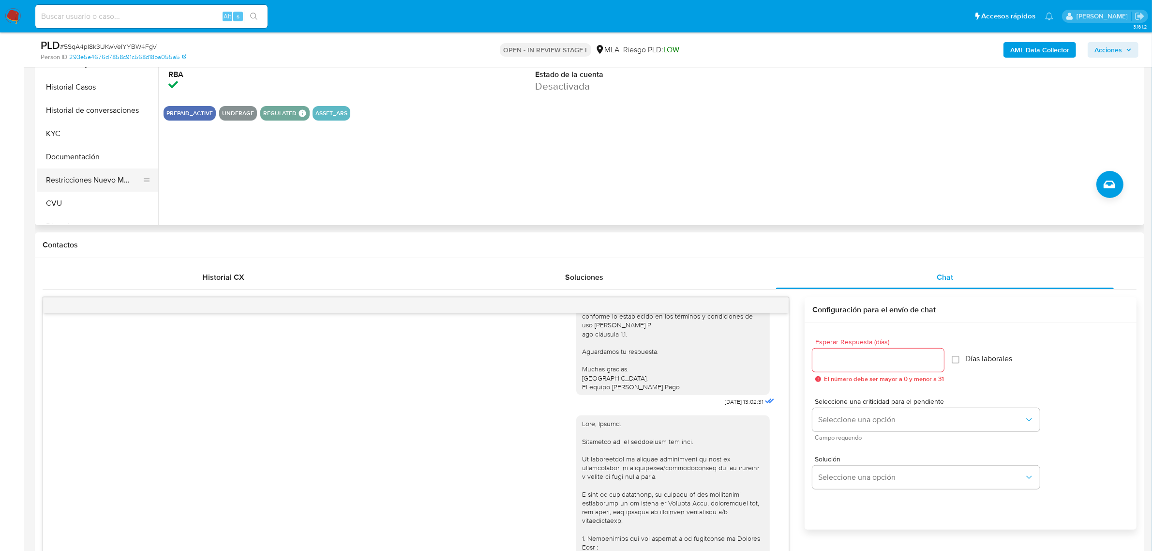
drag, startPoint x: 74, startPoint y: 180, endPoint x: 105, endPoint y: 180, distance: 31.0
click at [74, 180] on button "Restricciones Nuevo Mundo" at bounding box center [93, 179] width 113 height 23
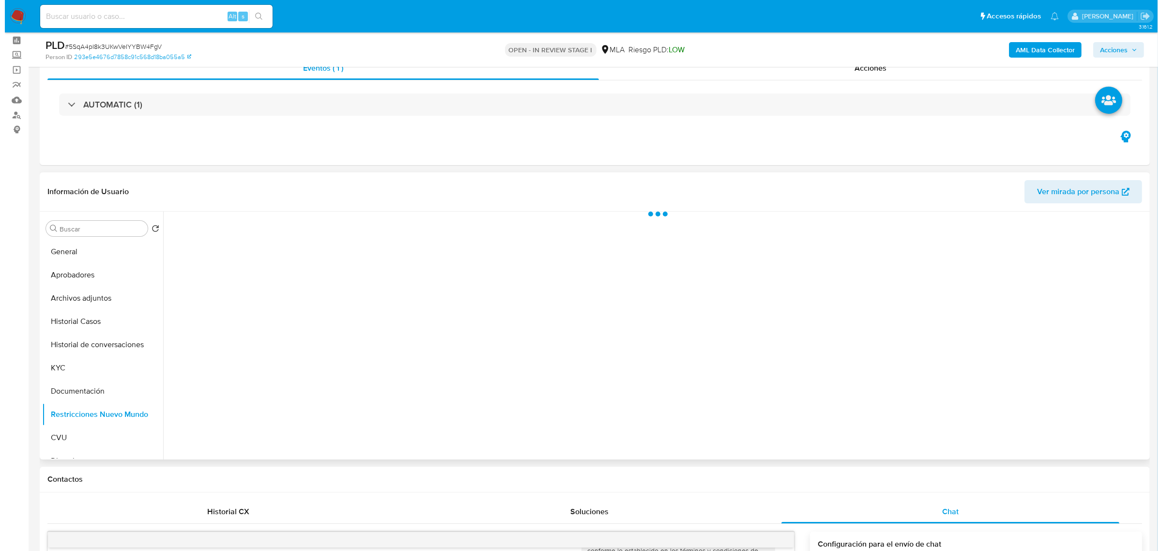
scroll to position [32, 0]
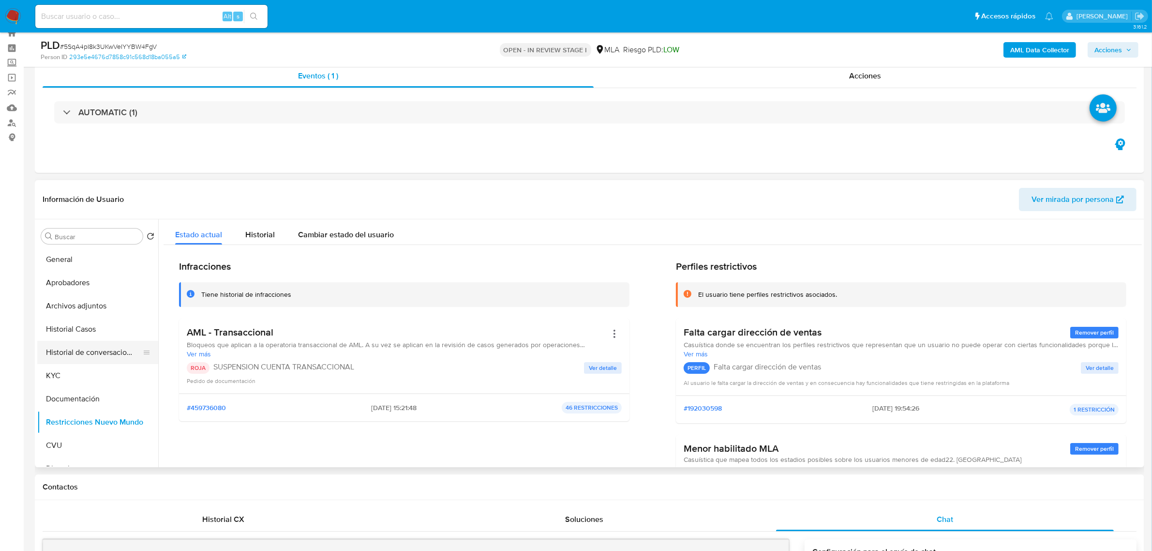
click at [100, 357] on button "Historial de conversaciones" at bounding box center [93, 352] width 113 height 23
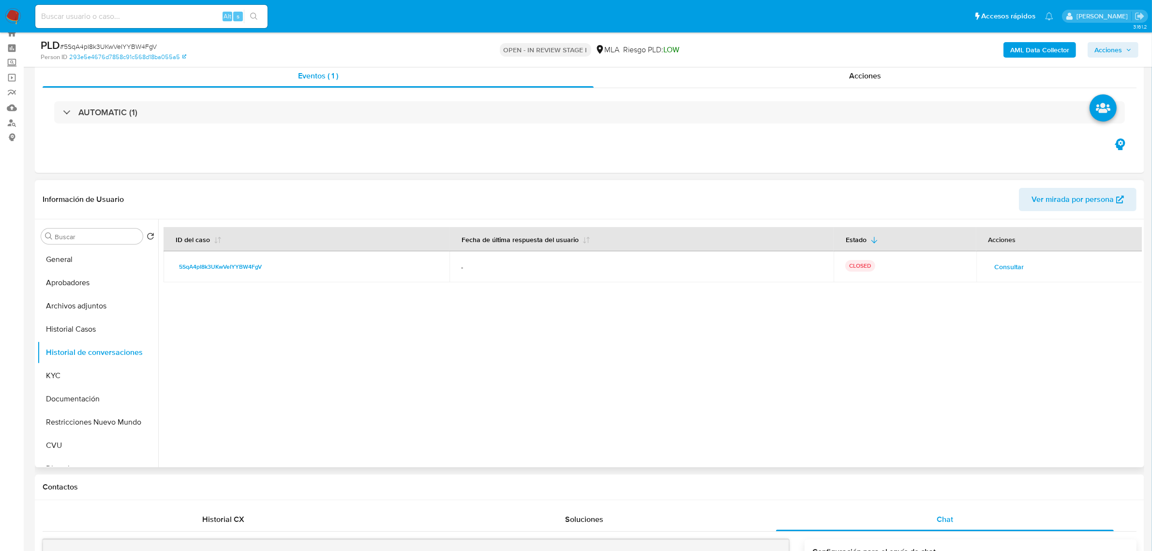
click at [1014, 262] on span "Consultar" at bounding box center [1010, 267] width 30 height 14
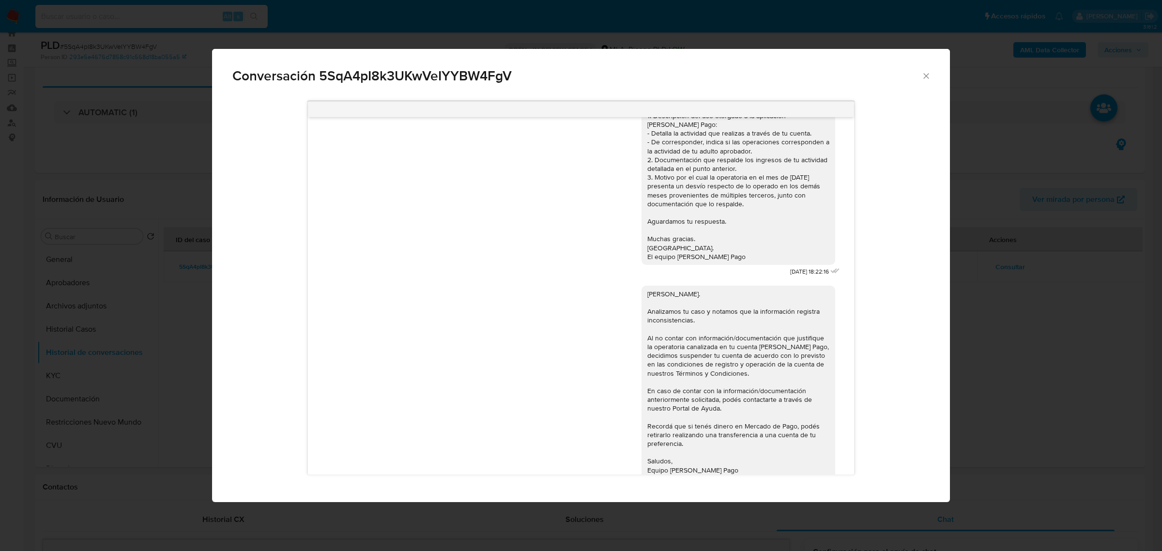
scroll to position [1141, 0]
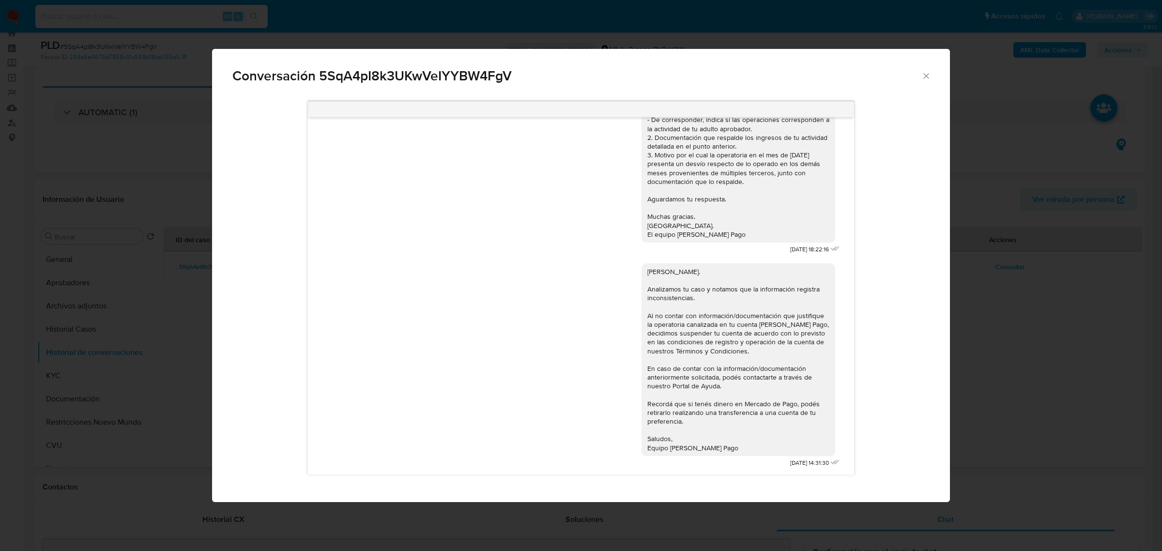
click at [920, 75] on span "Conversación 5SqA4pI8k3UKwVeIYYBW4FgV" at bounding box center [576, 76] width 689 height 14
click at [114, 267] on div "Conversación 5SqA4pI8k3UKwVeIYYBW4FgV [DATE] 17:45:49 Hola, Esperamos que te en…" at bounding box center [581, 275] width 1162 height 551
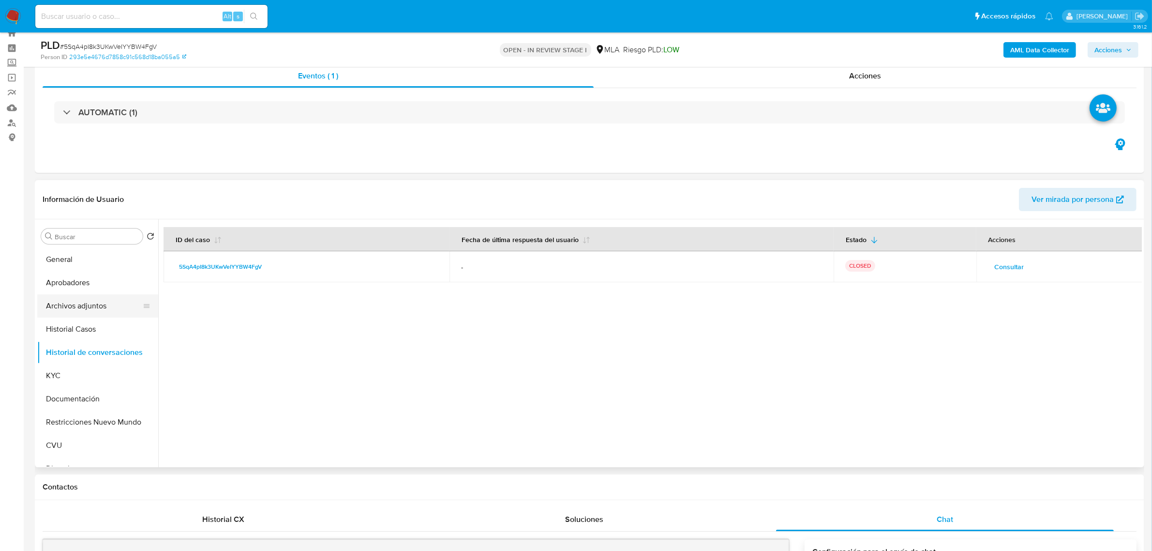
click at [83, 307] on button "Archivos adjuntos" at bounding box center [93, 305] width 113 height 23
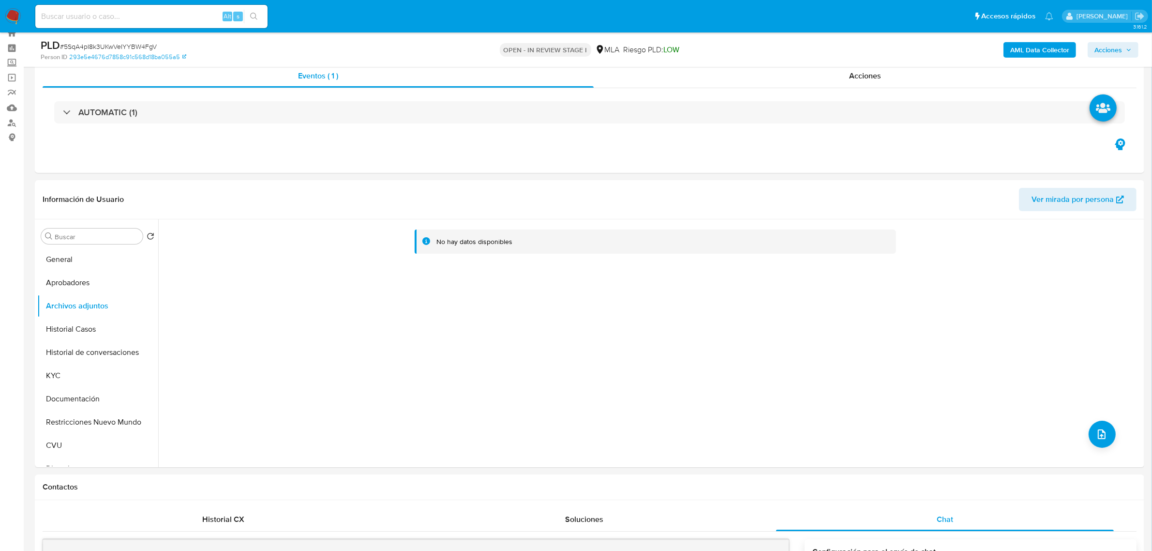
click at [1045, 49] on b "AML Data Collector" at bounding box center [1040, 49] width 59 height 15
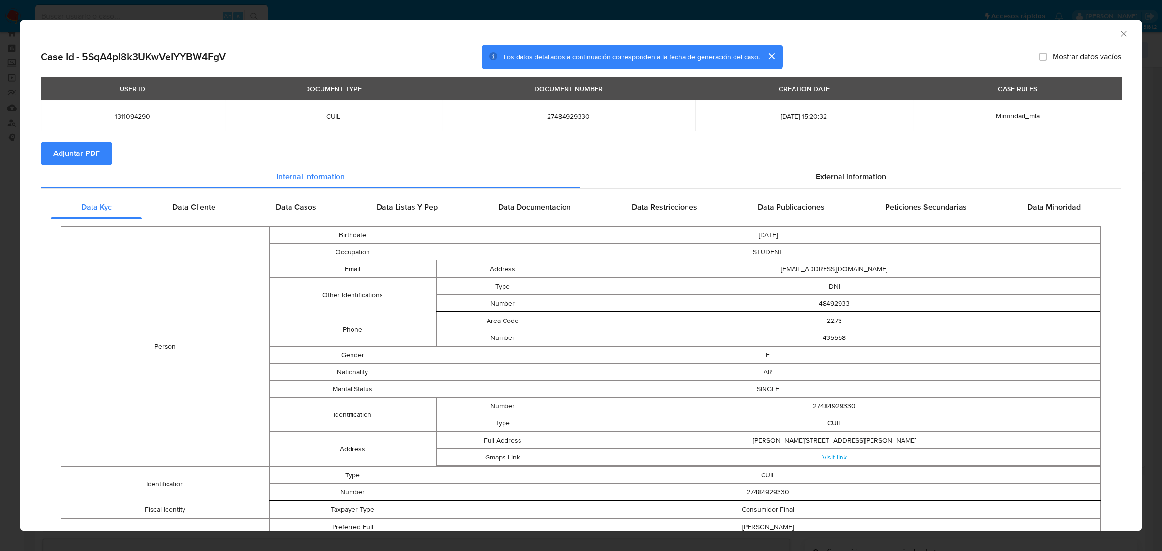
click at [73, 155] on span "Adjuntar PDF" at bounding box center [76, 153] width 46 height 21
click at [1118, 37] on icon "Cerrar ventana" at bounding box center [1123, 34] width 10 height 10
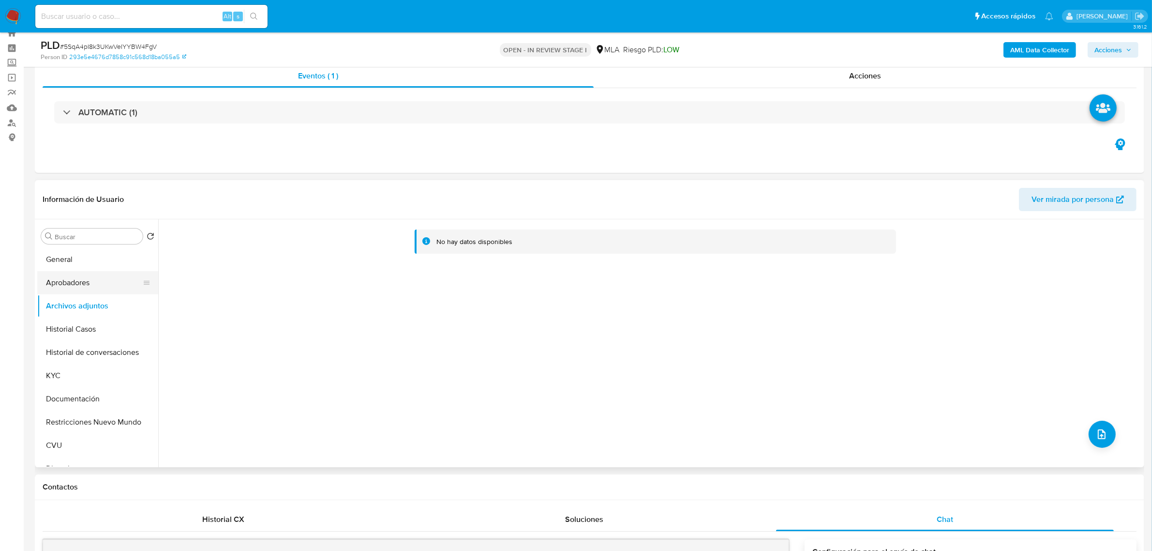
click at [88, 285] on button "Aprobadores" at bounding box center [93, 282] width 113 height 23
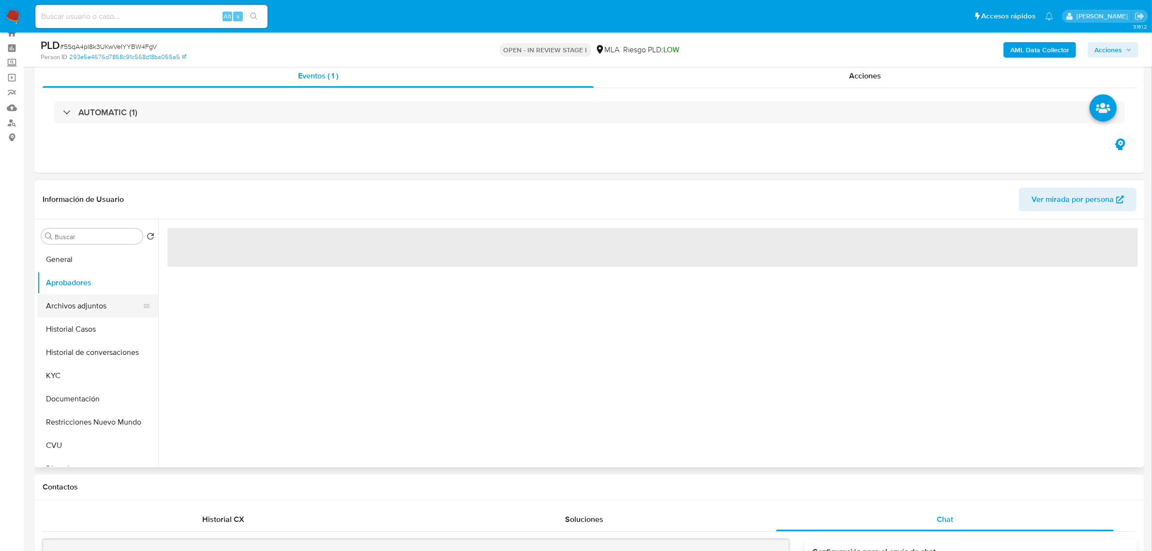
click at [78, 301] on button "Archivos adjuntos" at bounding box center [93, 305] width 113 height 23
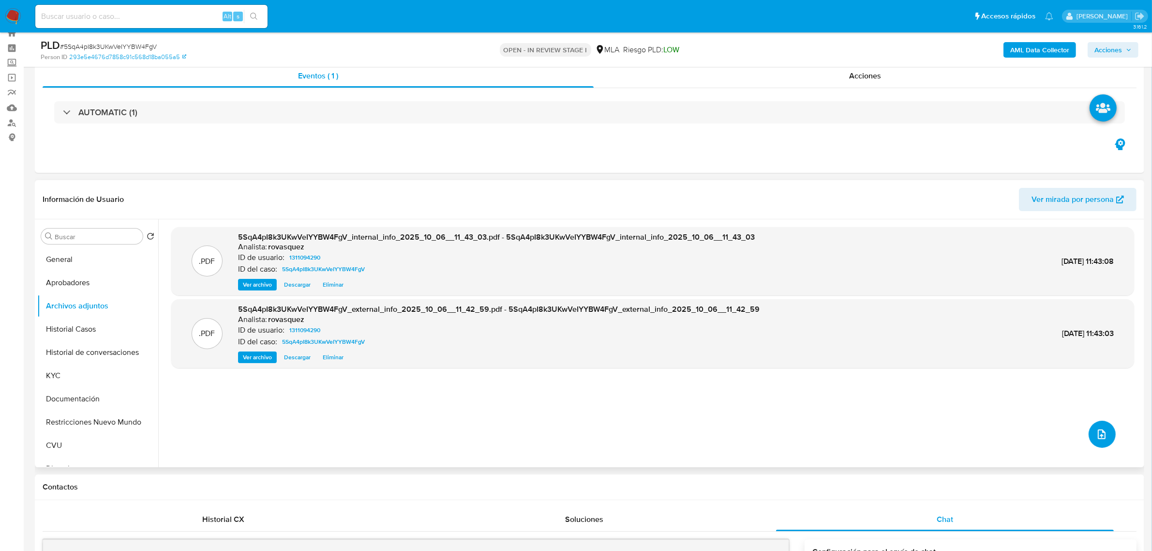
click at [1107, 437] on button "upload-file" at bounding box center [1102, 434] width 27 height 27
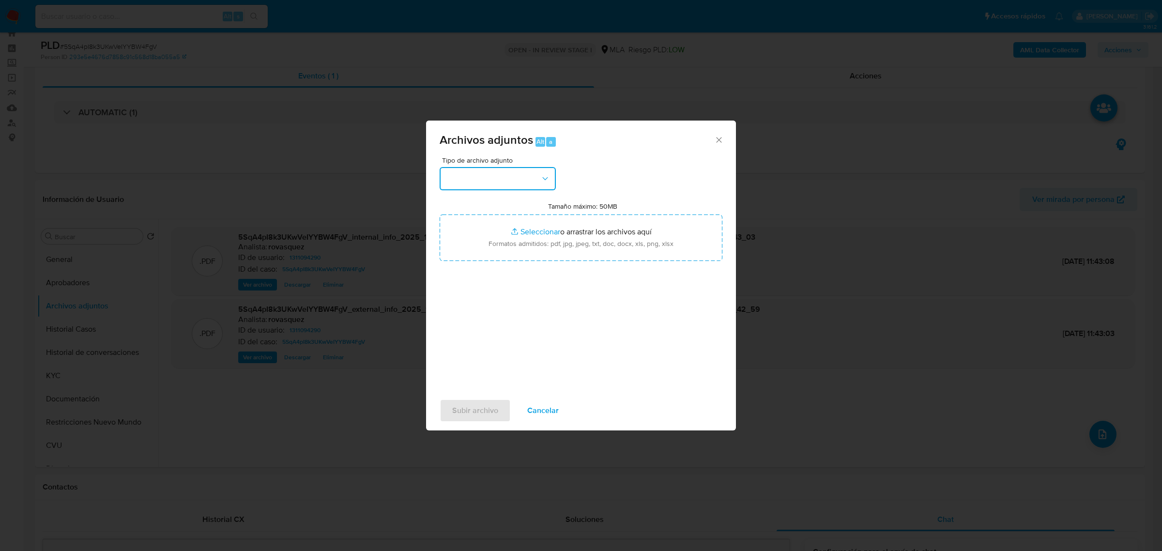
click at [521, 175] on button "button" at bounding box center [497, 178] width 116 height 23
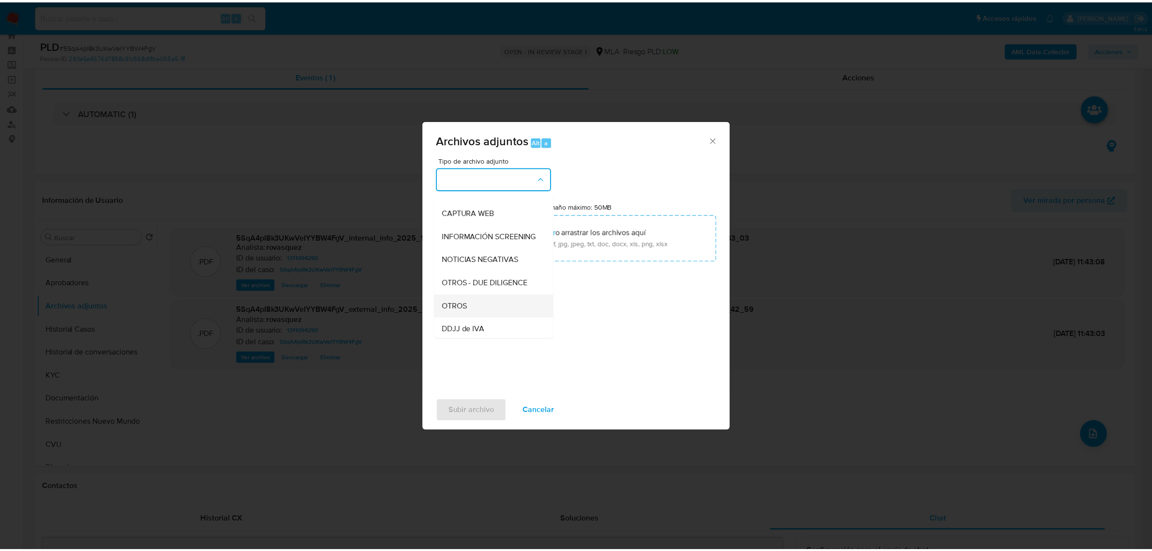
scroll to position [121, 0]
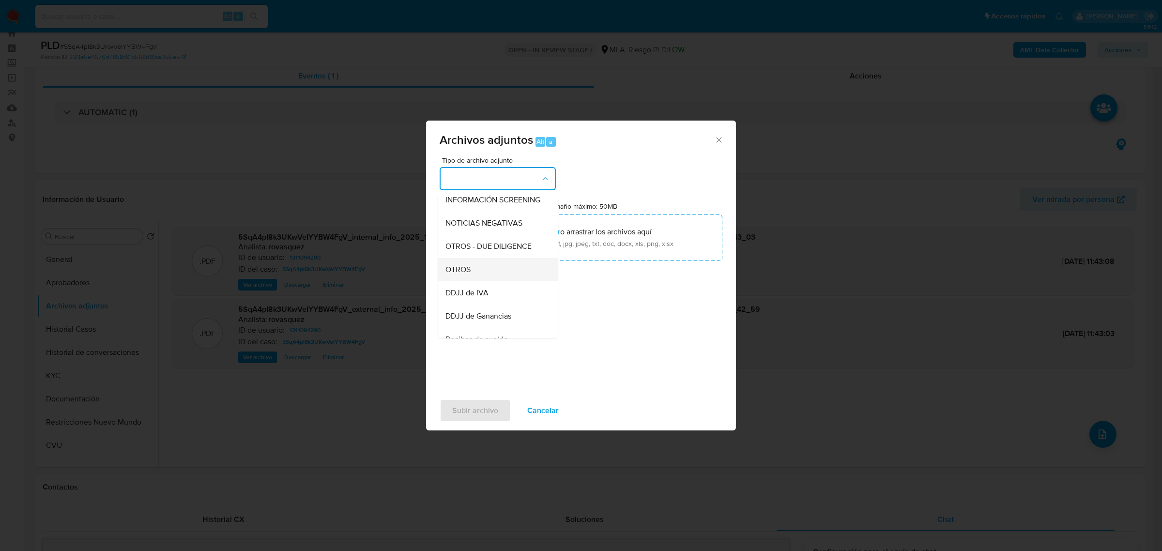
click at [494, 275] on div "OTROS" at bounding box center [494, 268] width 99 height 23
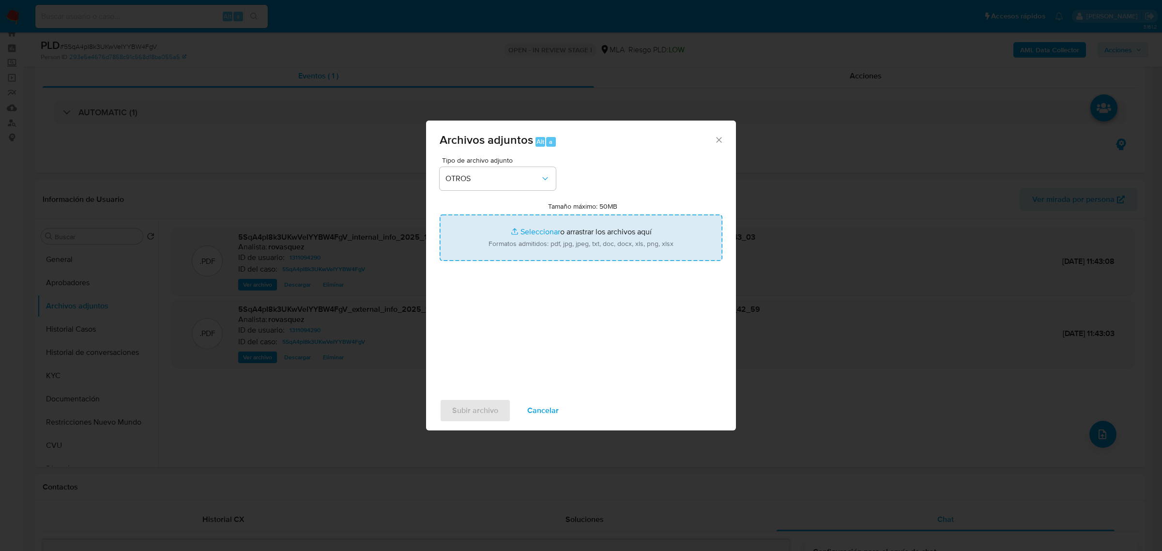
click at [540, 228] on input "Tamaño máximo: 50MB Seleccionar archivos" at bounding box center [580, 237] width 283 height 46
type input "C:\fakepath\Caselog 5SqA4pI8k3UKwVeIYYBW4FgV_2025_08_18_20_54_34.docx"
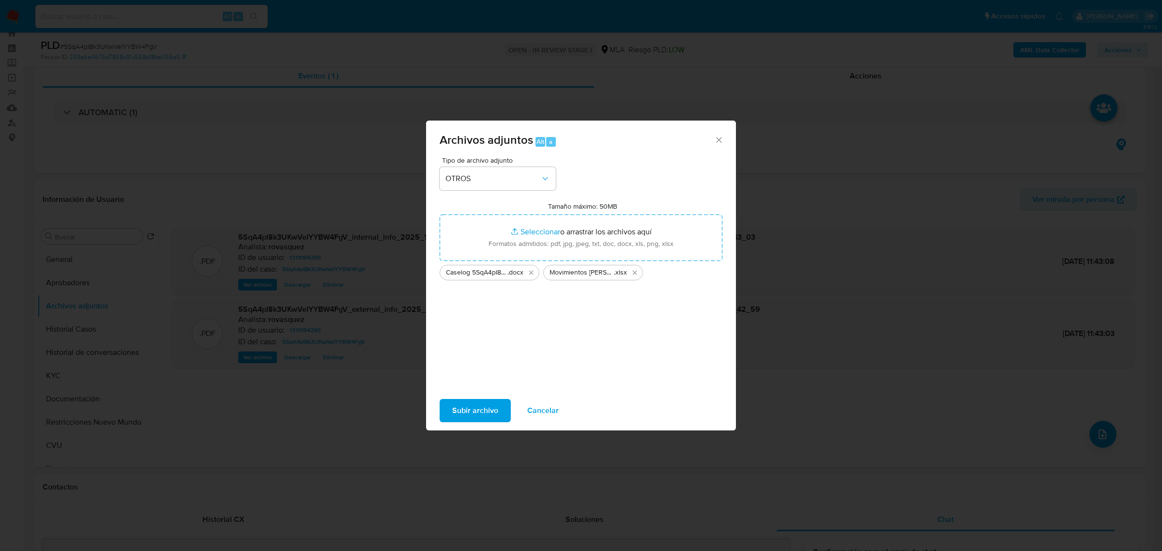
click at [476, 420] on span "Subir archivo" at bounding box center [475, 410] width 46 height 21
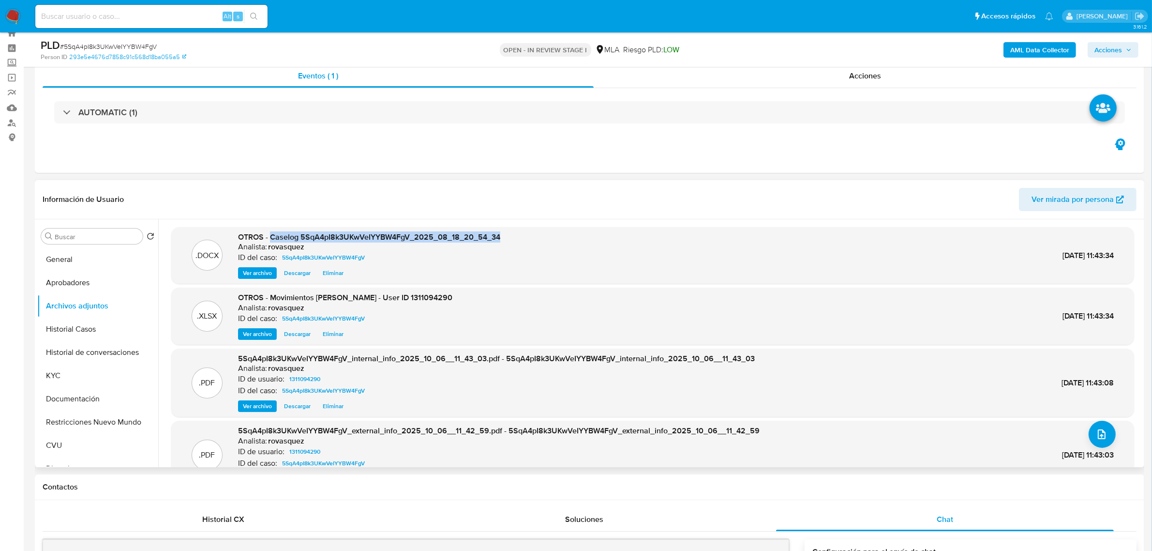
drag, startPoint x: 270, startPoint y: 238, endPoint x: 510, endPoint y: 233, distance: 239.6
click at [510, 233] on div ".DOCX OTROS - Caselog 5SqA4pI8k3UKwVeIYYBW4FgV_2025_08_18_20_54_34 Analista: ro…" at bounding box center [652, 255] width 953 height 47
copy span "Caselog 5SqA4pI8k3UKwVeIYYBW4FgV_2025_08_18_20_54_34"
click at [1120, 52] on span "Acciones" at bounding box center [1109, 49] width 28 height 15
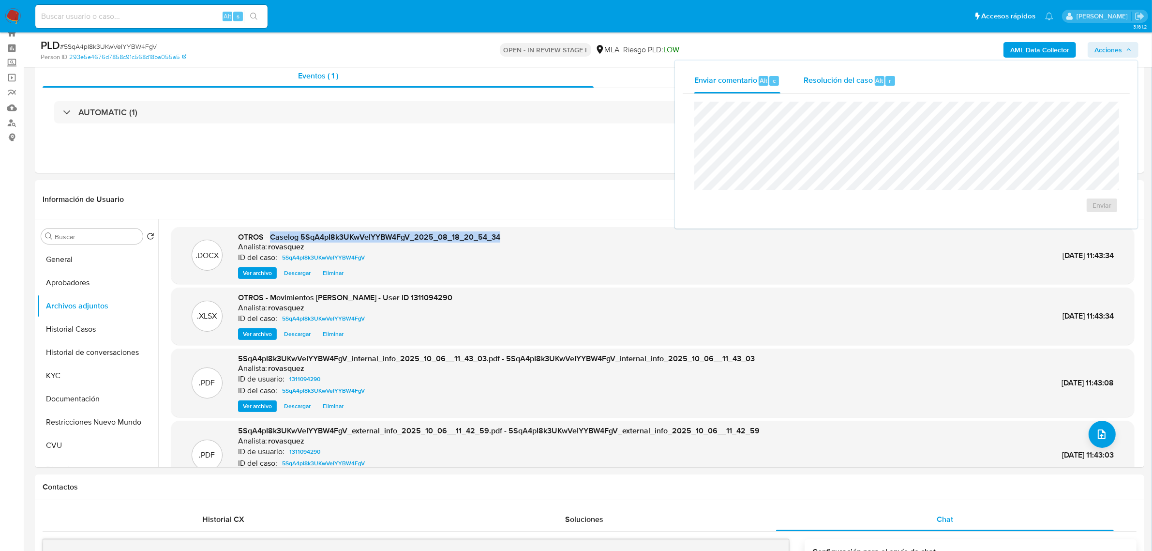
click at [841, 77] on span "Resolución del caso" at bounding box center [838, 80] width 69 height 11
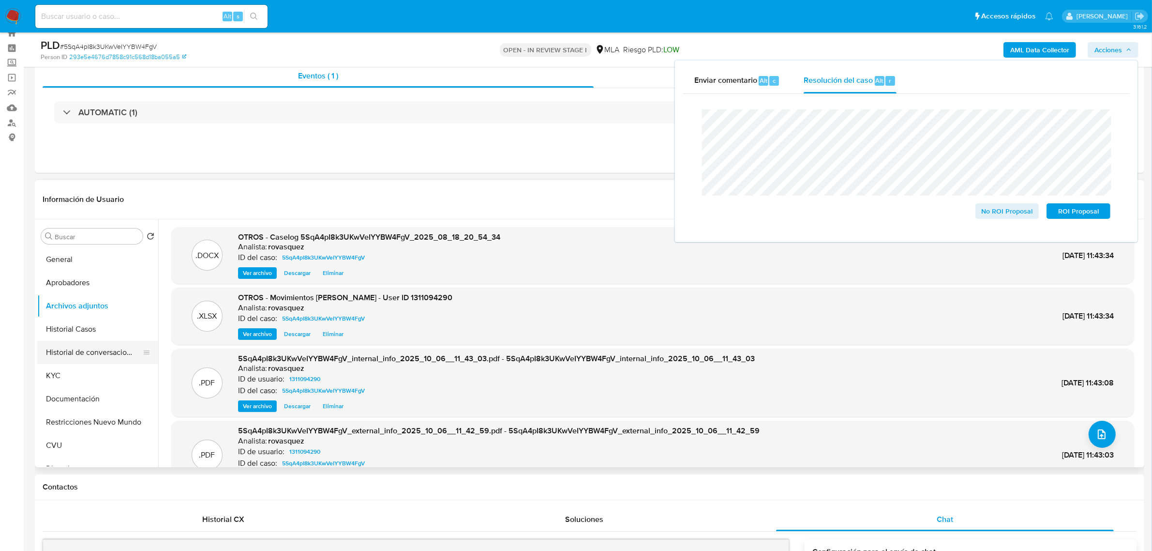
click at [97, 349] on button "Historial de conversaciones" at bounding box center [93, 352] width 113 height 23
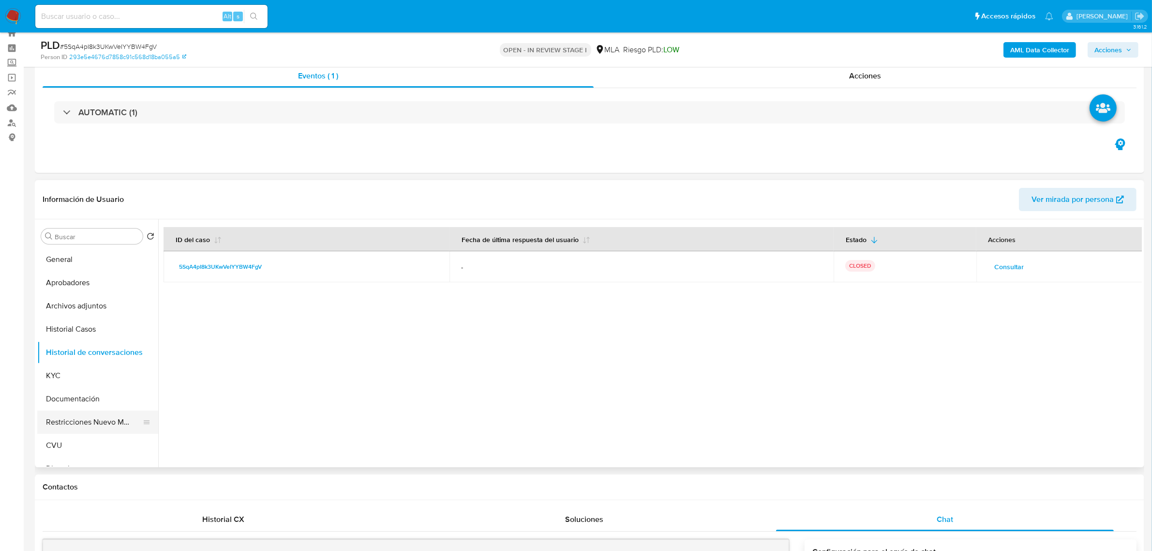
click at [94, 427] on button "Restricciones Nuevo Mundo" at bounding box center [93, 421] width 113 height 23
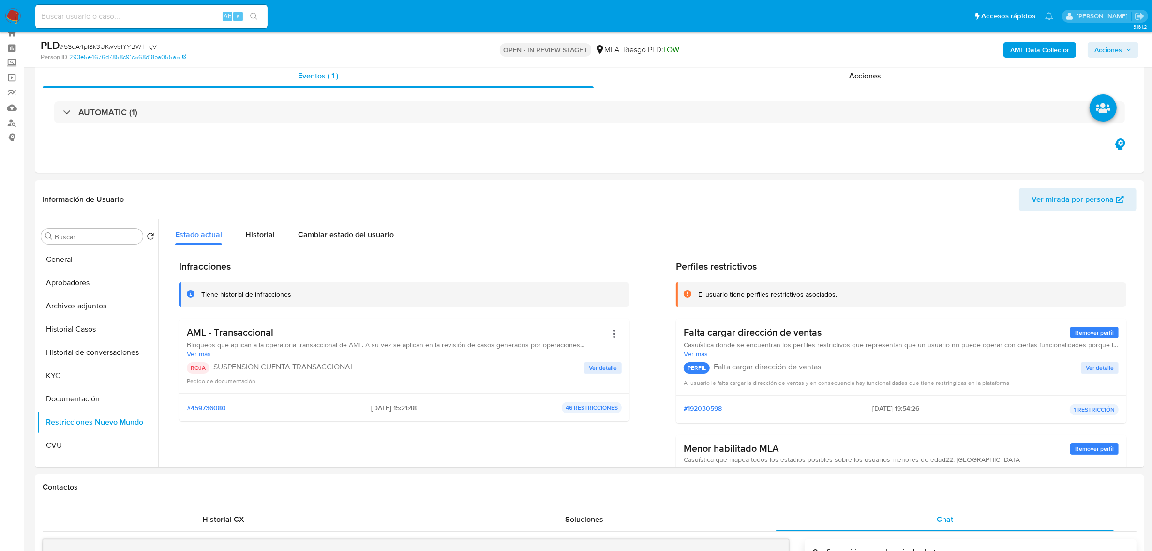
click at [1114, 49] on span "Acciones" at bounding box center [1109, 49] width 28 height 15
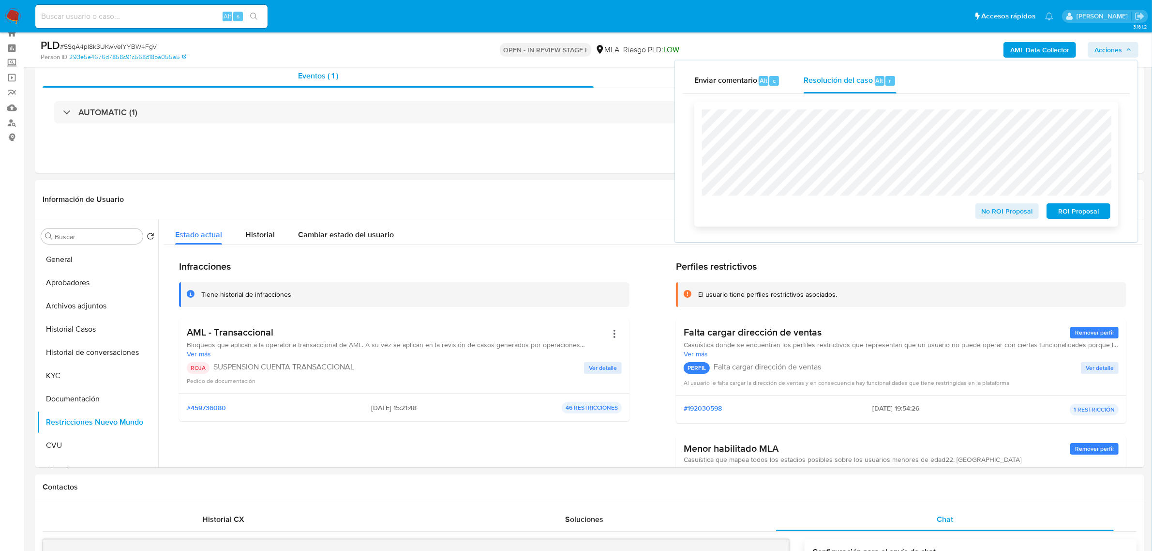
click at [1077, 213] on span "ROI Proposal" at bounding box center [1079, 211] width 50 height 14
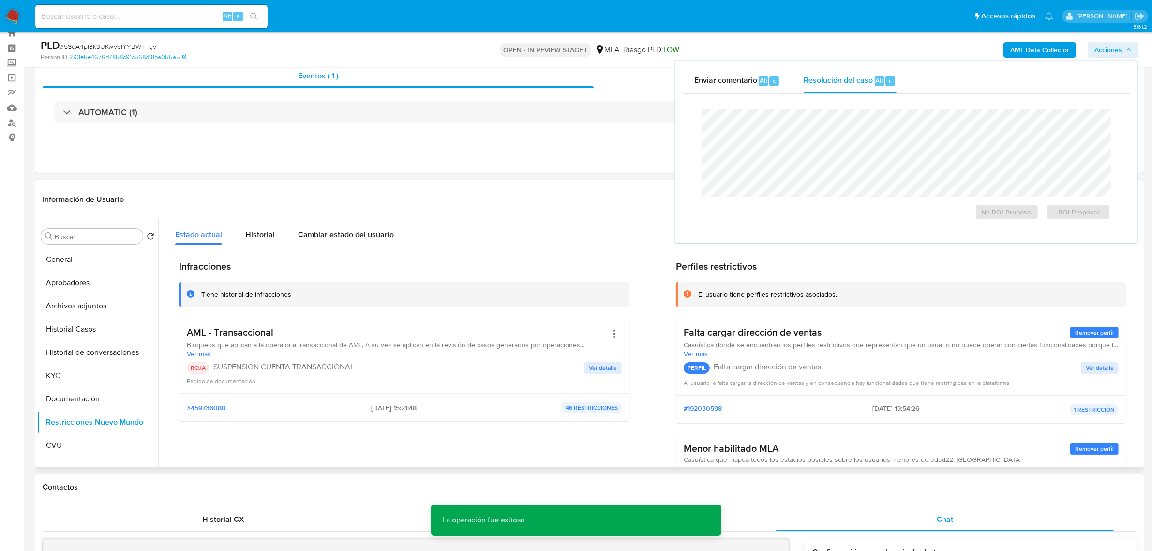
click at [574, 451] on div "Infracciones Tiene historial de infracciones AML - Transaccional Bloqueos que a…" at bounding box center [404, 406] width 451 height 292
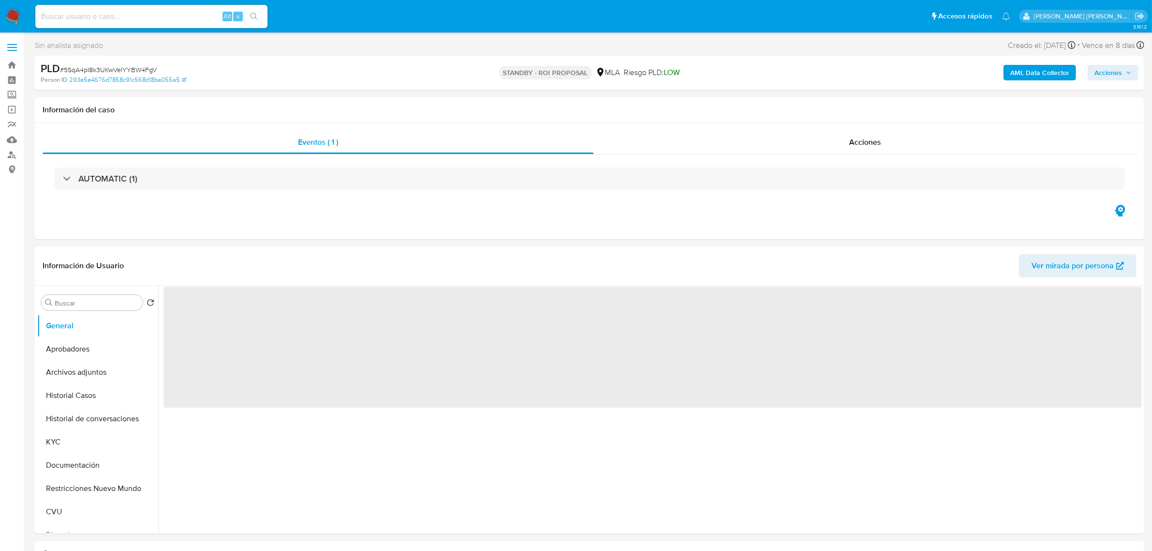
select select "10"
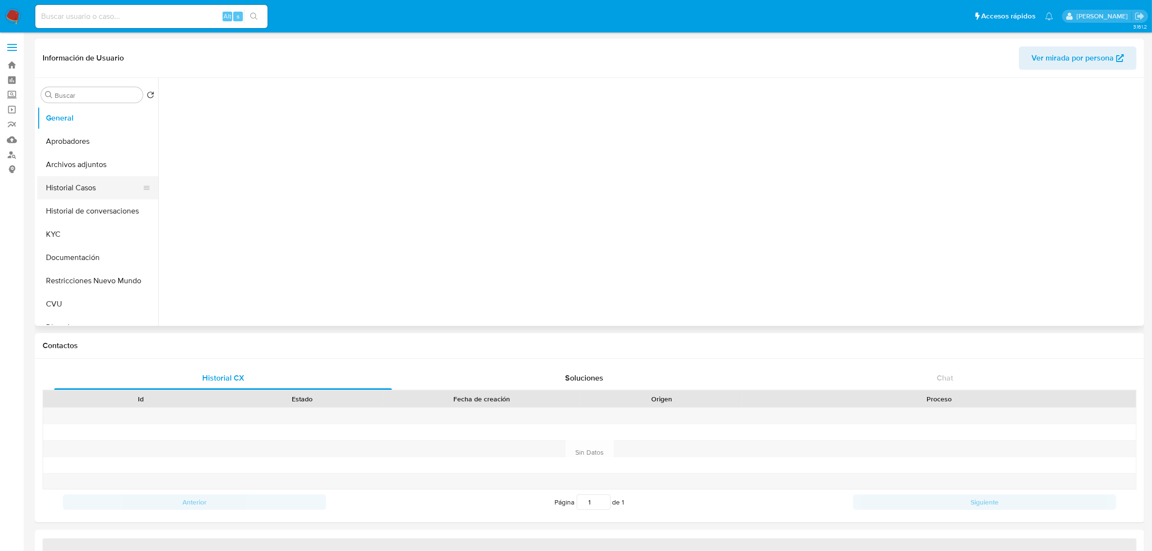
select select "10"
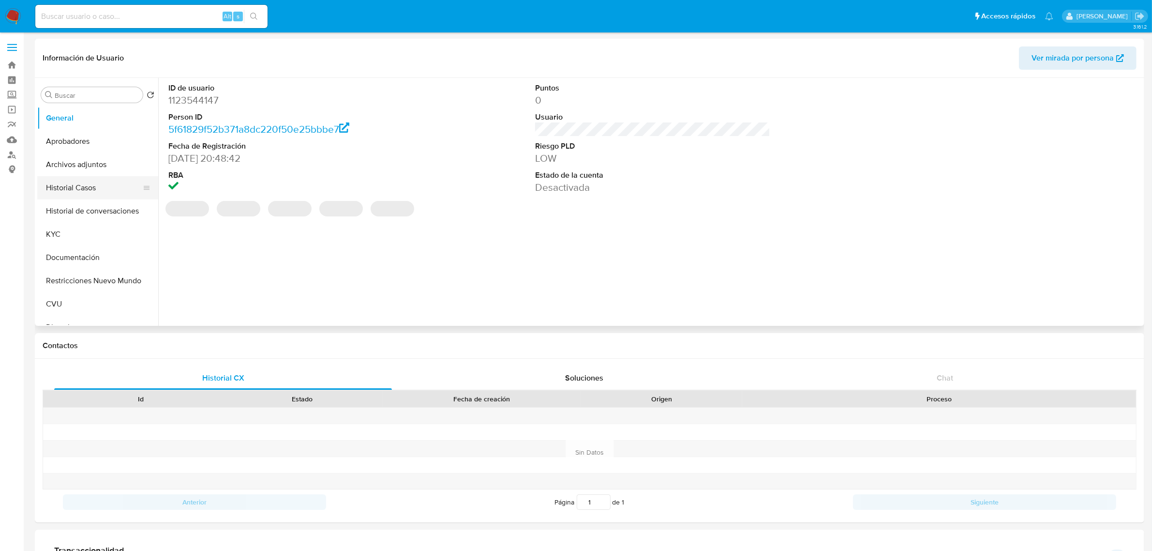
click at [64, 197] on button "Historial Casos" at bounding box center [93, 187] width 113 height 23
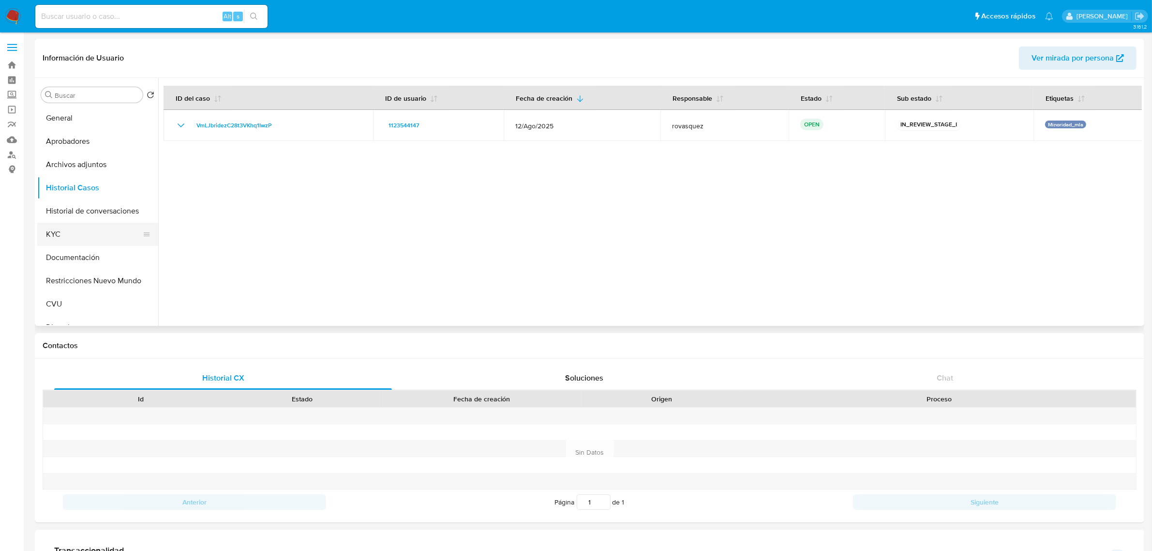
click at [71, 230] on button "KYC" at bounding box center [93, 234] width 113 height 23
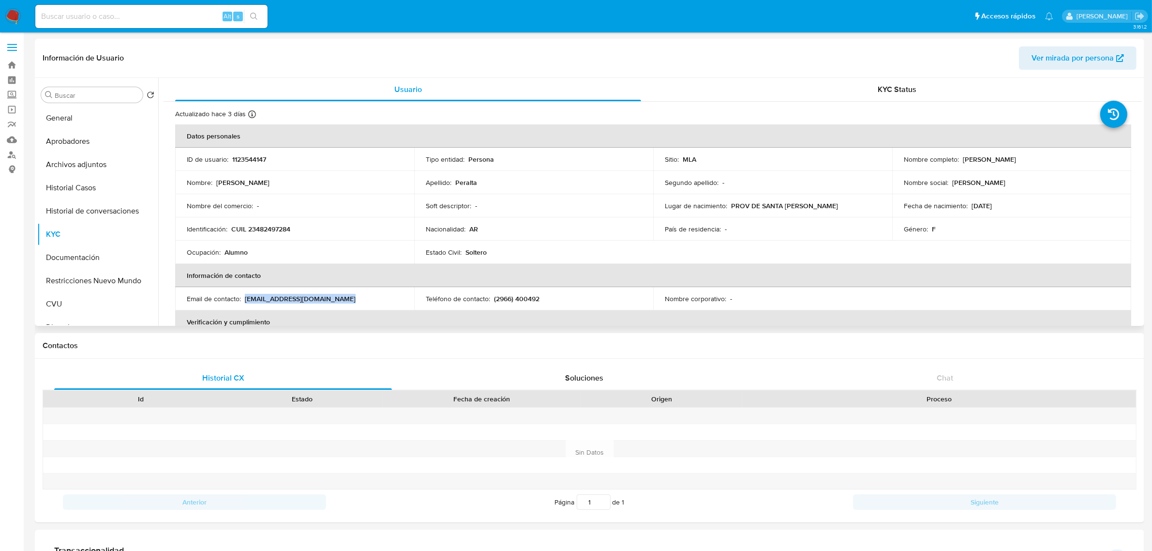
drag, startPoint x: 244, startPoint y: 300, endPoint x: 357, endPoint y: 296, distance: 112.4
click at [357, 296] on div "Email de contacto : maleejazminperalta@gmail.com" at bounding box center [295, 298] width 216 height 9
copy p "maleejazminperalta@gmail.com"
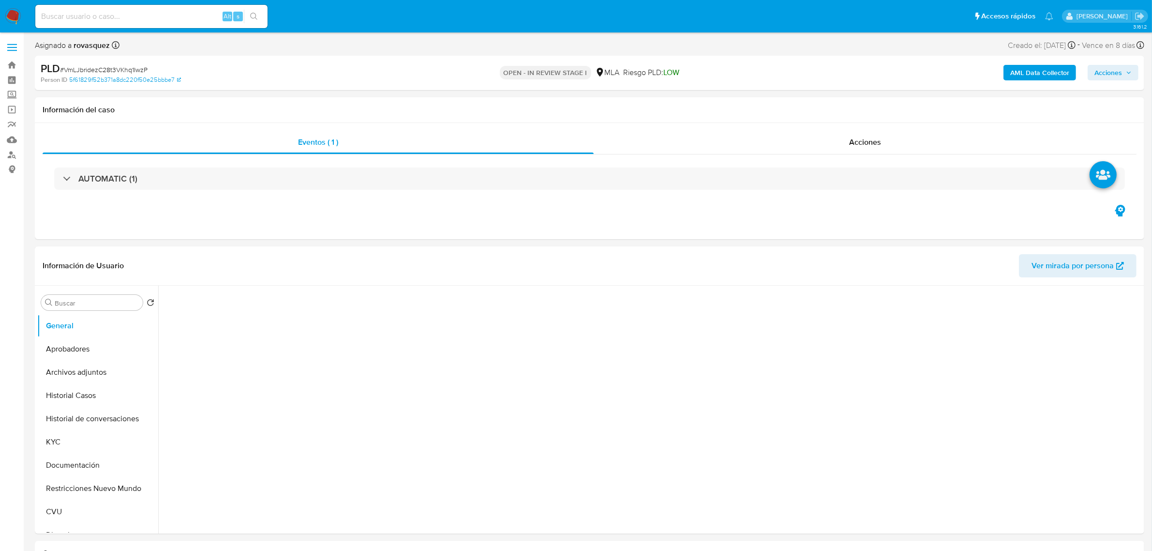
select select "10"
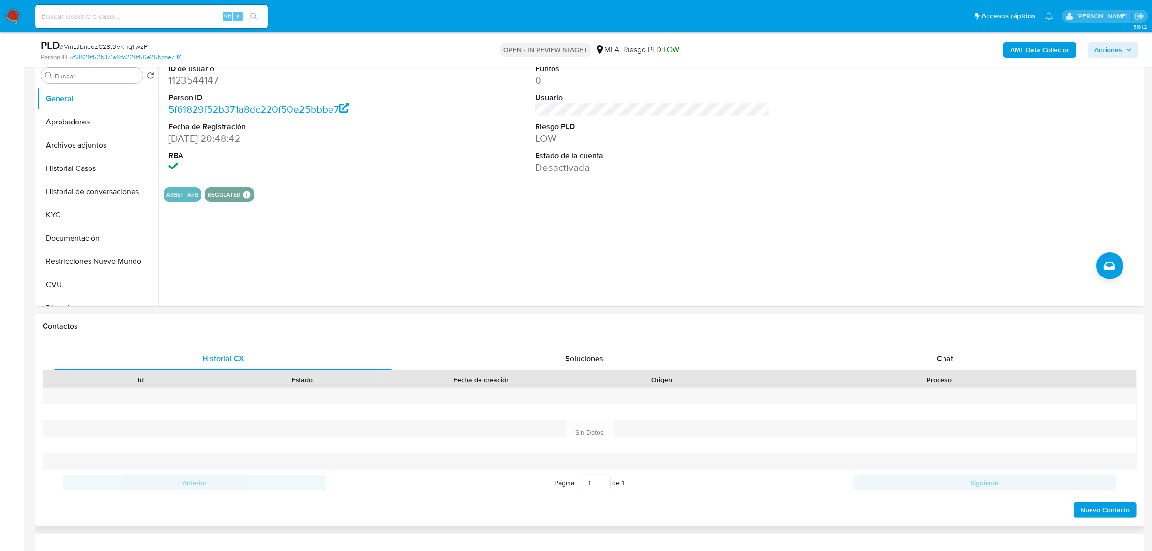
scroll to position [242, 0]
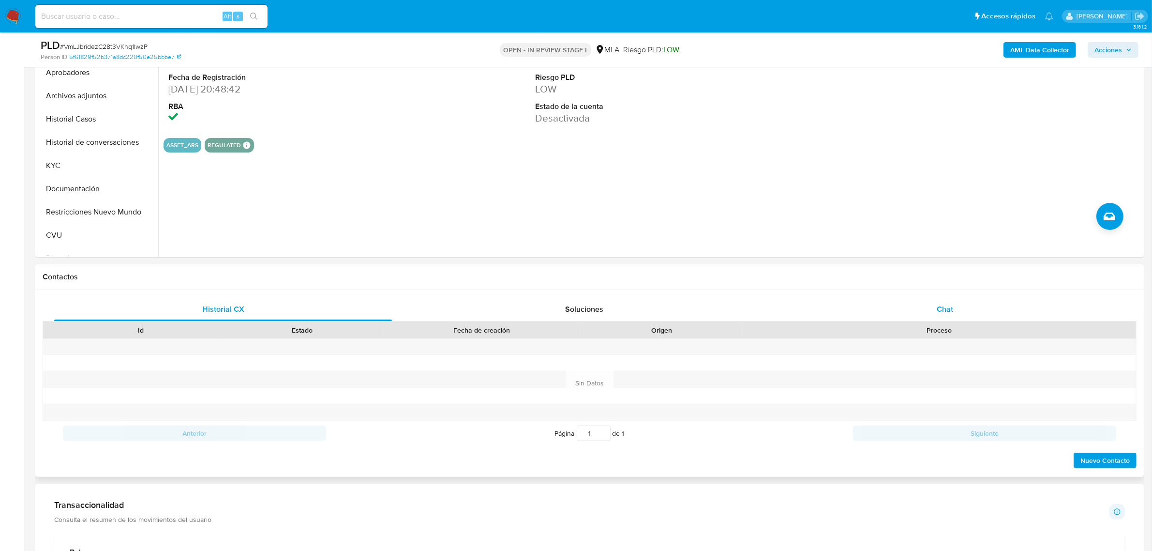
click at [940, 313] on span "Chat" at bounding box center [945, 308] width 16 height 11
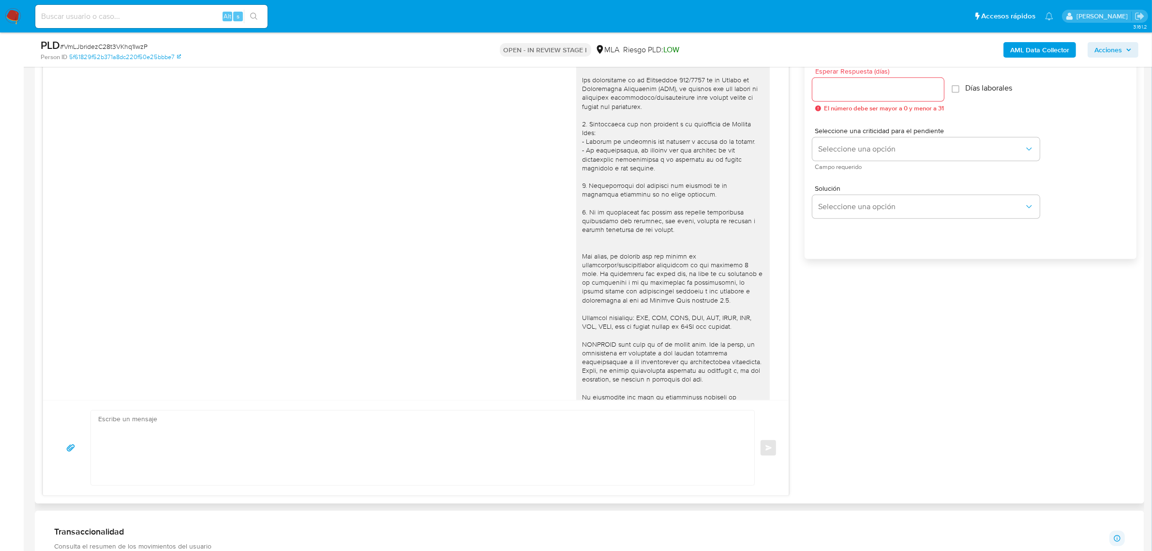
scroll to position [1022, 0]
